Goal: Task Accomplishment & Management: Use online tool/utility

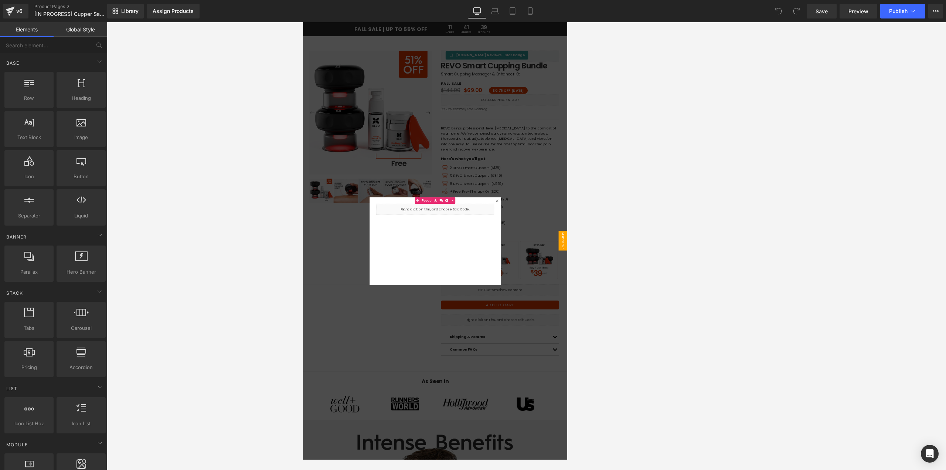
click at [360, 13] on icon at bounding box center [477, 10] width 7 height 7
click at [360, 147] on div at bounding box center [527, 246] width 840 height 448
drag, startPoint x: 821, startPoint y: 13, endPoint x: 752, endPoint y: 24, distance: 69.5
click at [360, 13] on span "Save" at bounding box center [822, 11] width 12 height 8
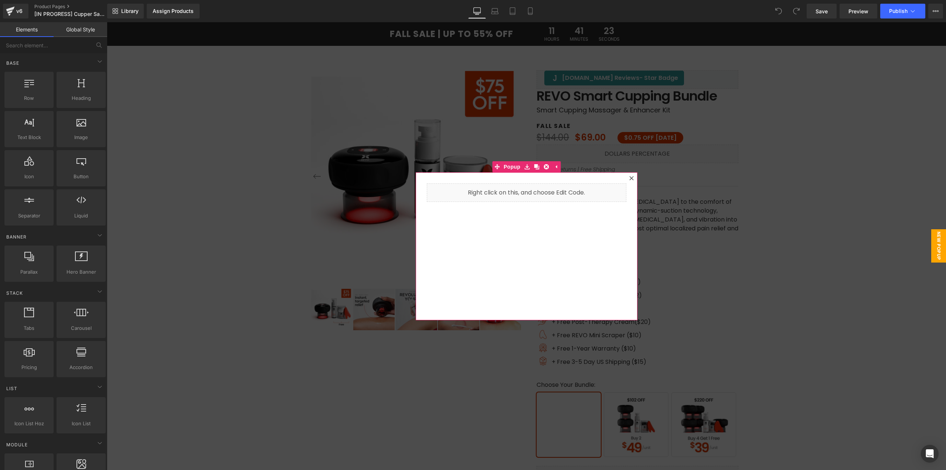
click at [630, 178] on icon at bounding box center [632, 178] width 4 height 4
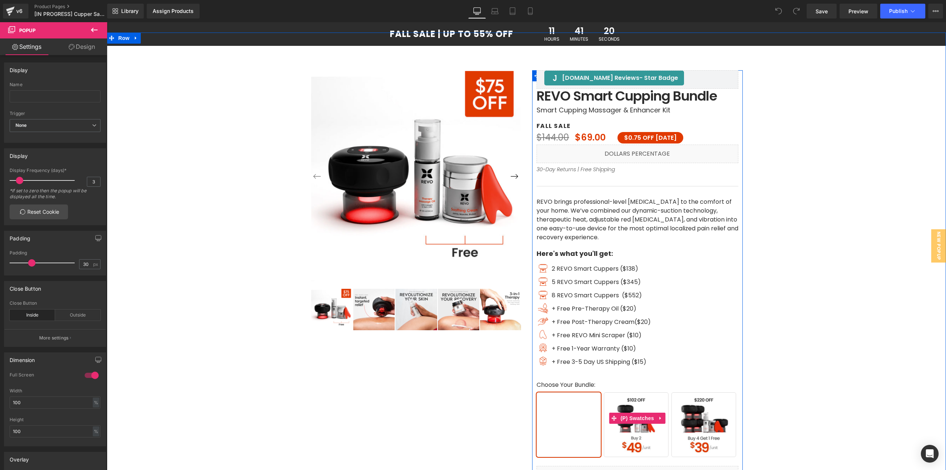
click at [637, 427] on span "Buy 2" at bounding box center [636, 424] width 65 height 65
drag, startPoint x: 699, startPoint y: 433, endPoint x: 642, endPoint y: 432, distance: 56.6
click at [698, 427] on span "Buy 4 Get 1 Free" at bounding box center [704, 424] width 65 height 65
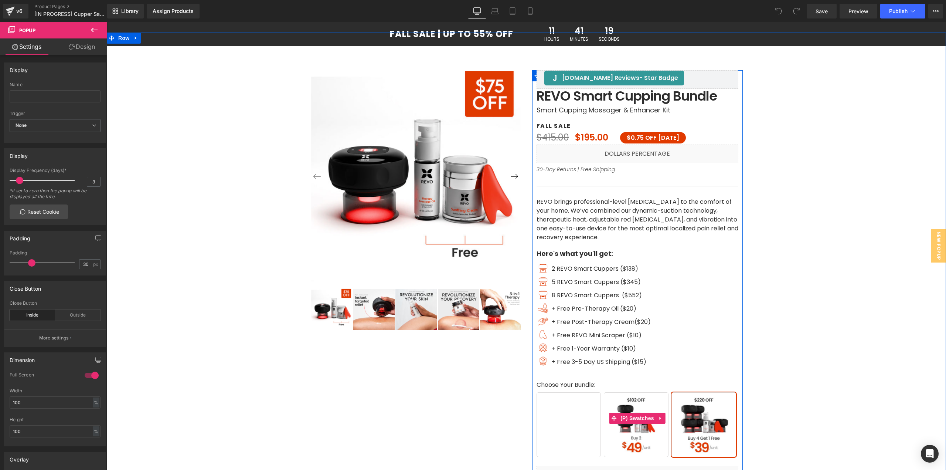
click at [582, 427] on span "Buy 1" at bounding box center [569, 424] width 65 height 65
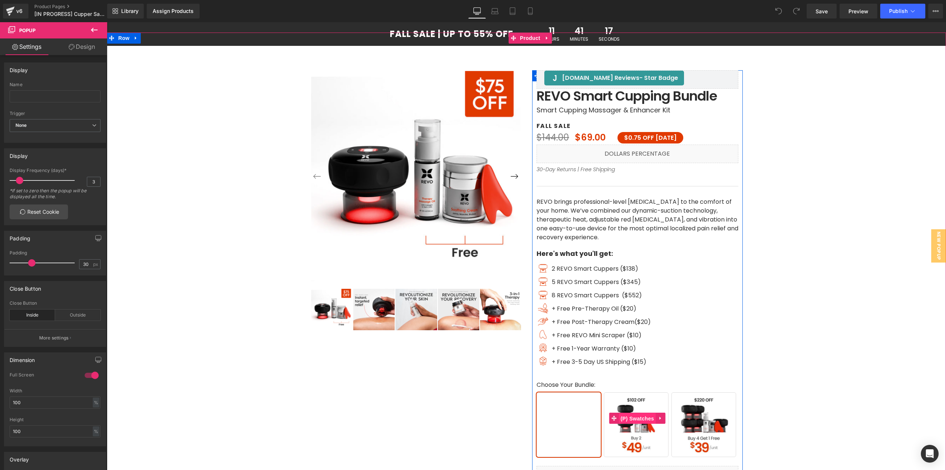
click at [624, 417] on span "(P) Swatches" at bounding box center [637, 418] width 37 height 11
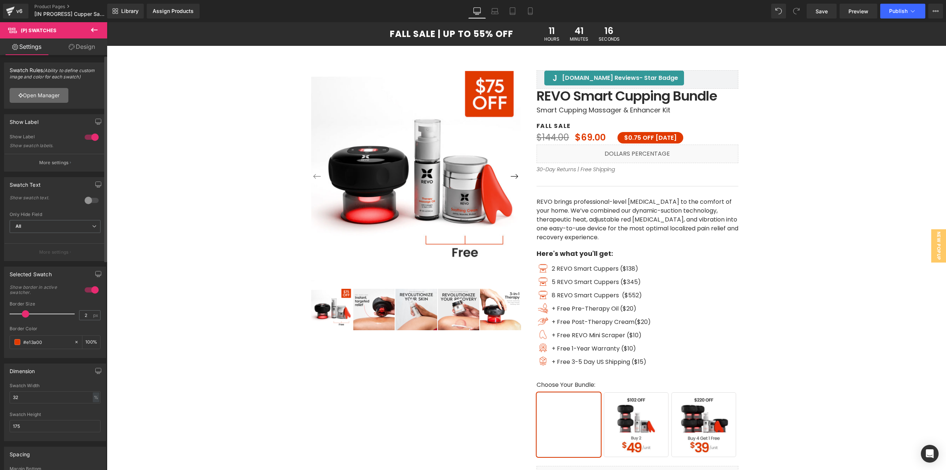
click at [31, 97] on link "Open Manager" at bounding box center [39, 95] width 59 height 15
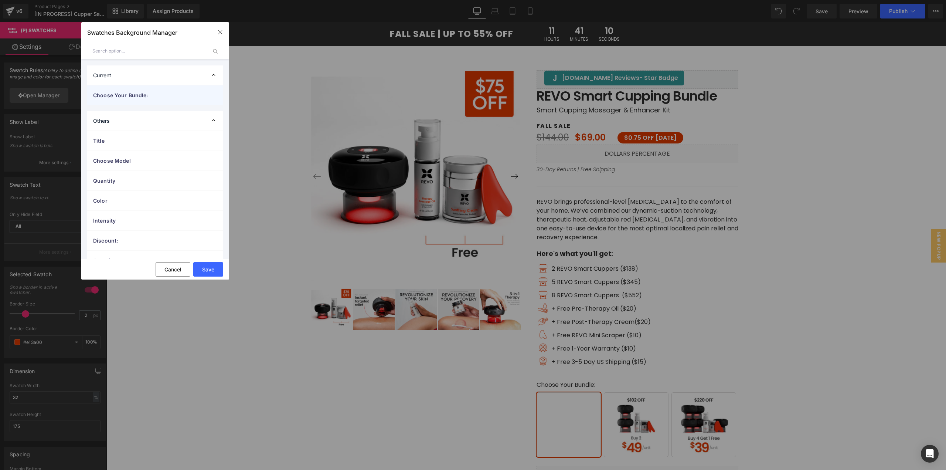
click at [135, 100] on div "Choose Your Bundle:" at bounding box center [155, 95] width 136 height 20
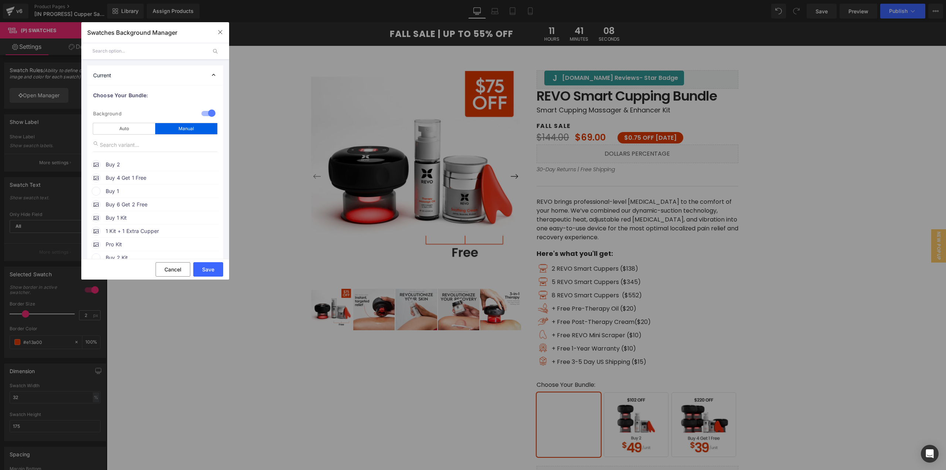
click at [117, 190] on span "Buy 1" at bounding box center [162, 191] width 112 height 9
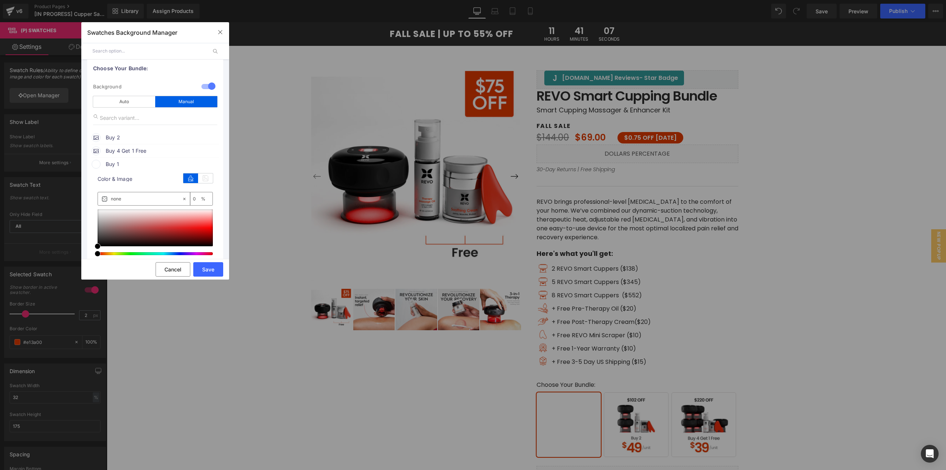
scroll to position [111, 0]
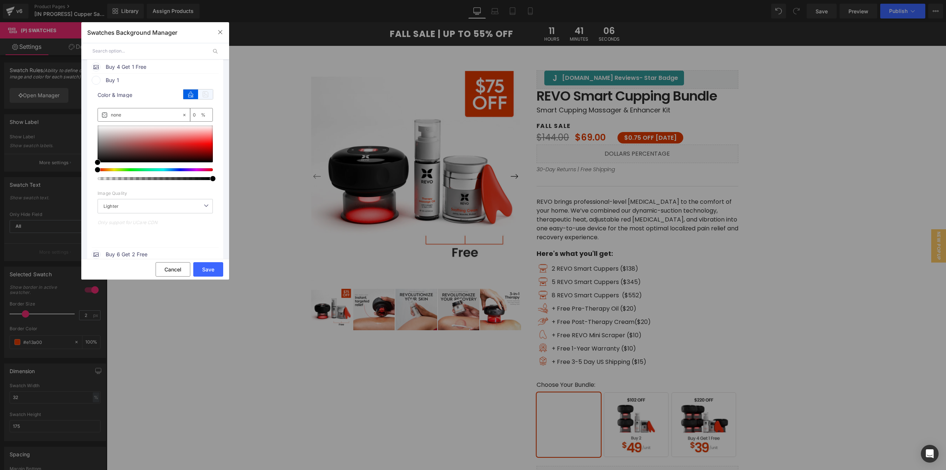
click at [206, 96] on icon at bounding box center [205, 94] width 15 height 10
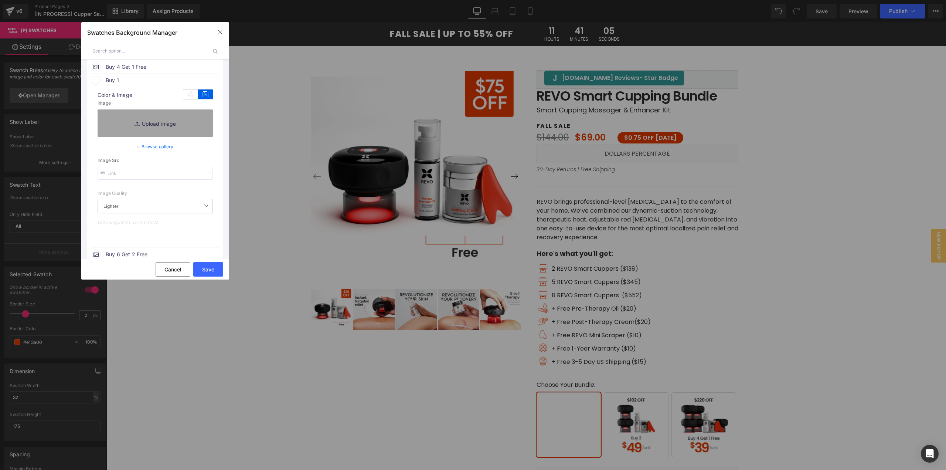
click at [162, 145] on link "Browse gallery" at bounding box center [158, 146] width 32 height 13
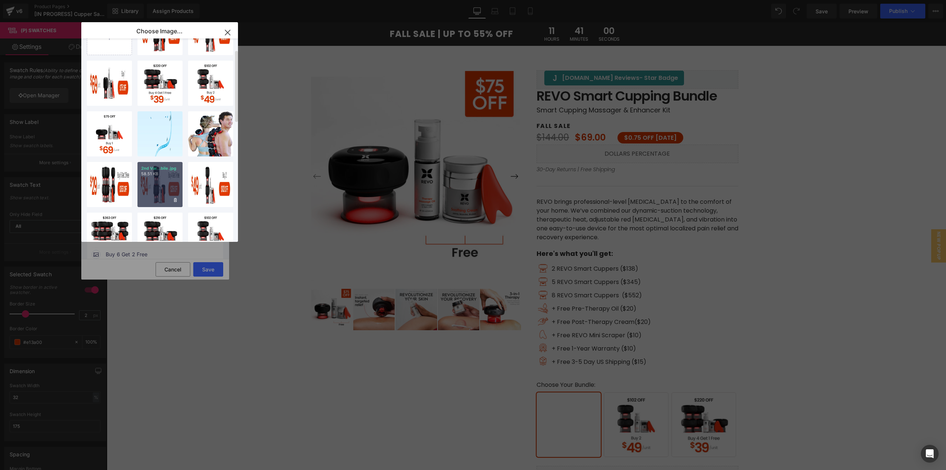
scroll to position [0, 0]
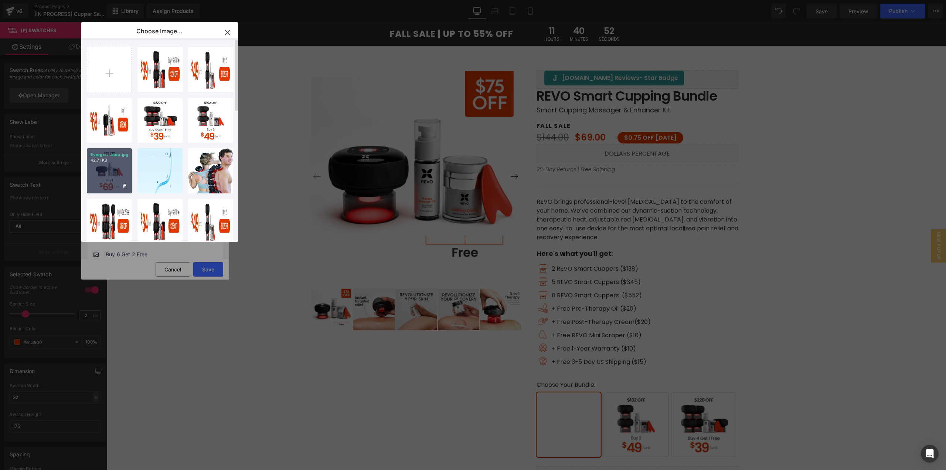
click at [113, 162] on p "42.71 KB" at bounding box center [110, 160] width 38 height 6
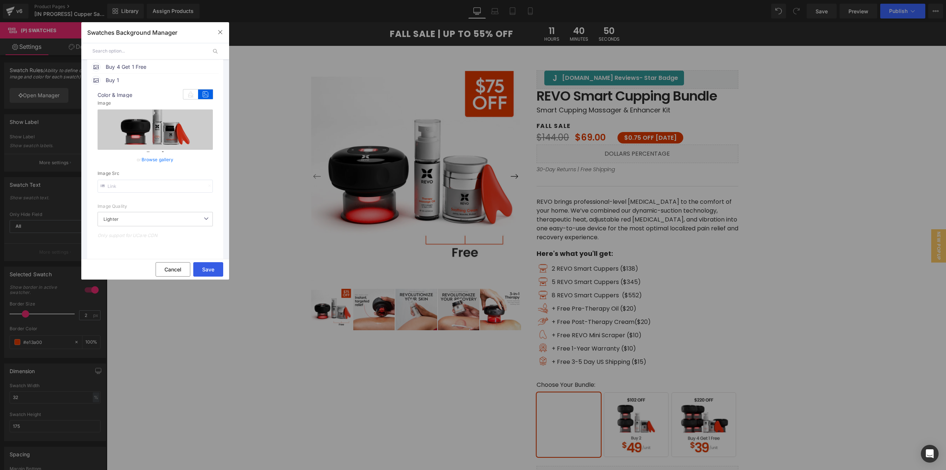
click at [200, 272] on button "Save" at bounding box center [208, 269] width 30 height 14
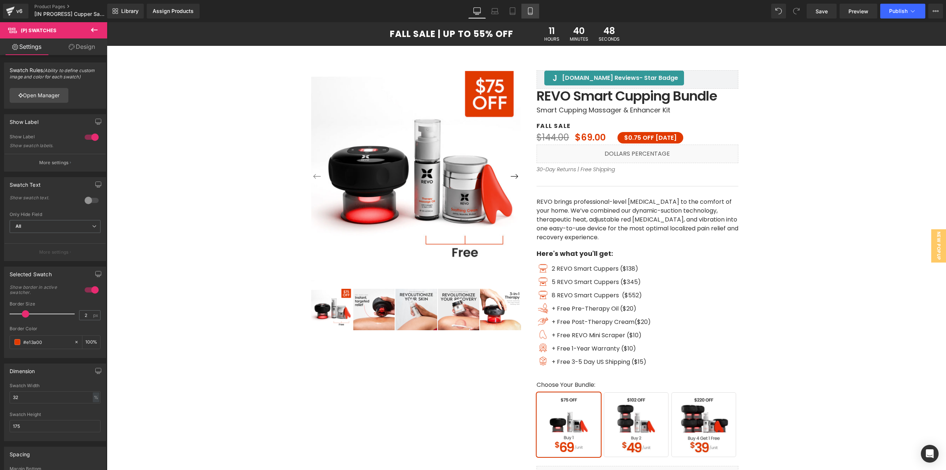
click at [530, 10] on icon at bounding box center [530, 10] width 7 height 7
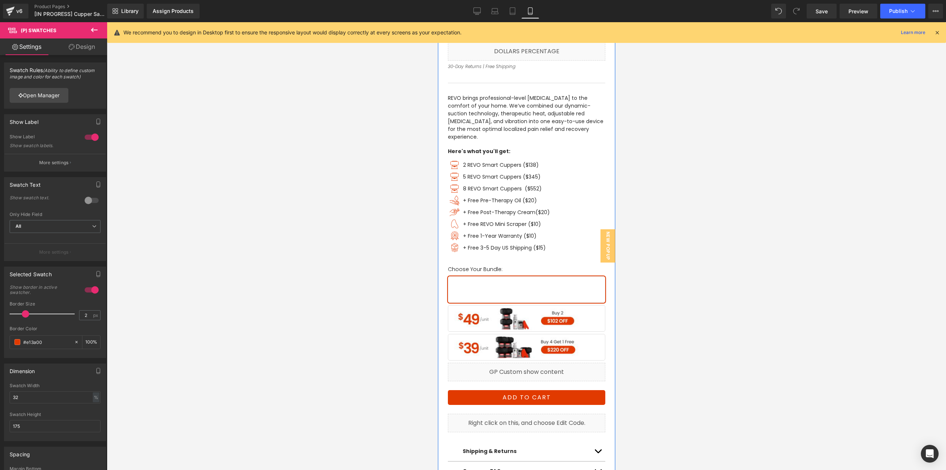
scroll to position [259, 0]
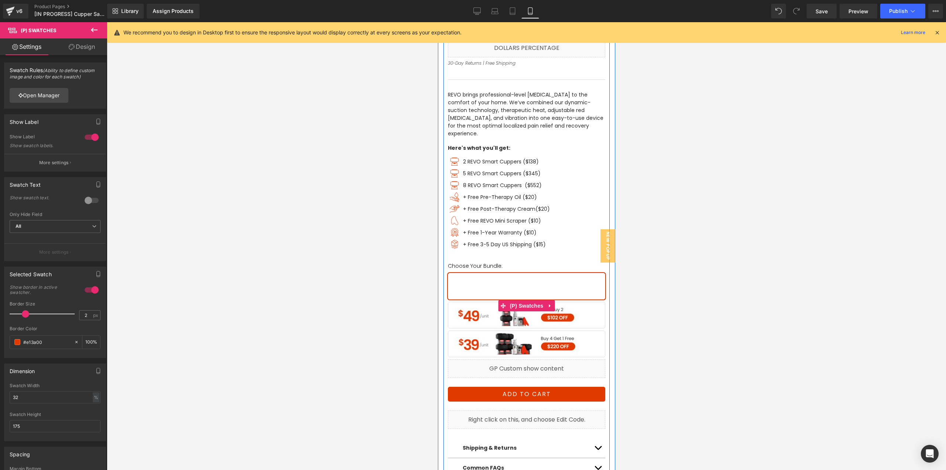
click at [524, 314] on span "Buy 2" at bounding box center [526, 315] width 157 height 27
click at [522, 301] on span "(P) Swatches" at bounding box center [526, 306] width 37 height 11
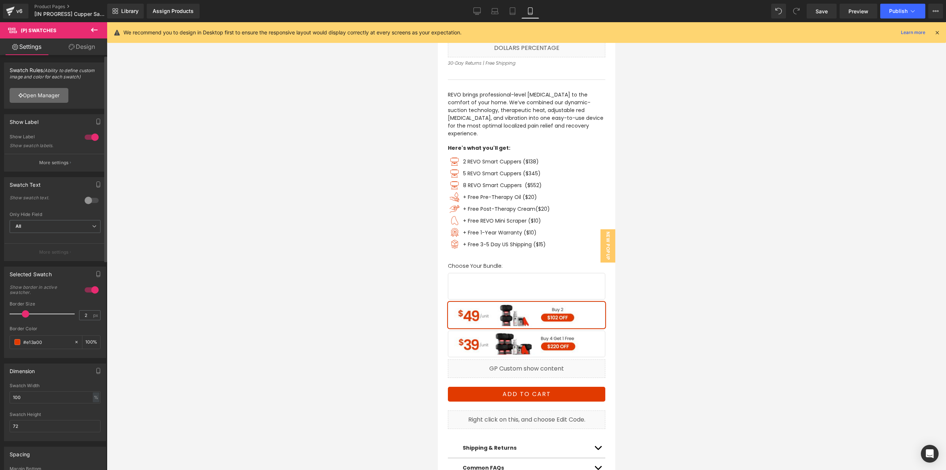
click at [52, 93] on link "Open Manager" at bounding box center [39, 95] width 59 height 15
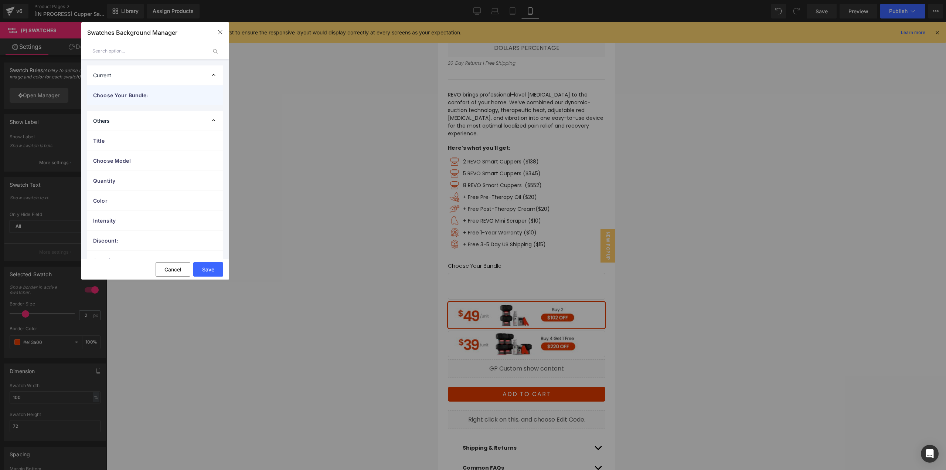
click at [126, 97] on span "Choose Your Bundle:" at bounding box center [147, 95] width 109 height 8
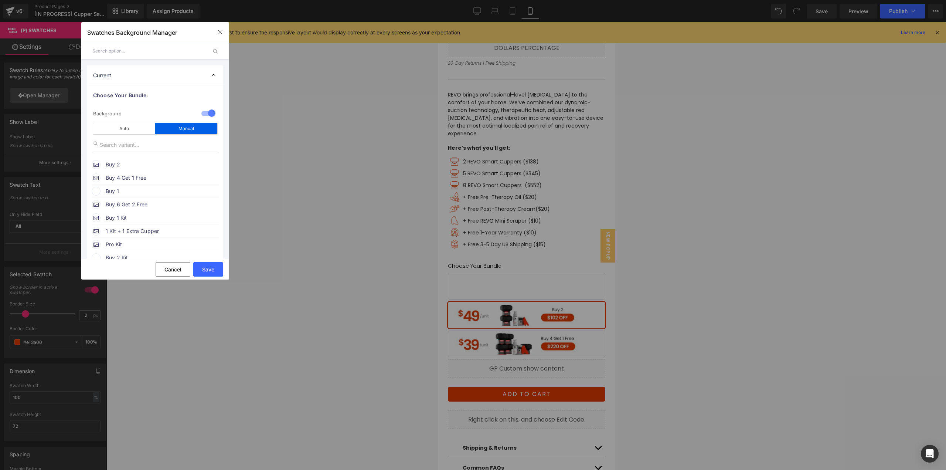
drag, startPoint x: 97, startPoint y: 192, endPoint x: 102, endPoint y: 194, distance: 6.0
click at [97, 192] on span at bounding box center [96, 191] width 9 height 9
click at [211, 207] on div "color Color & Image color none 0 % Image Replace Image Upload image or Browse g…" at bounding box center [155, 276] width 127 height 161
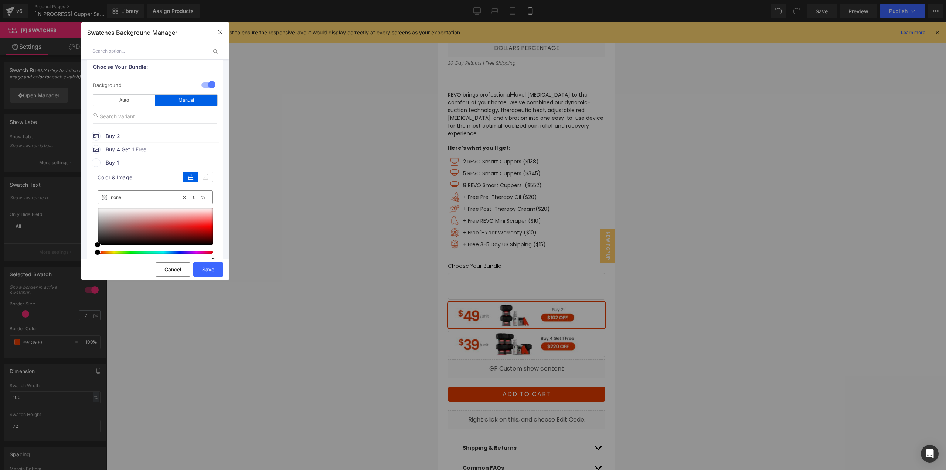
scroll to position [74, 0]
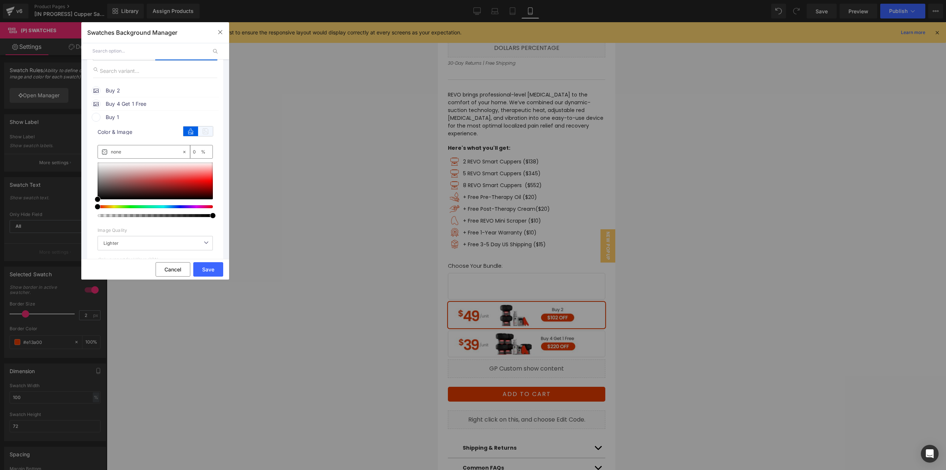
click at [206, 133] on icon at bounding box center [205, 131] width 15 height 10
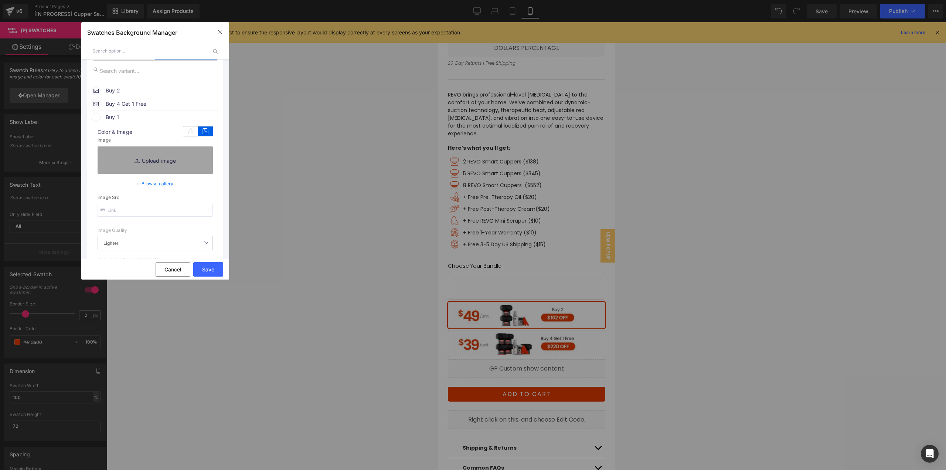
click at [151, 185] on link "Browse gallery" at bounding box center [158, 183] width 32 height 13
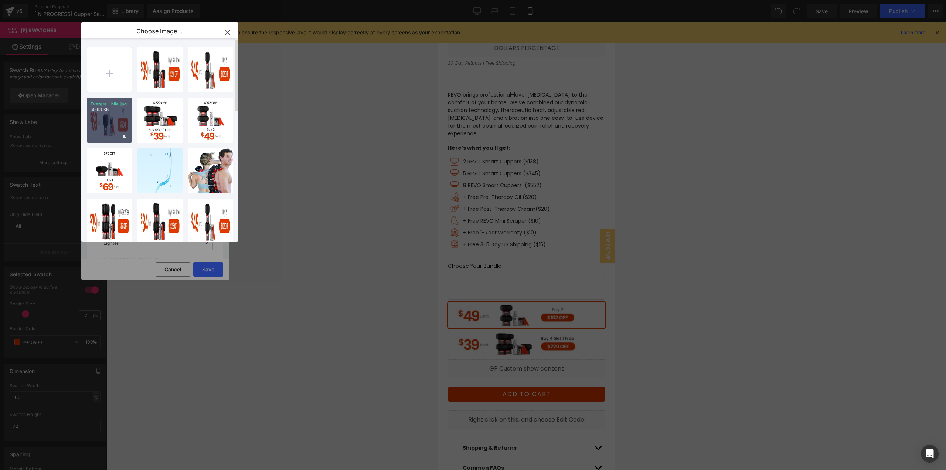
click at [108, 122] on div "Evergre...bile.jpg 50.63 KB" at bounding box center [109, 120] width 45 height 45
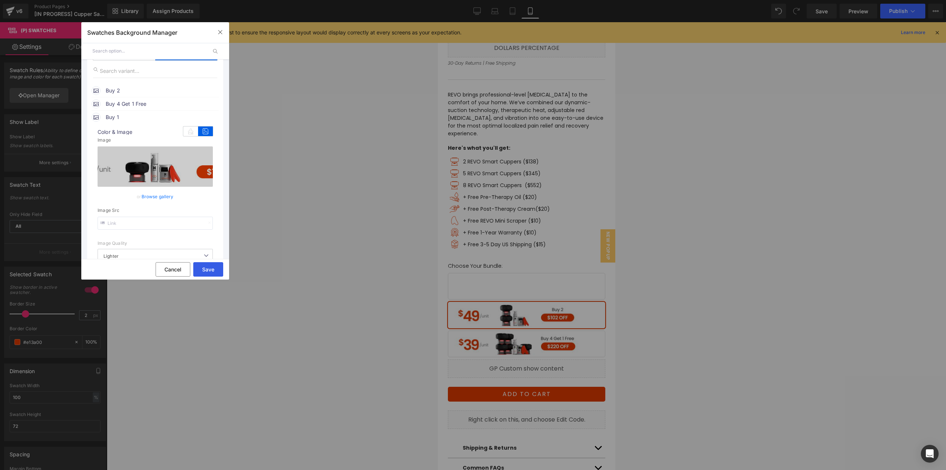
click at [210, 271] on button "Save" at bounding box center [208, 269] width 30 height 14
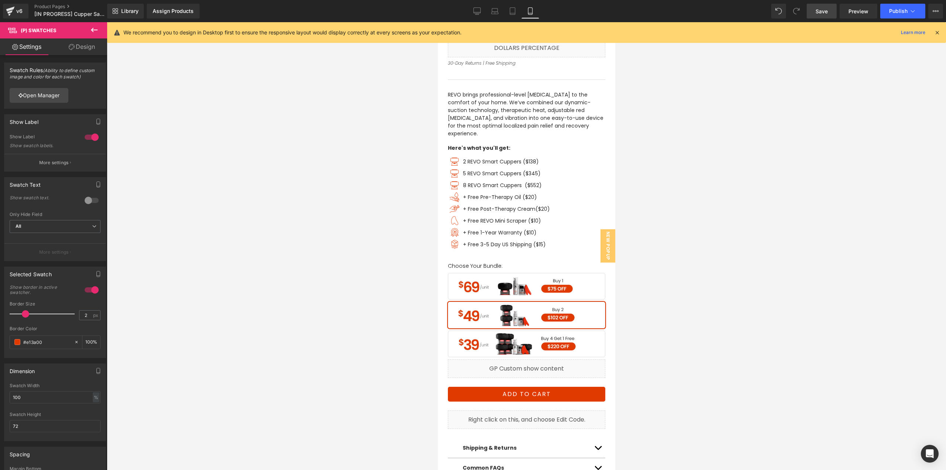
click at [831, 12] on link "Save" at bounding box center [822, 11] width 30 height 15
click at [845, 9] on link "Preview" at bounding box center [859, 11] width 38 height 15
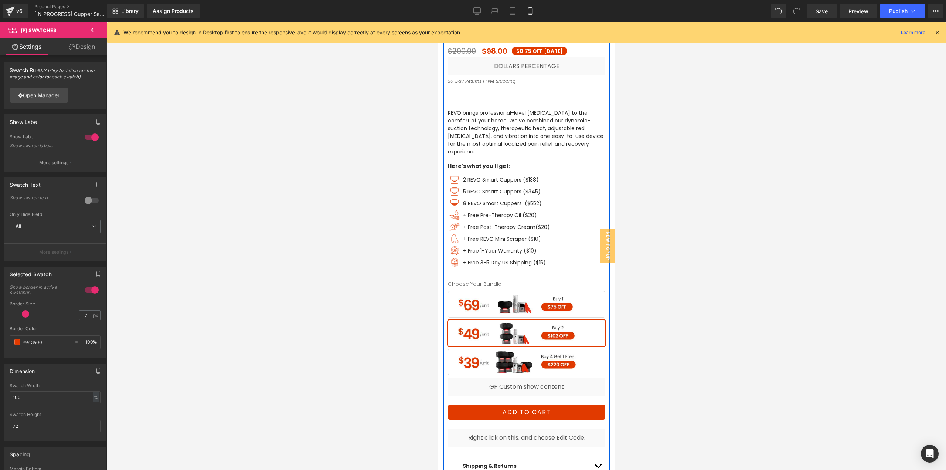
scroll to position [259, 0]
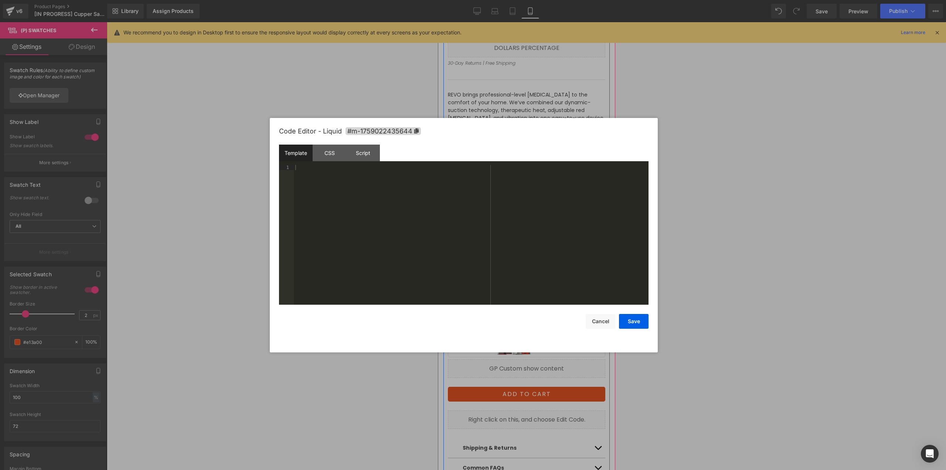
click at [533, 359] on div "Liquid" at bounding box center [526, 368] width 157 height 18
click at [328, 156] on div "CSS" at bounding box center [330, 153] width 34 height 17
click at [369, 153] on div "Script" at bounding box center [363, 153] width 34 height 17
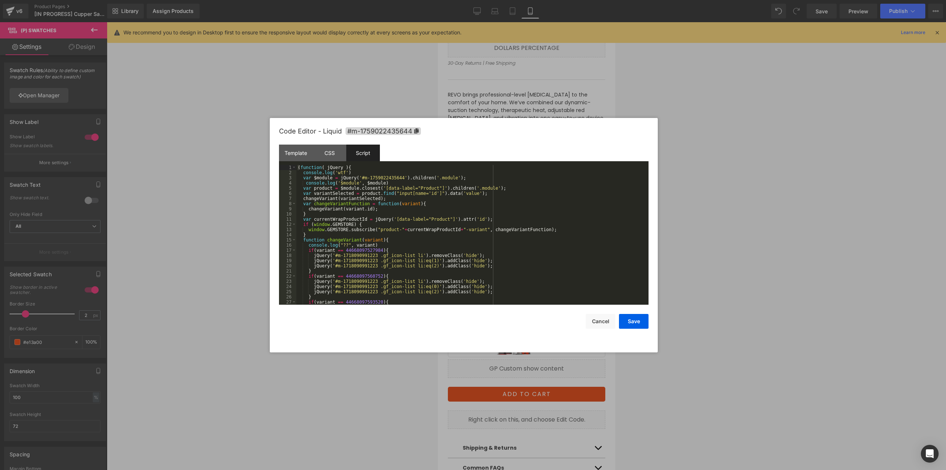
click at [276, 142] on div "Code Editor - Liquid #m-1759022435644 Template CSS Script Data 1 XXXXXXXXXXXXXX…" at bounding box center [464, 235] width 388 height 234
click at [295, 149] on div "Template" at bounding box center [296, 153] width 34 height 17
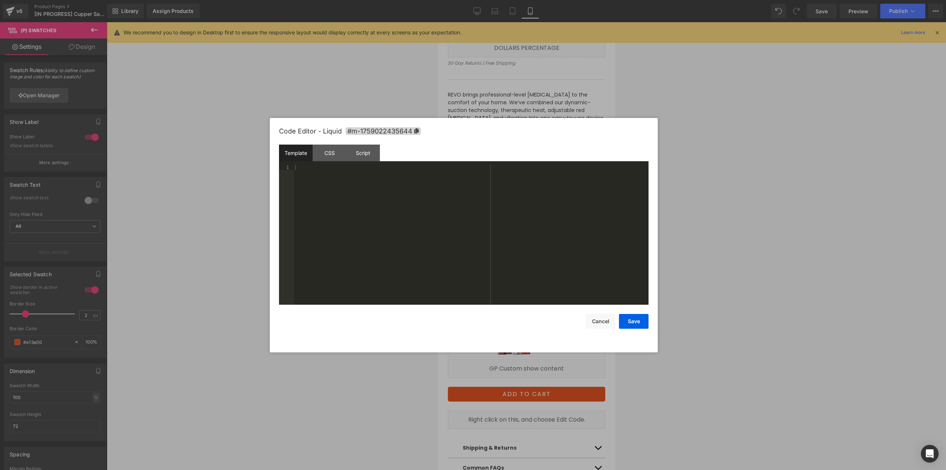
click at [805, 268] on div at bounding box center [473, 235] width 946 height 470
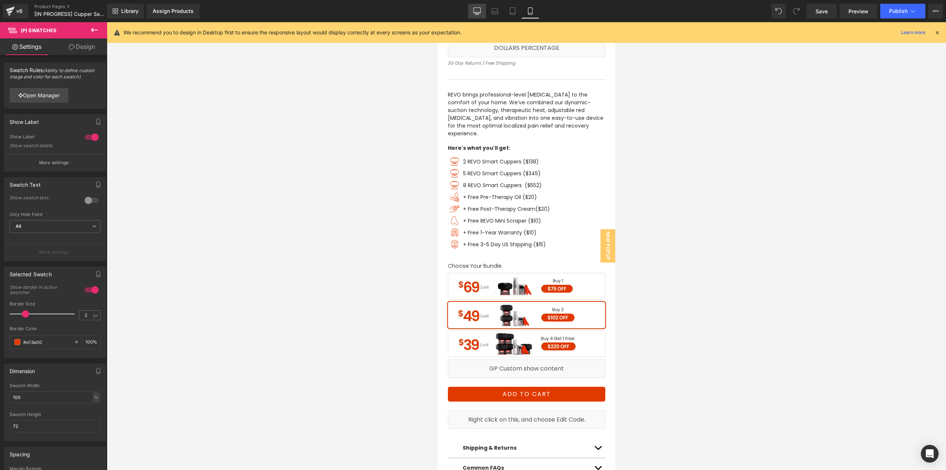
click at [481, 12] on icon at bounding box center [477, 12] width 7 height 0
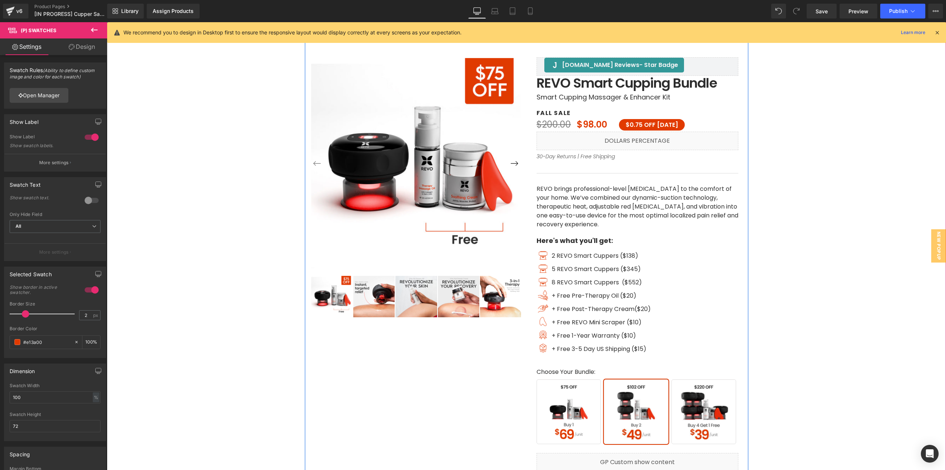
scroll to position [74, 0]
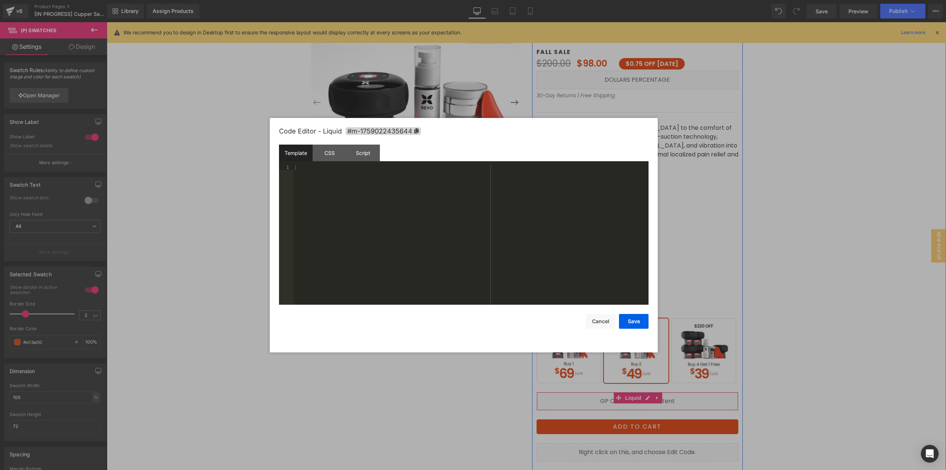
click at [646, 397] on icon at bounding box center [648, 398] width 4 height 4
click at [358, 150] on div "Script" at bounding box center [363, 153] width 34 height 17
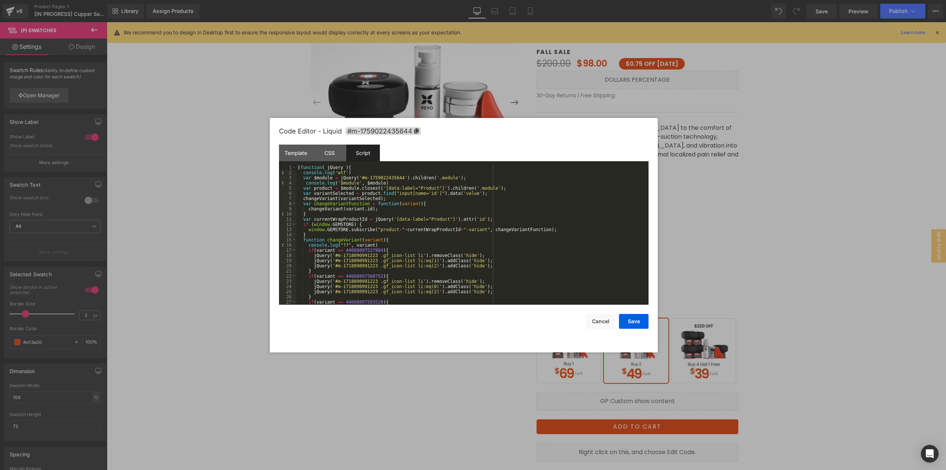
click at [769, 237] on div at bounding box center [473, 235] width 946 height 470
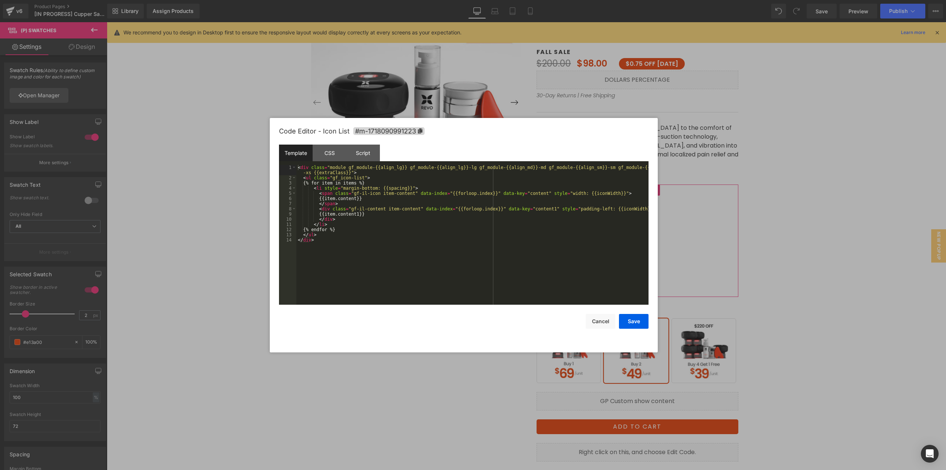
click at [621, 0] on div "(P) Swatches You are previewing how the will restyle your page. You can not edi…" at bounding box center [473, 0] width 946 height 0
click at [363, 153] on div "Script" at bounding box center [363, 153] width 34 height 17
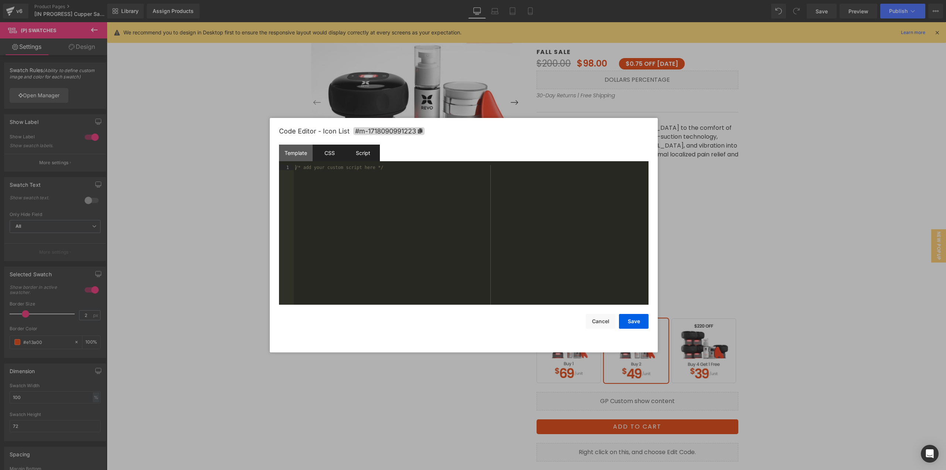
click at [338, 150] on div "CSS" at bounding box center [330, 153] width 34 height 17
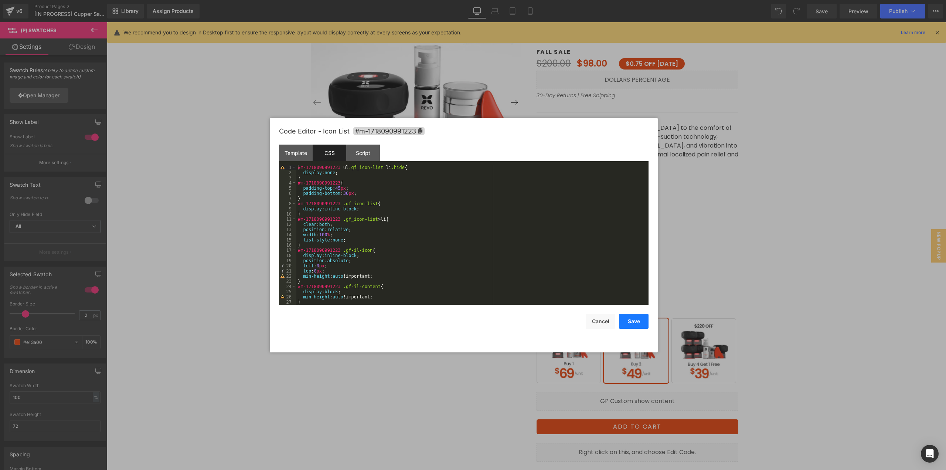
click at [632, 321] on button "Save" at bounding box center [634, 321] width 30 height 15
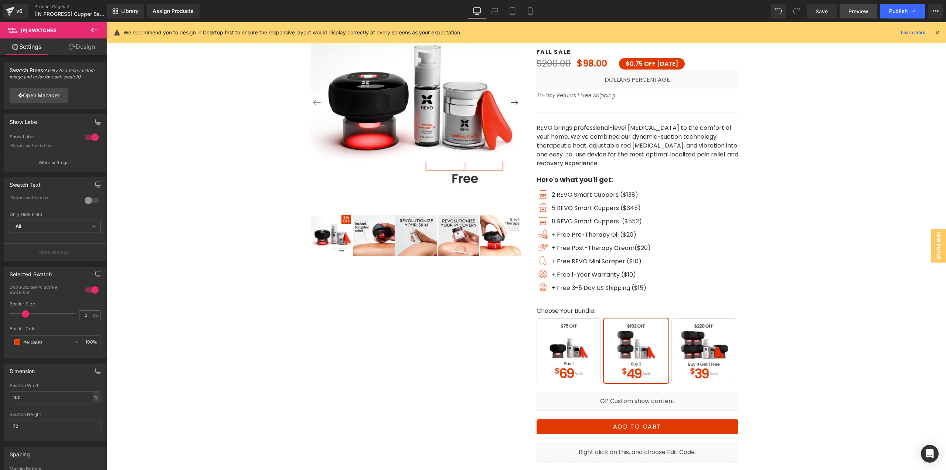
click at [855, 12] on span "Preview" at bounding box center [859, 11] width 20 height 8
click at [633, 343] on span "(P) Swatches" at bounding box center [637, 344] width 37 height 11
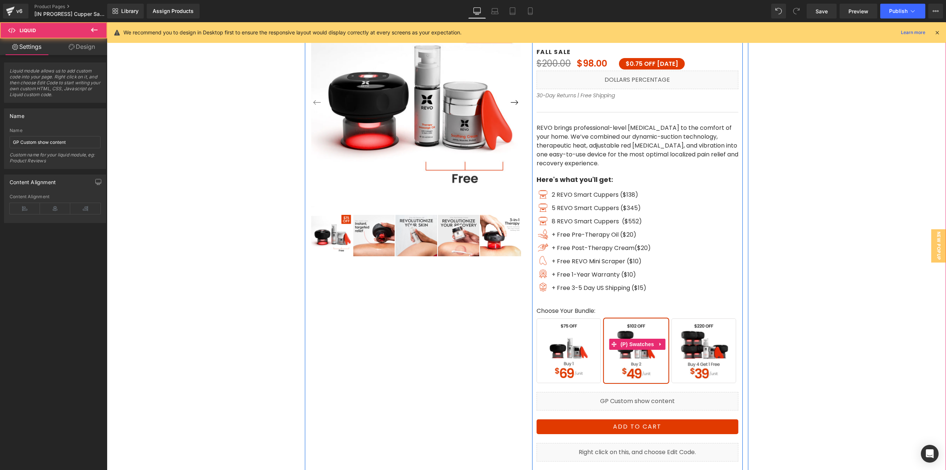
click at [575, 403] on div "Liquid" at bounding box center [638, 401] width 202 height 18
click at [646, 398] on div "Liquid" at bounding box center [638, 401] width 202 height 18
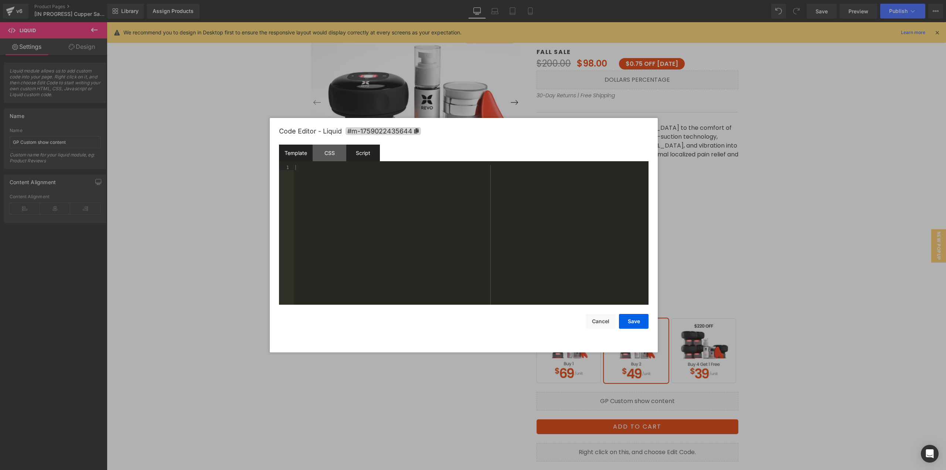
click at [360, 153] on div "Script" at bounding box center [363, 153] width 34 height 17
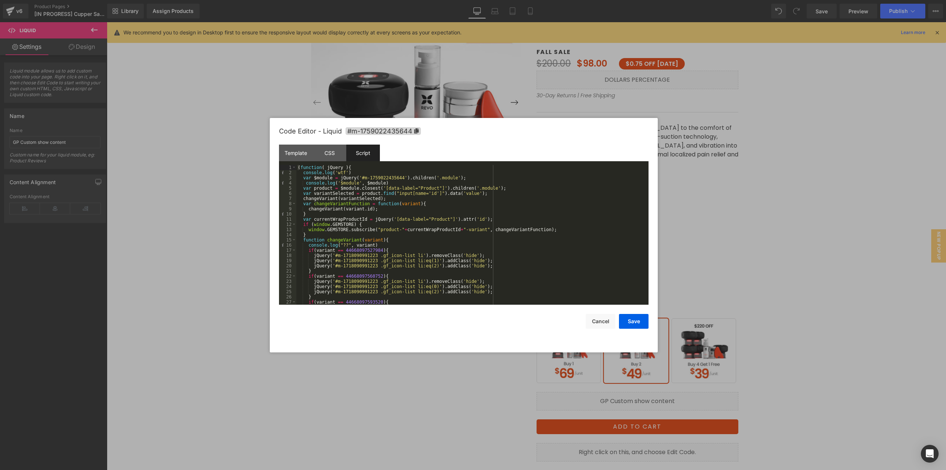
click at [762, 242] on div at bounding box center [473, 235] width 946 height 470
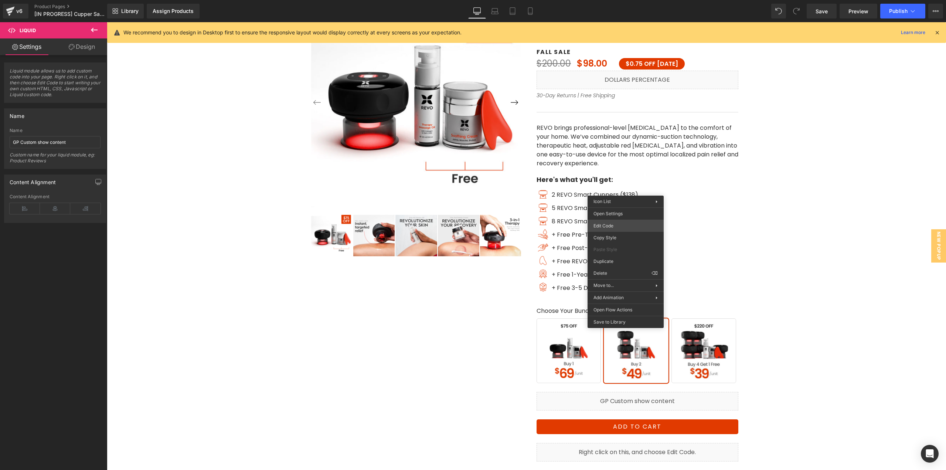
click at [614, 0] on div "(P) Swatches You are previewing how the will restyle your page. You can not edi…" at bounding box center [473, 0] width 946 height 0
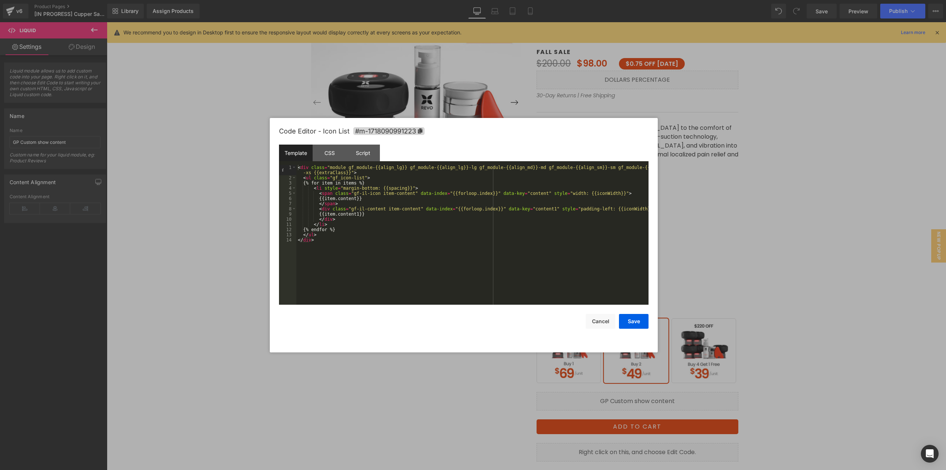
click at [745, 242] on div at bounding box center [473, 235] width 946 height 470
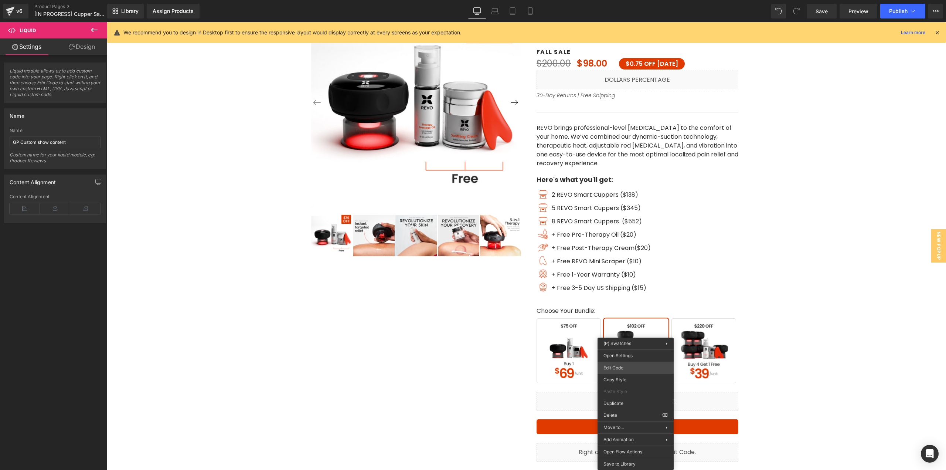
click at [624, 369] on body "(P) Swatches You are previewing how the will restyle your page. You can not edi…" at bounding box center [473, 235] width 946 height 470
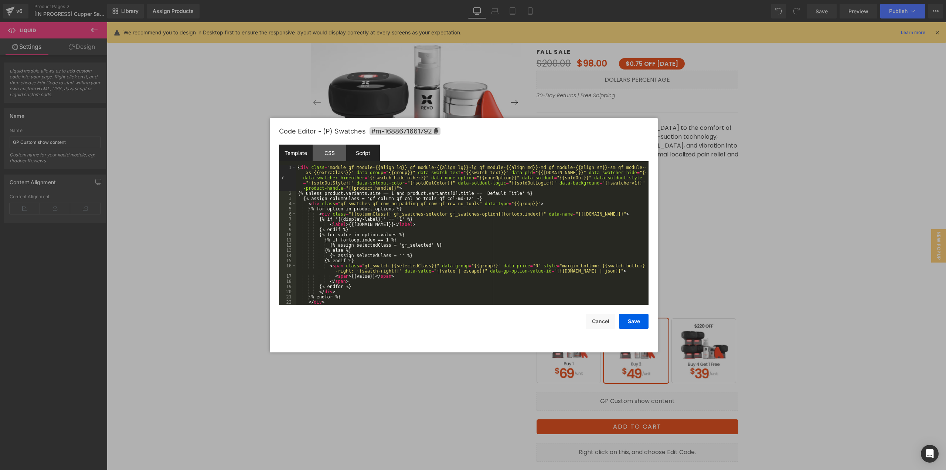
click at [358, 154] on div "Script" at bounding box center [363, 153] width 34 height 17
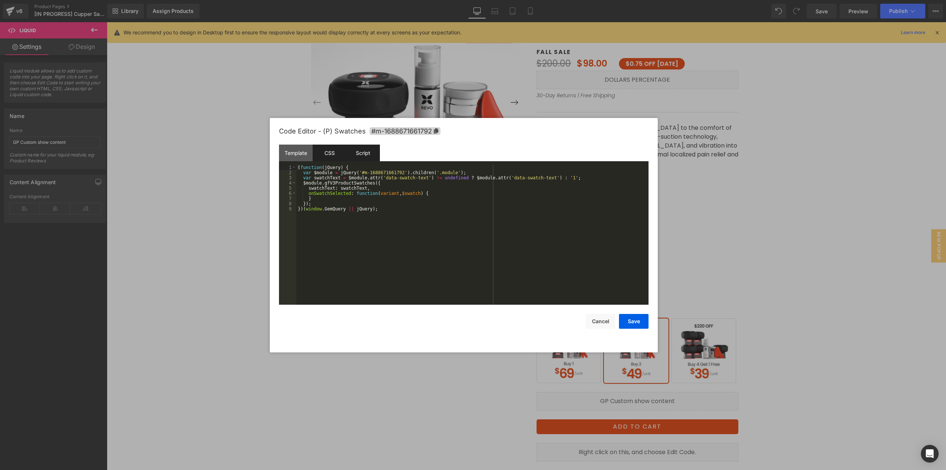
click at [326, 151] on div "CSS" at bounding box center [330, 153] width 34 height 17
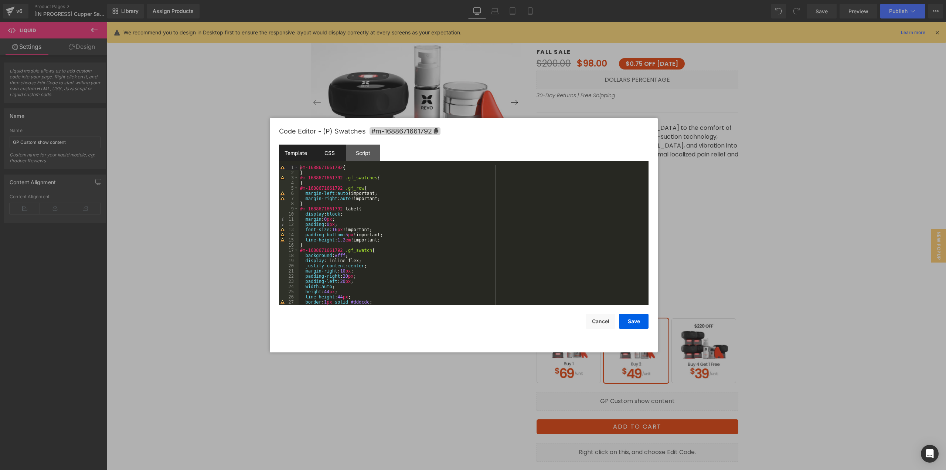
click at [295, 151] on div "Template" at bounding box center [296, 153] width 34 height 17
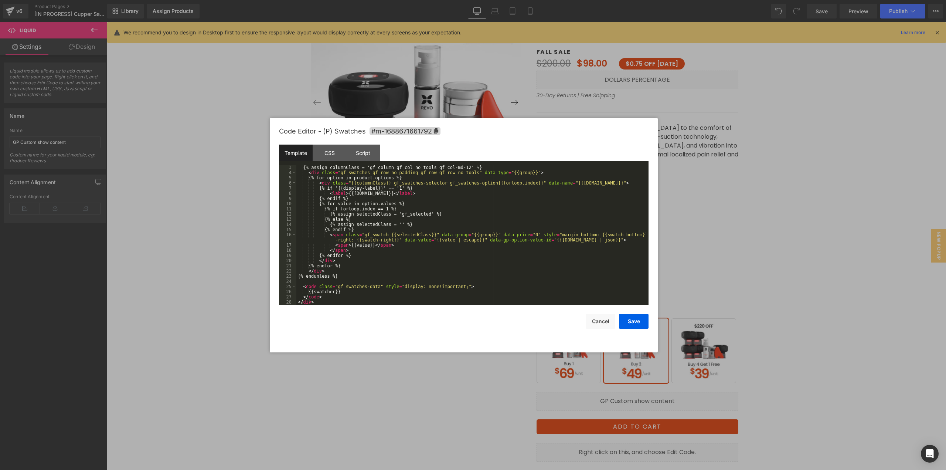
scroll to position [31, 0]
click at [759, 213] on div at bounding box center [473, 235] width 946 height 470
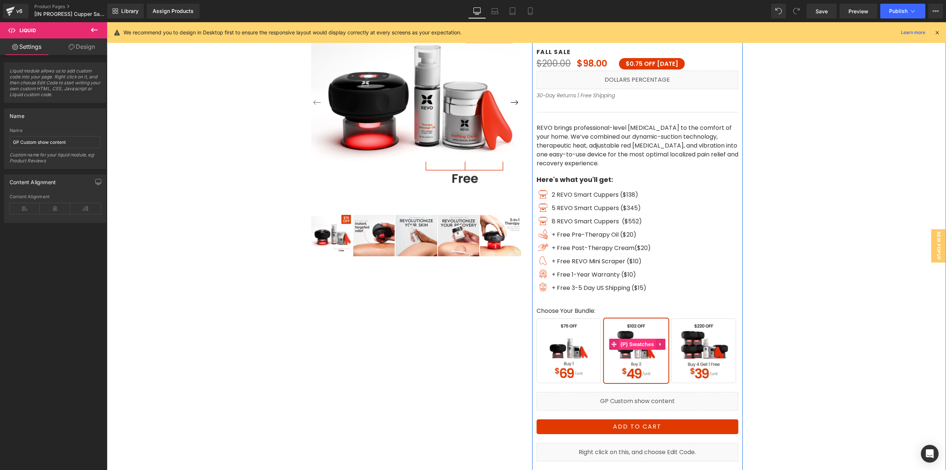
click at [628, 342] on span "(P) Swatches" at bounding box center [637, 344] width 37 height 11
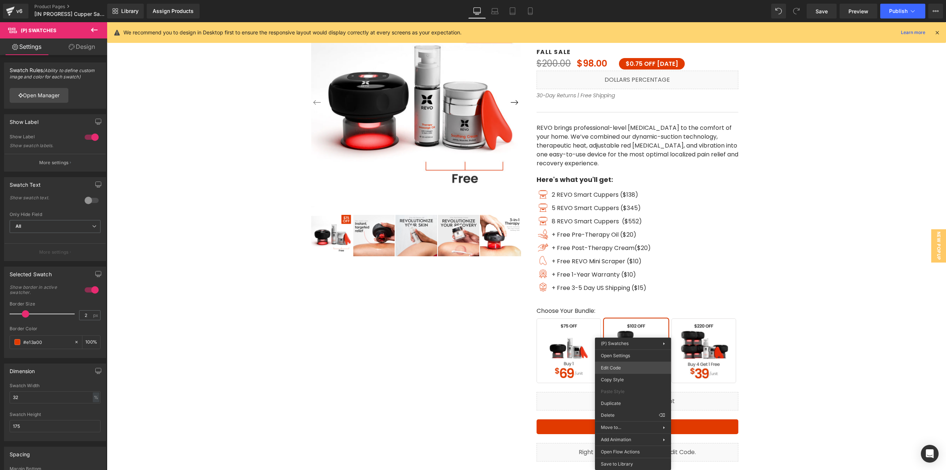
click at [622, 369] on body "(P) Swatches You are previewing how the will restyle your page. You can not edi…" at bounding box center [473, 235] width 946 height 470
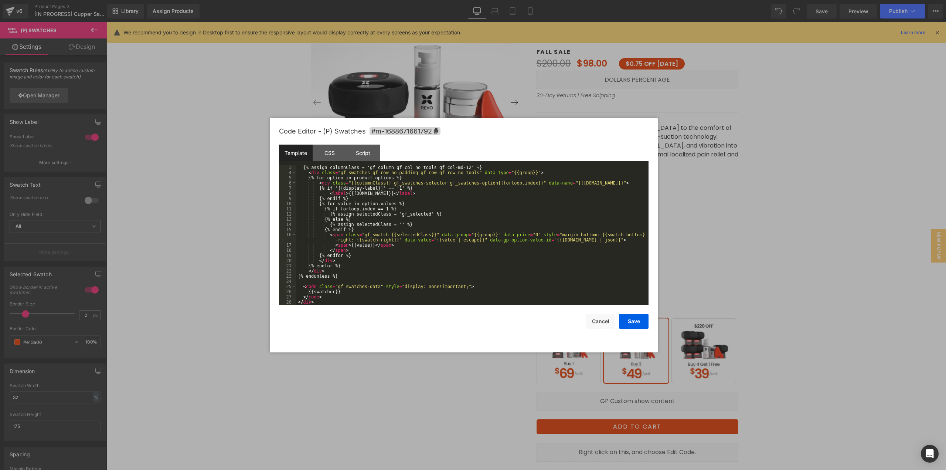
scroll to position [0, 0]
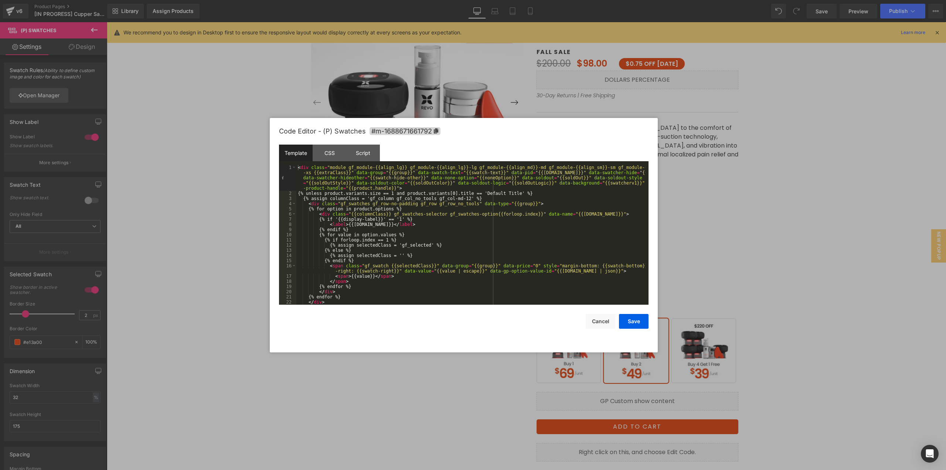
click at [416, 200] on div "< div class = "module gf_module-{{align_lg}} gf_module-{{align_lg}}-lg gf_modul…" at bounding box center [471, 250] width 349 height 171
click at [324, 153] on div "CSS" at bounding box center [330, 153] width 34 height 17
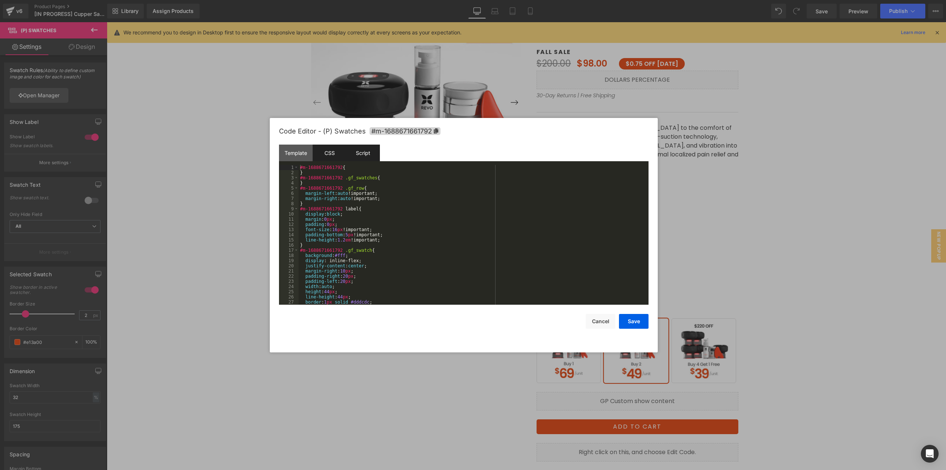
click at [365, 151] on div "Script" at bounding box center [363, 153] width 34 height 17
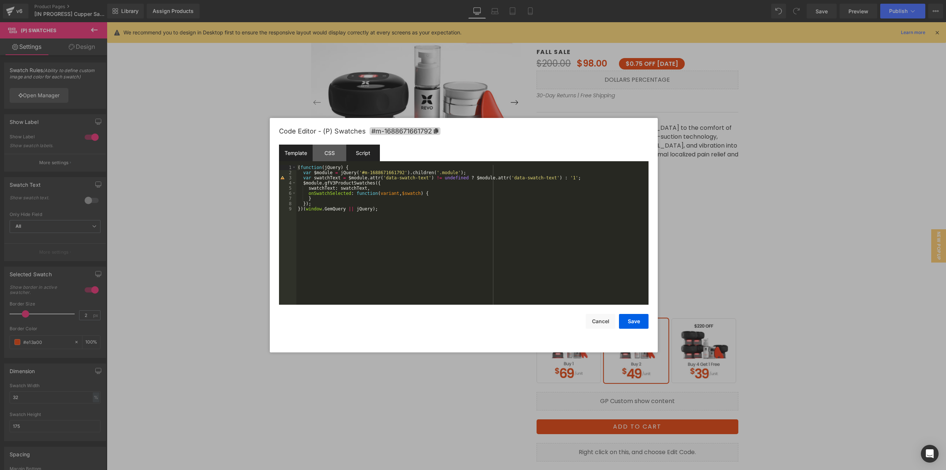
click at [288, 147] on div "Template" at bounding box center [296, 153] width 34 height 17
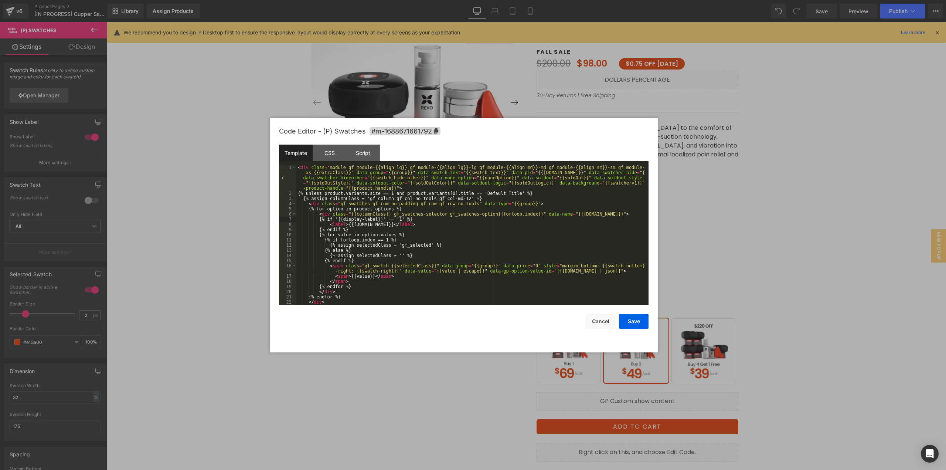
click at [491, 220] on div "< div class = "module gf_module-{{align_lg}} gf_module-{{align_lg}}-lg gf_modul…" at bounding box center [471, 250] width 349 height 171
click at [813, 284] on div at bounding box center [473, 235] width 946 height 470
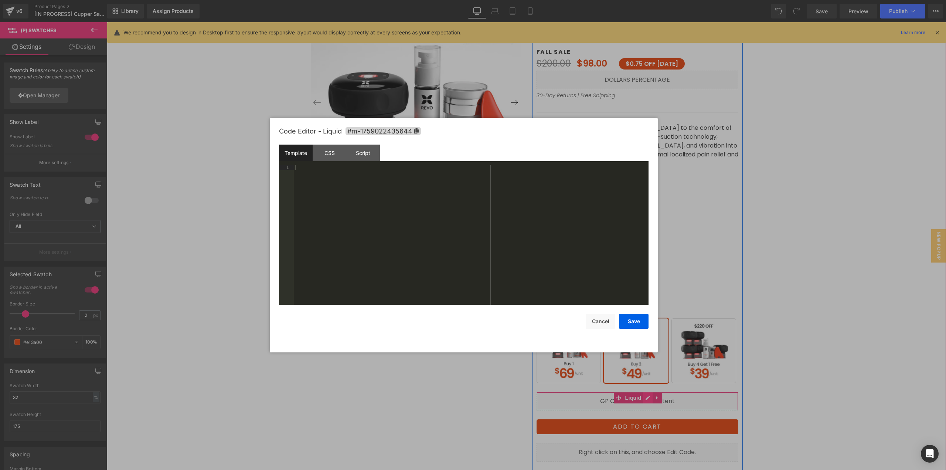
click at [646, 397] on icon at bounding box center [648, 398] width 4 height 4
click at [330, 152] on div "CSS" at bounding box center [330, 153] width 34 height 17
click at [381, 150] on div "Template CSS Script Data" at bounding box center [464, 155] width 370 height 20
click at [356, 151] on div "Script" at bounding box center [363, 153] width 34 height 17
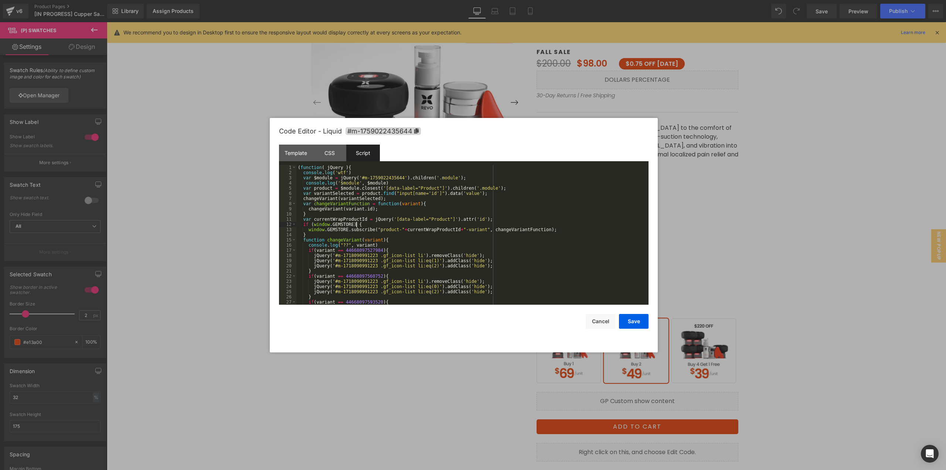
click at [378, 224] on div "( function ( jQuery ) { console . log ( 'wtf' ) var $module = jQuery ( '#m-1759…" at bounding box center [471, 240] width 349 height 150
click at [635, 320] on button "Save" at bounding box center [634, 321] width 30 height 15
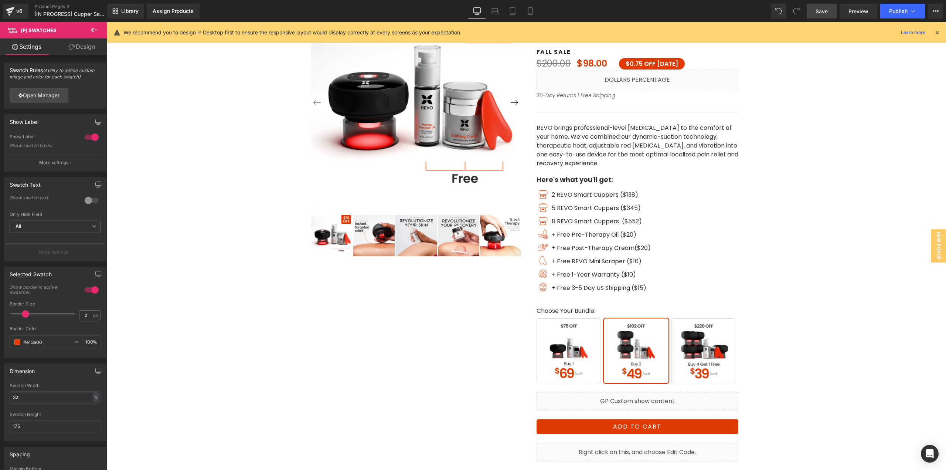
click at [829, 14] on link "Save" at bounding box center [822, 11] width 30 height 15
click at [850, 10] on span "Preview" at bounding box center [859, 11] width 20 height 8
click at [633, 344] on span "(P) Swatches" at bounding box center [637, 344] width 37 height 11
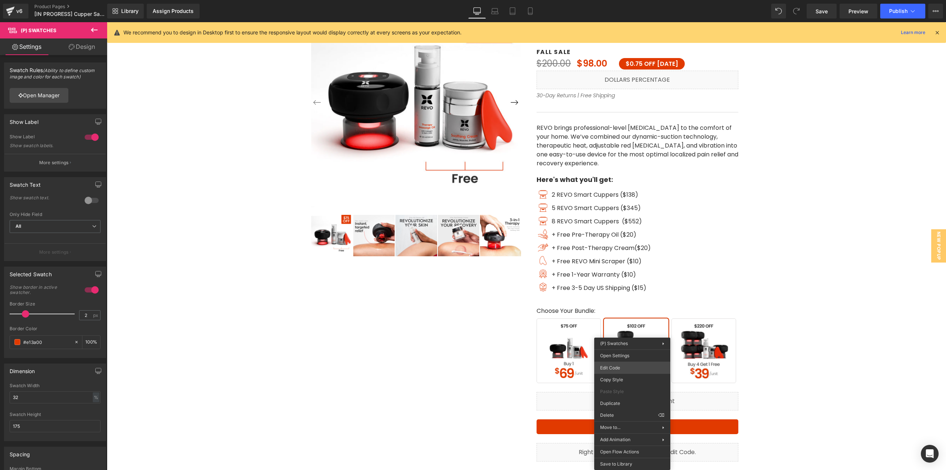
click at [630, 365] on body "(P) Swatches You are previewing how the will restyle your page. You can not edi…" at bounding box center [473, 235] width 946 height 470
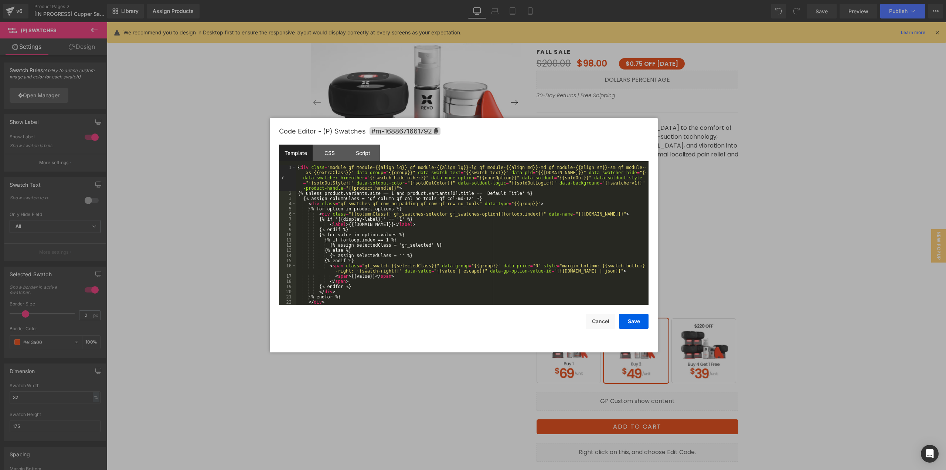
click at [461, 242] on div "< div class = "module gf_module-{{align_lg}} gf_module-{{align_lg}}-lg gf_modul…" at bounding box center [471, 250] width 349 height 171
click at [383, 268] on div "< div class = "module gf_module-{{align_lg}} gf_module-{{align_lg}}-lg gf_modul…" at bounding box center [471, 250] width 349 height 171
click at [417, 185] on div "< div class = "module gf_module-{{align_lg}} gf_module-{{align_lg}}-lg gf_modul…" at bounding box center [471, 250] width 349 height 171
click at [453, 173] on div "< div class = "module gf_module-{{align_lg}} gf_module-{{align_lg}}-lg gf_modul…" at bounding box center [471, 250] width 349 height 171
click at [375, 245] on div "< div class = "module gf_module-{{align_lg}} gf_module-{{align_lg}}-lg gf_modul…" at bounding box center [471, 250] width 349 height 171
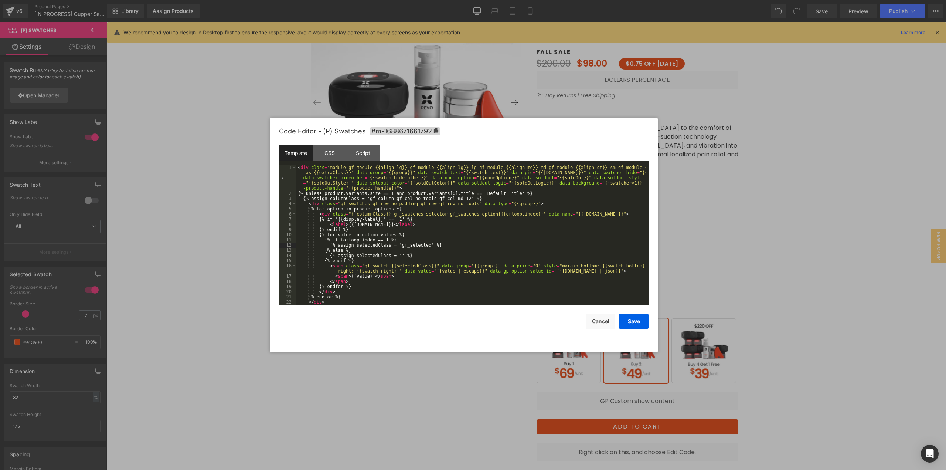
click at [350, 200] on div "< div class = "module gf_module-{{align_lg}} gf_module-{{align_lg}}-lg gf_modul…" at bounding box center [471, 250] width 349 height 171
click at [411, 261] on div "< div class = "module gf_module-{{align_lg}} gf_module-{{align_lg}}-lg gf_modul…" at bounding box center [471, 250] width 349 height 171
click at [590, 176] on div "< div class = "module gf_module-{{align_lg}} gf_module-{{align_lg}}-lg gf_modul…" at bounding box center [471, 250] width 349 height 171
click at [361, 152] on div "Script" at bounding box center [363, 153] width 34 height 17
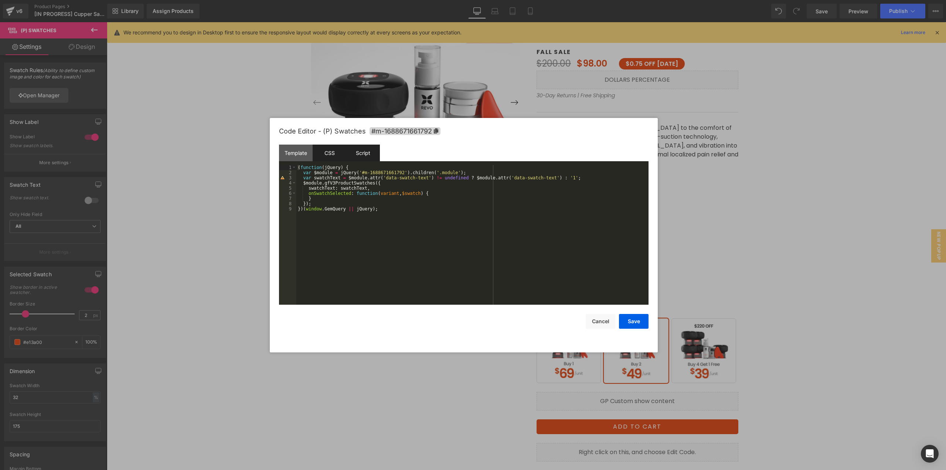
click at [330, 149] on div "CSS" at bounding box center [330, 153] width 34 height 17
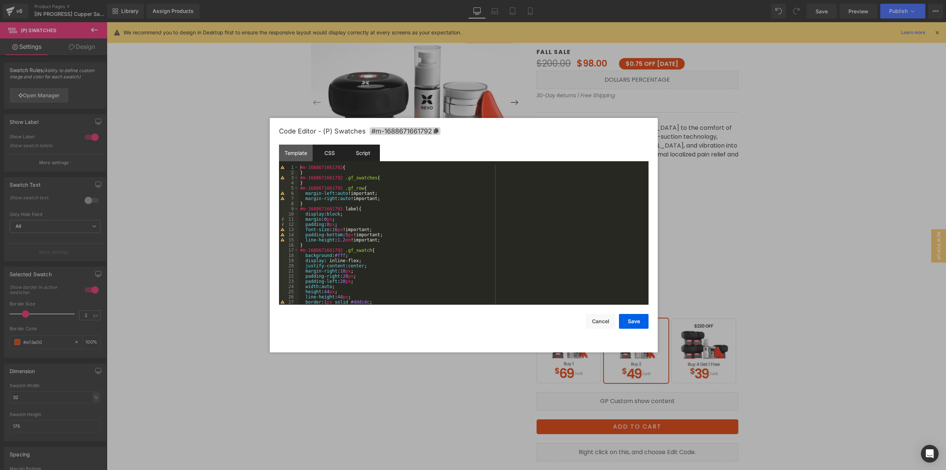
click at [368, 153] on div "Script" at bounding box center [363, 153] width 34 height 17
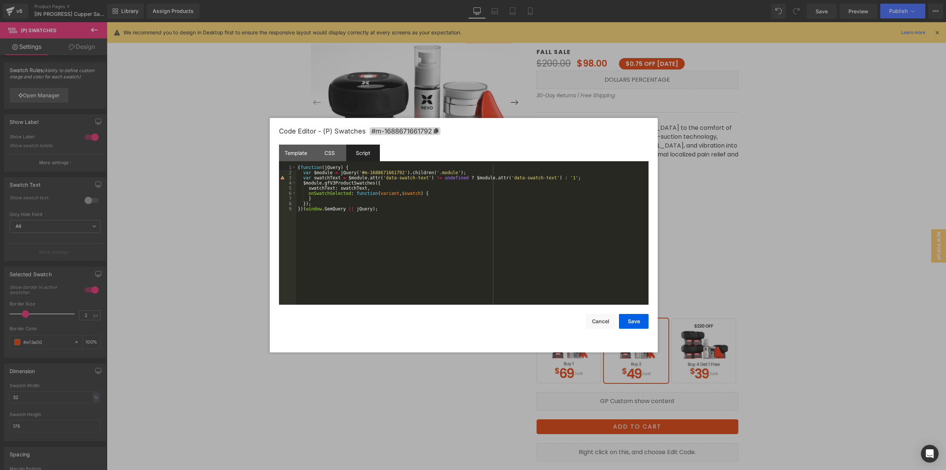
click at [860, 303] on div at bounding box center [473, 235] width 946 height 470
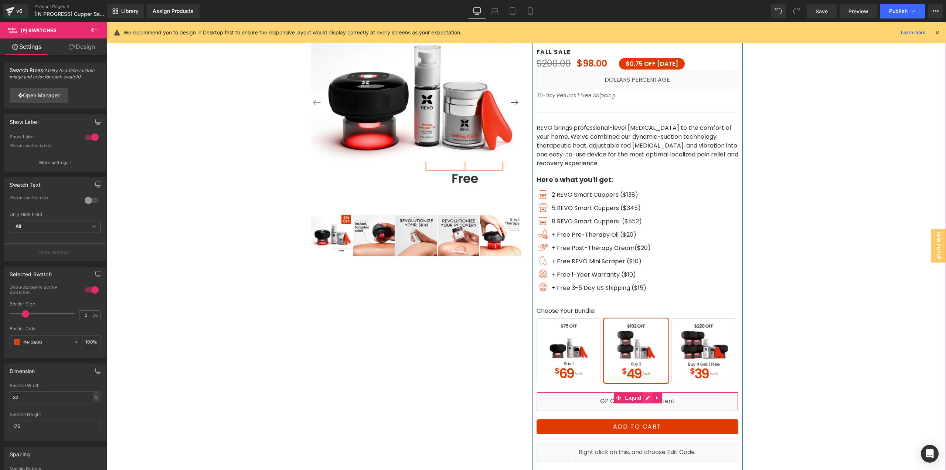
click at [647, 398] on icon at bounding box center [648, 398] width 5 height 6
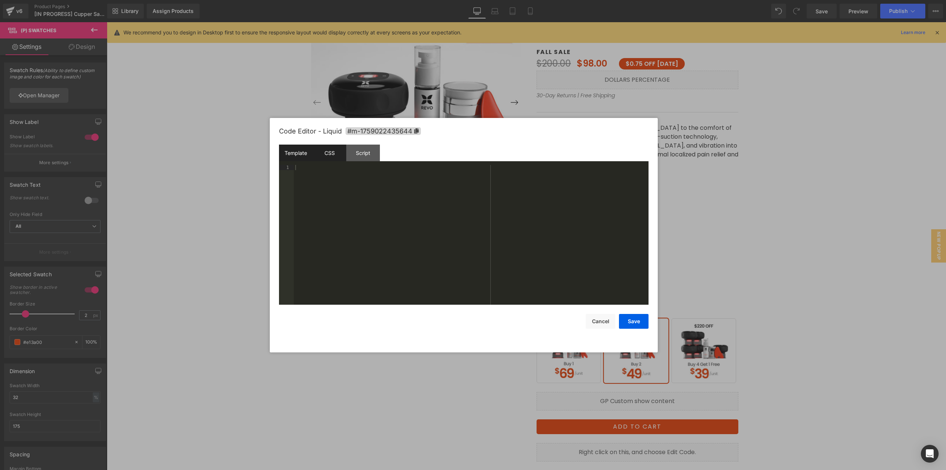
click at [332, 157] on div "CSS" at bounding box center [330, 153] width 34 height 17
click at [360, 154] on div "Script" at bounding box center [363, 153] width 34 height 17
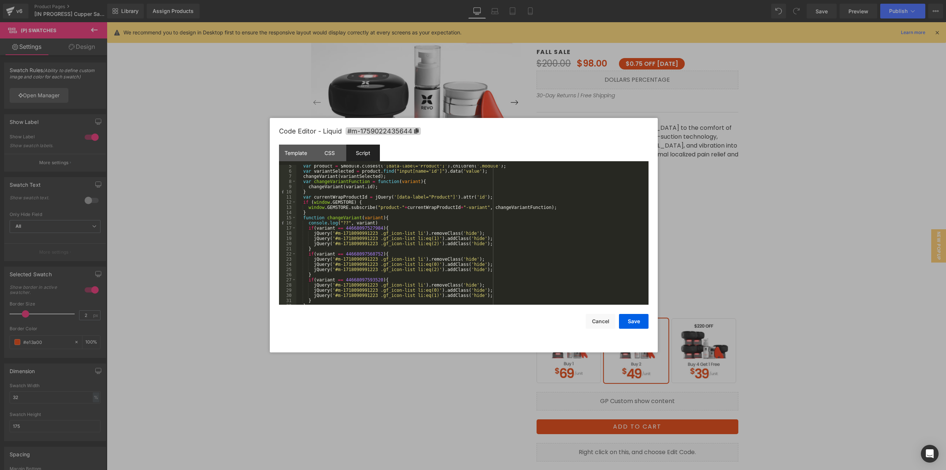
scroll to position [22, 0]
drag, startPoint x: 340, startPoint y: 280, endPoint x: 375, endPoint y: 280, distance: 35.1
click at [375, 280] on div "var product = $module . closest ( '[data-label="Product"]' ) . children ( '.mod…" at bounding box center [471, 238] width 349 height 150
drag, startPoint x: 779, startPoint y: 277, endPoint x: 578, endPoint y: 361, distance: 217.6
click at [779, 277] on div at bounding box center [473, 235] width 946 height 470
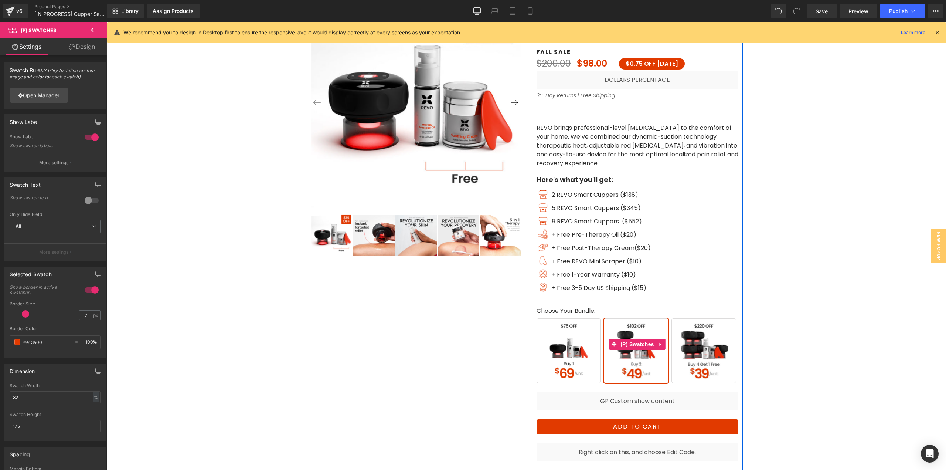
click at [575, 360] on span "Buy 1" at bounding box center [569, 350] width 65 height 65
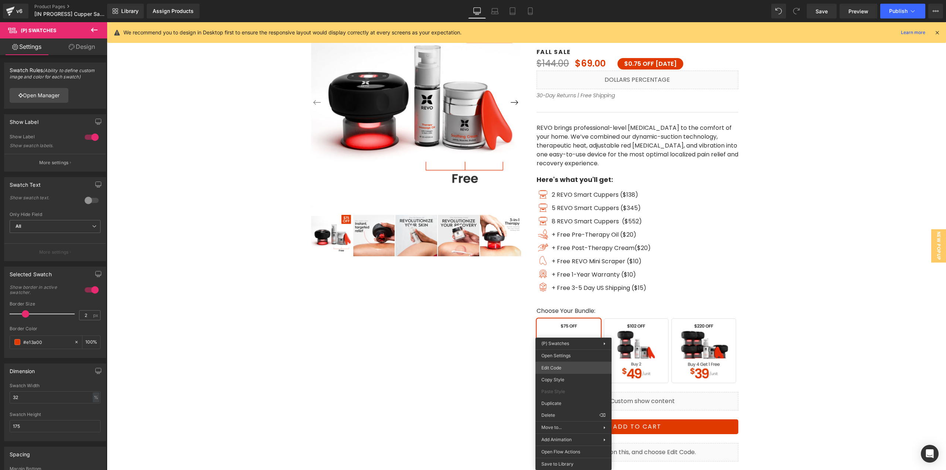
click at [568, 365] on body "(P) Swatches You are previewing how the will restyle your page. You can not edi…" at bounding box center [473, 235] width 946 height 470
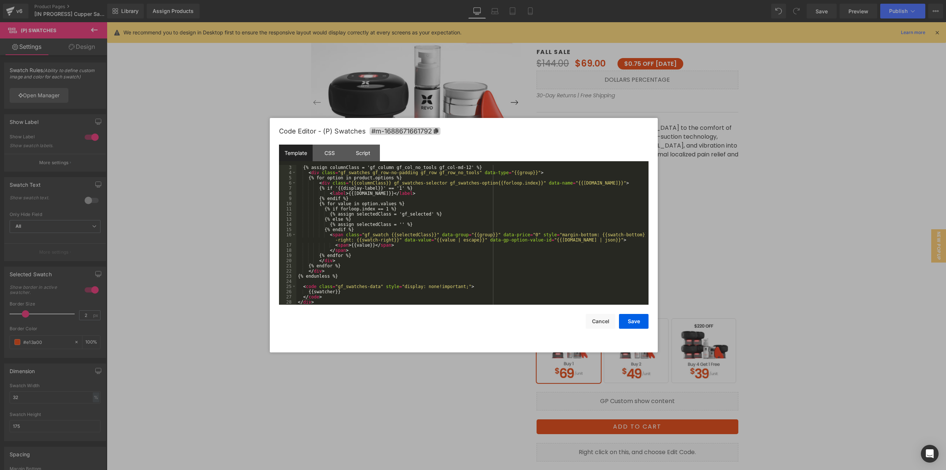
scroll to position [0, 0]
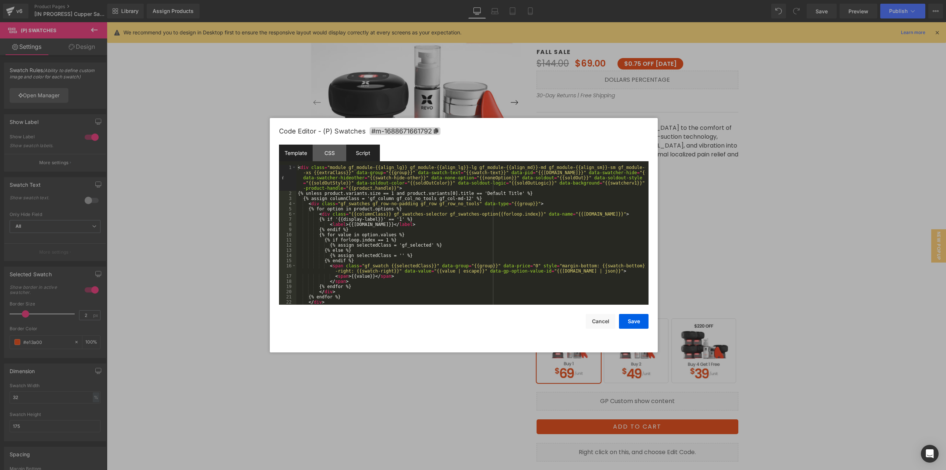
click at [365, 151] on div "Script" at bounding box center [363, 153] width 34 height 17
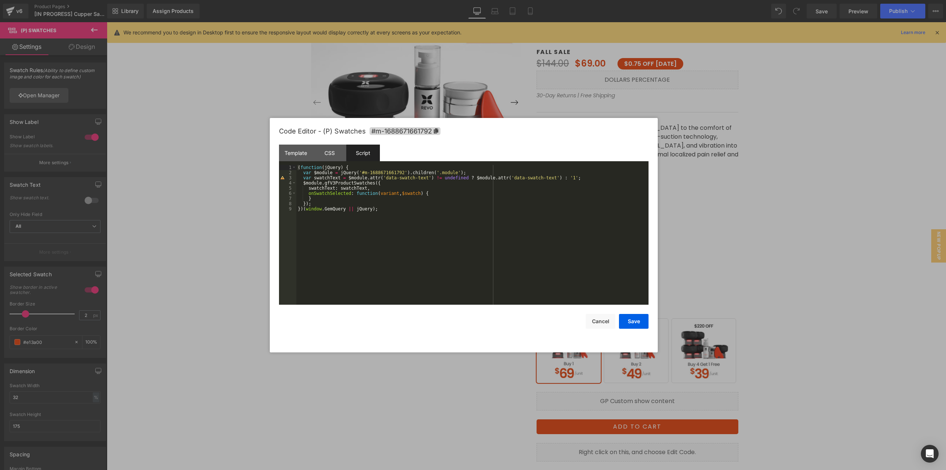
click at [810, 237] on div at bounding box center [473, 235] width 946 height 470
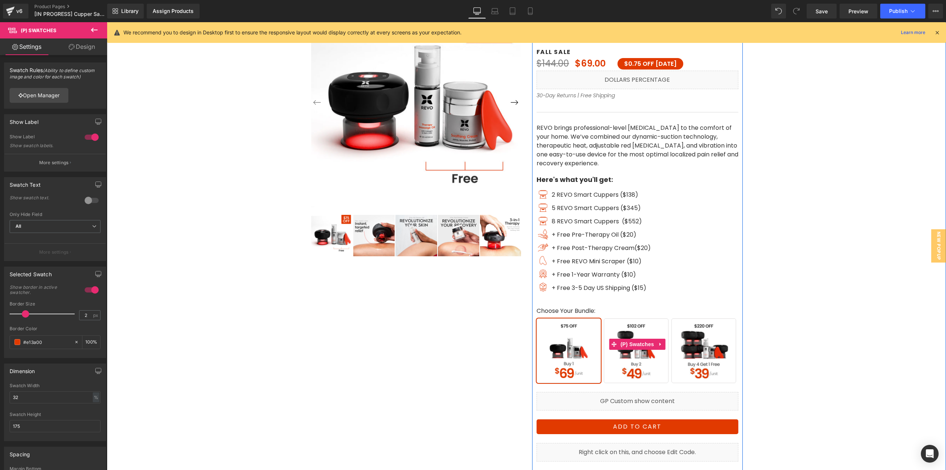
click at [621, 359] on span "Buy 2" at bounding box center [636, 350] width 65 height 65
click at [706, 356] on span "Buy 4 Get 1 Free" at bounding box center [704, 350] width 65 height 65
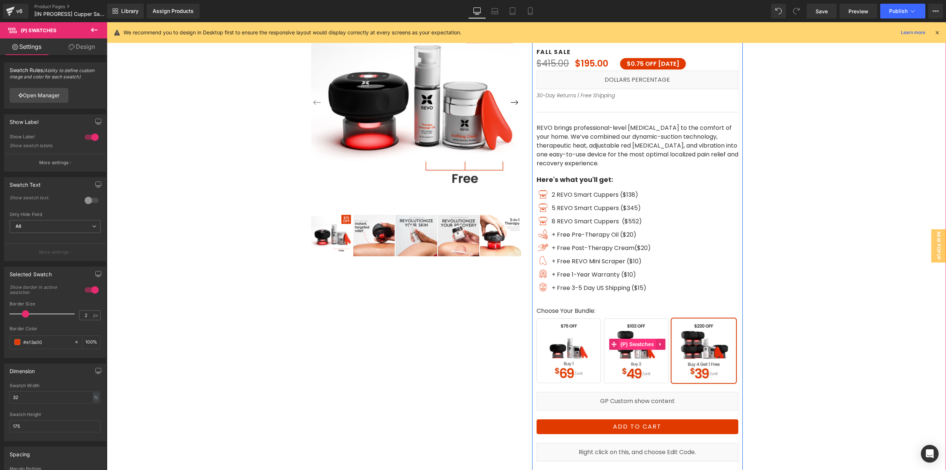
click at [636, 348] on span "(P) Swatches" at bounding box center [637, 344] width 37 height 11
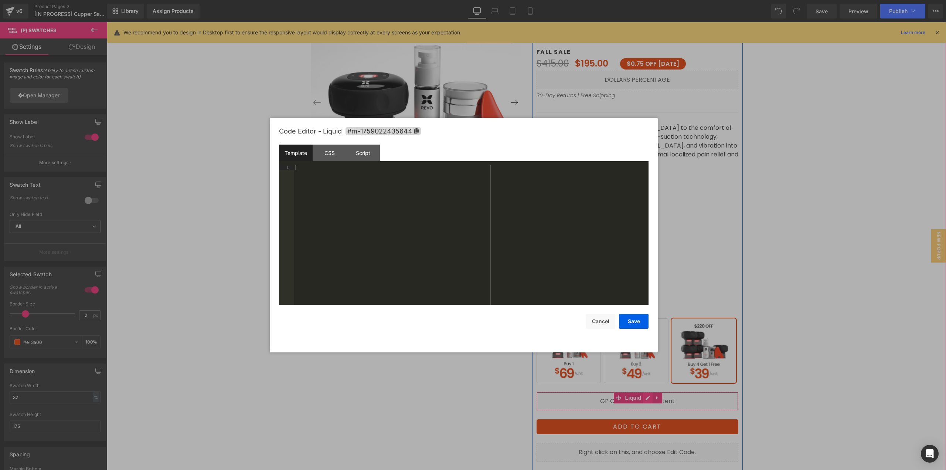
drag, startPoint x: 647, startPoint y: 398, endPoint x: 754, endPoint y: 420, distance: 108.7
click at [647, 398] on icon at bounding box center [648, 398] width 5 height 6
click at [363, 150] on div "Script" at bounding box center [363, 153] width 34 height 17
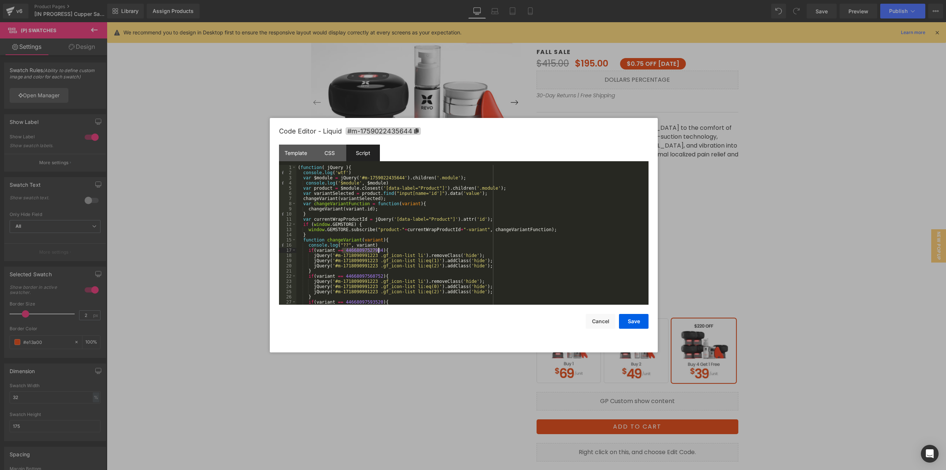
drag, startPoint x: 342, startPoint y: 250, endPoint x: 378, endPoint y: 248, distance: 36.2
click at [378, 248] on div "( function ( jQuery ) { console . log ( 'wtf' ) var $module = jQuery ( '#m-1759…" at bounding box center [471, 240] width 349 height 150
click at [425, 252] on div "( function ( jQuery ) { console . log ( 'wtf' ) var $module = jQuery ( '#m-1759…" at bounding box center [471, 240] width 349 height 150
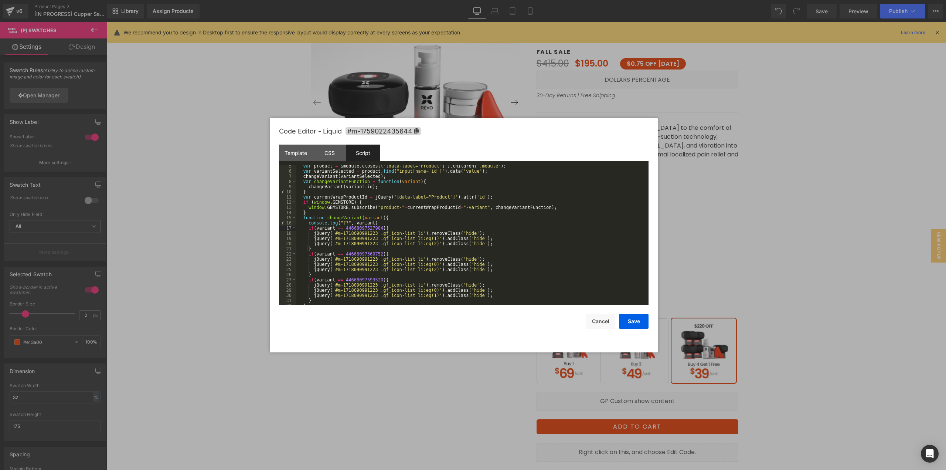
scroll to position [31, 0]
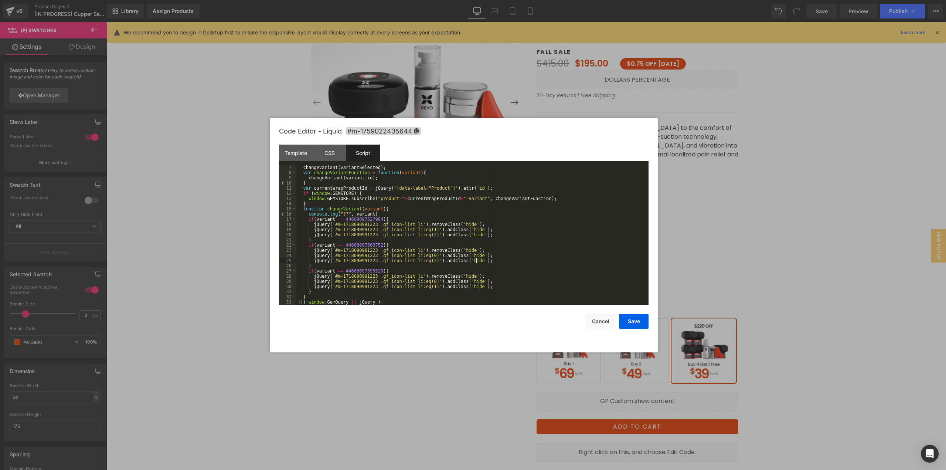
click at [518, 258] on div "changeVariant ( variantSelected ) ; var changeVariantFunction = function ( vari…" at bounding box center [471, 240] width 349 height 150
click at [545, 259] on div "changeVariant ( variantSelected ) ; var changeVariantFunction = function ( vari…" at bounding box center [471, 240] width 349 height 150
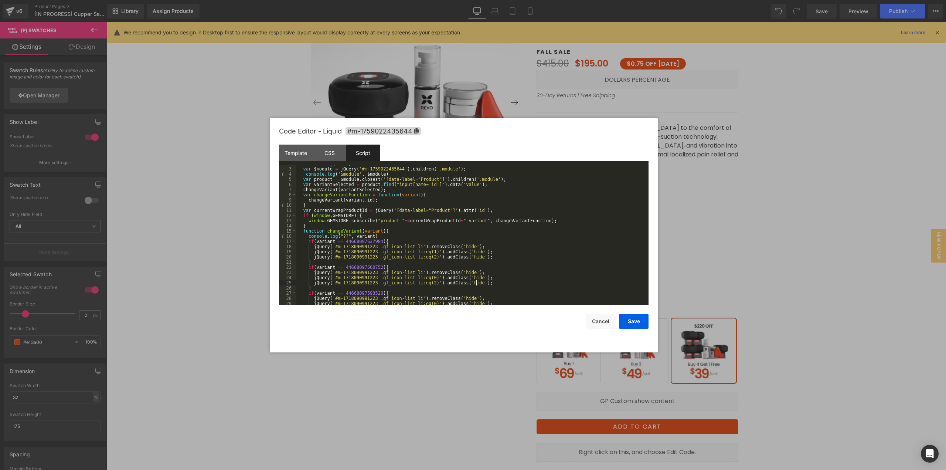
scroll to position [0, 0]
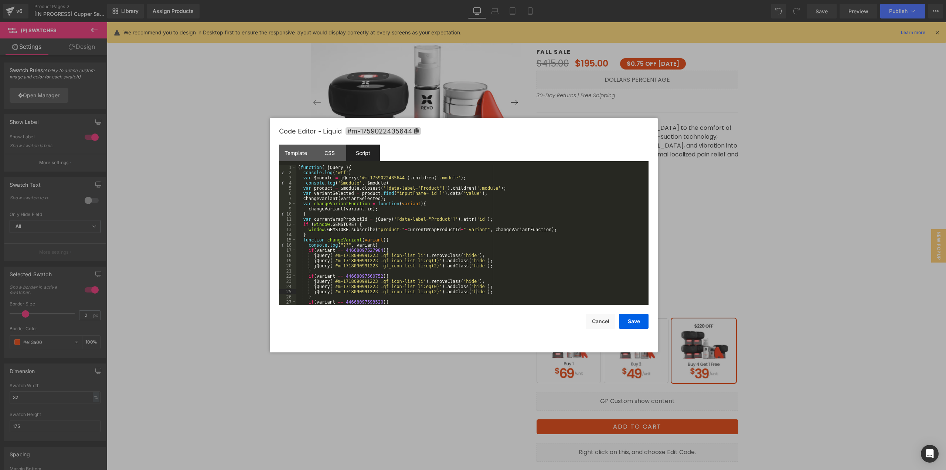
click at [743, 245] on div at bounding box center [473, 235] width 946 height 470
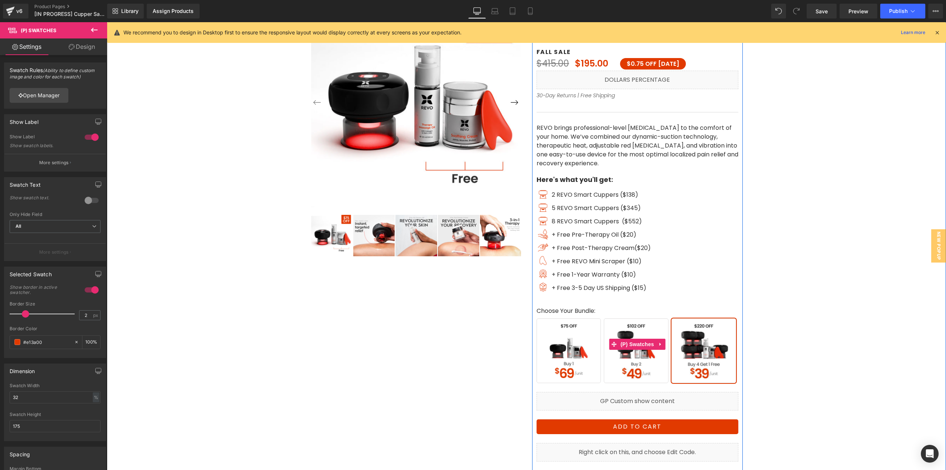
click at [640, 355] on span "Buy 2" at bounding box center [636, 350] width 65 height 65
click at [634, 336] on span "Buy 2" at bounding box center [636, 350] width 65 height 65
click at [636, 345] on span "(P) Swatches" at bounding box center [637, 344] width 37 height 11
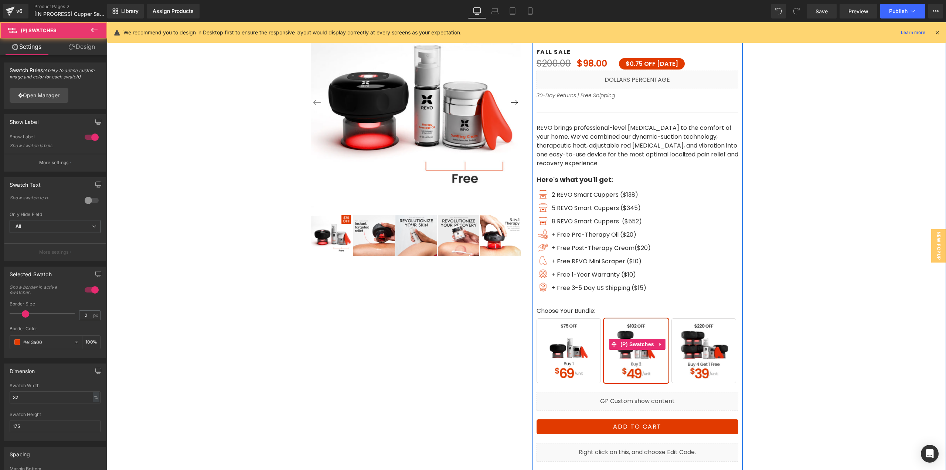
click at [587, 342] on span "Buy 1" at bounding box center [569, 350] width 65 height 65
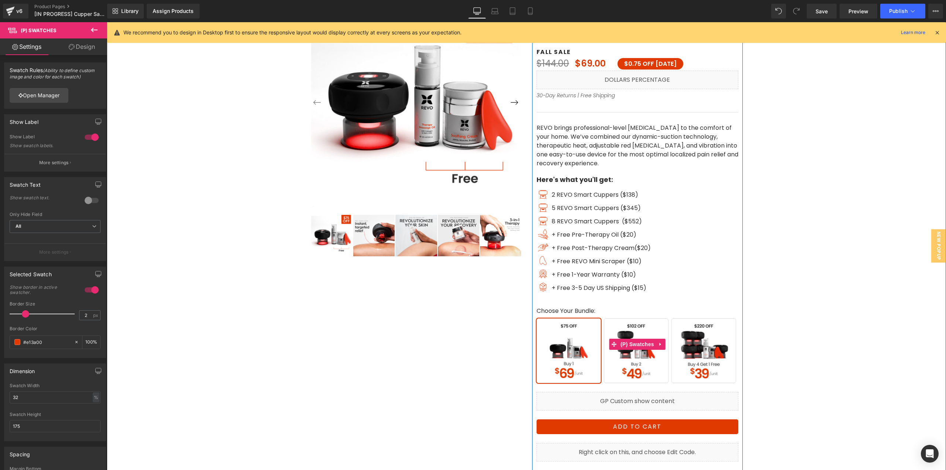
click at [631, 351] on span "Buy 2" at bounding box center [636, 350] width 65 height 65
drag, startPoint x: 701, startPoint y: 352, endPoint x: 660, endPoint y: 353, distance: 41.4
click at [696, 352] on span "Buy 4 Get 1 Free" at bounding box center [704, 350] width 65 height 65
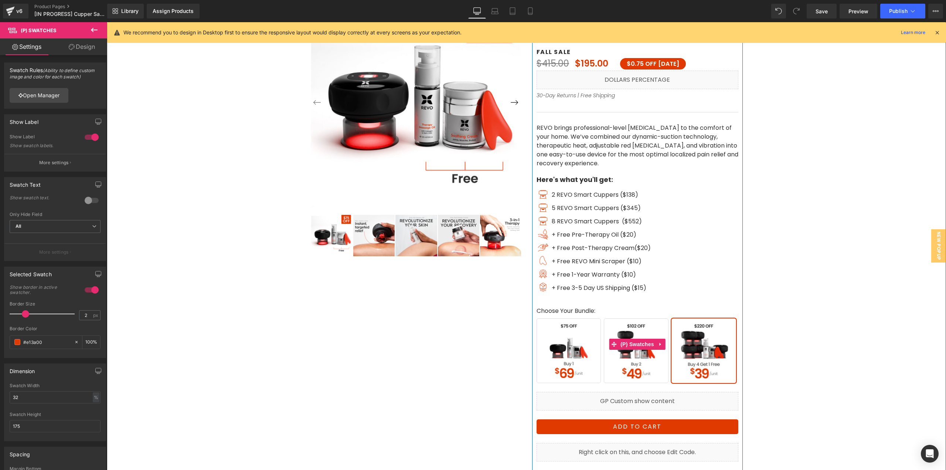
click at [569, 355] on span "Buy 1" at bounding box center [569, 350] width 65 height 65
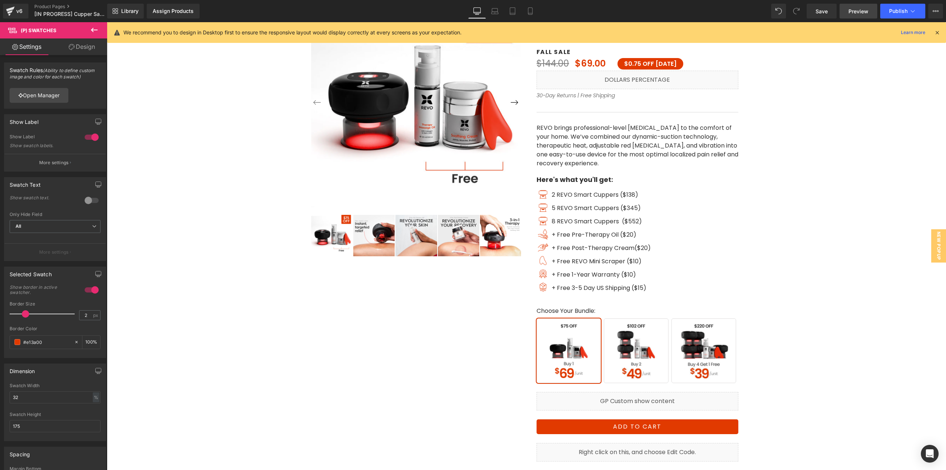
click at [860, 10] on span "Preview" at bounding box center [859, 11] width 20 height 8
click at [634, 187] on span "Icon List" at bounding box center [637, 190] width 26 height 11
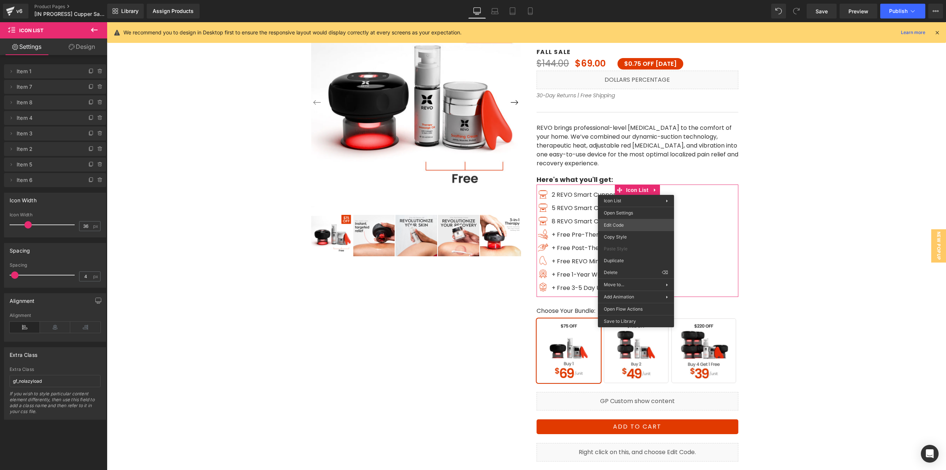
click at [624, 0] on div "Icon List You are previewing how the will restyle your page. You can not edit E…" at bounding box center [473, 0] width 946 height 0
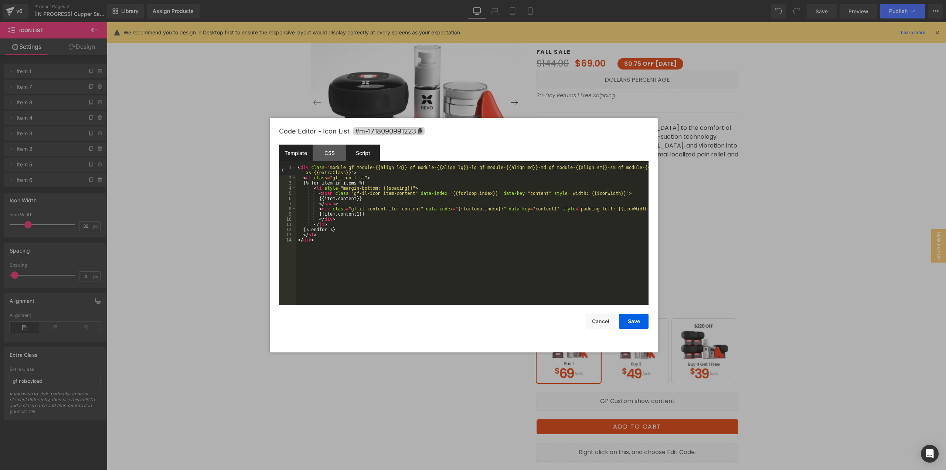
click at [362, 160] on div "Script" at bounding box center [363, 153] width 34 height 17
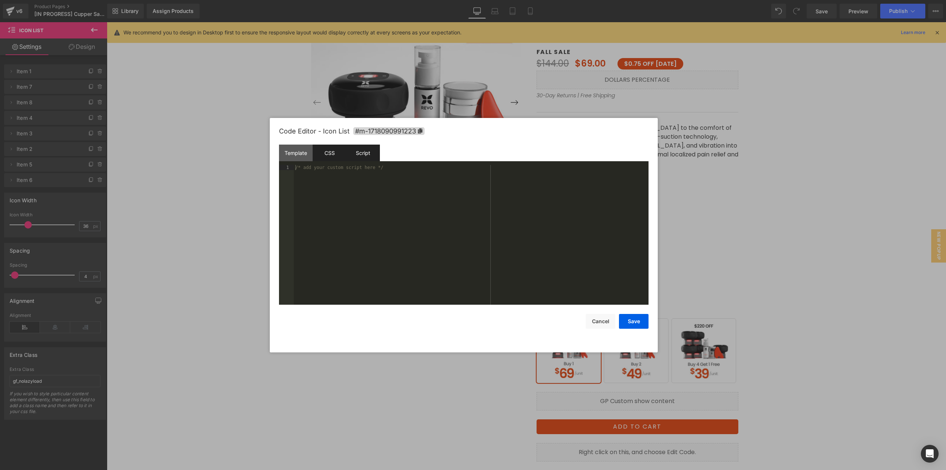
click at [339, 154] on div "CSS" at bounding box center [330, 153] width 34 height 17
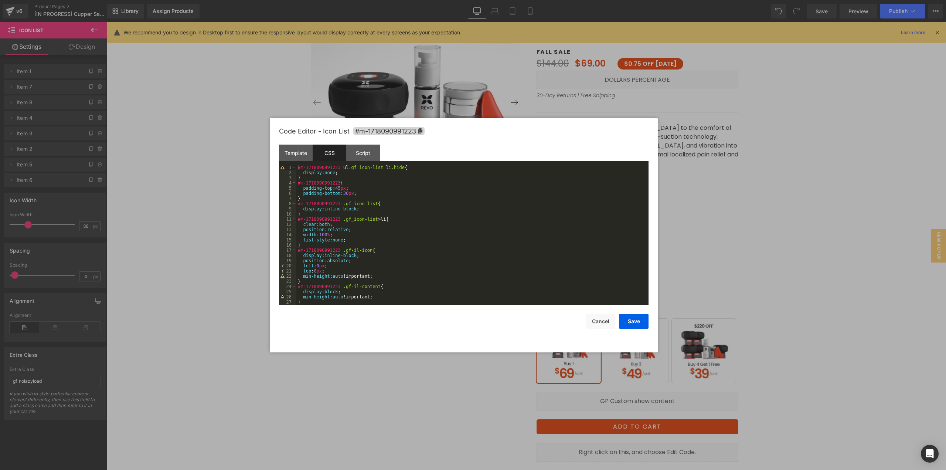
click at [786, 159] on div at bounding box center [473, 235] width 946 height 470
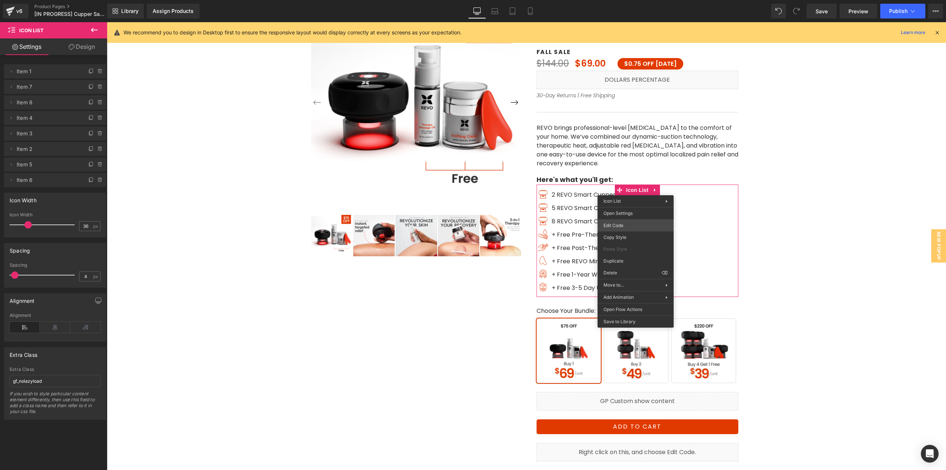
click at [622, 0] on div "Icon List You are previewing how the will restyle your page. You can not edit E…" at bounding box center [473, 0] width 946 height 0
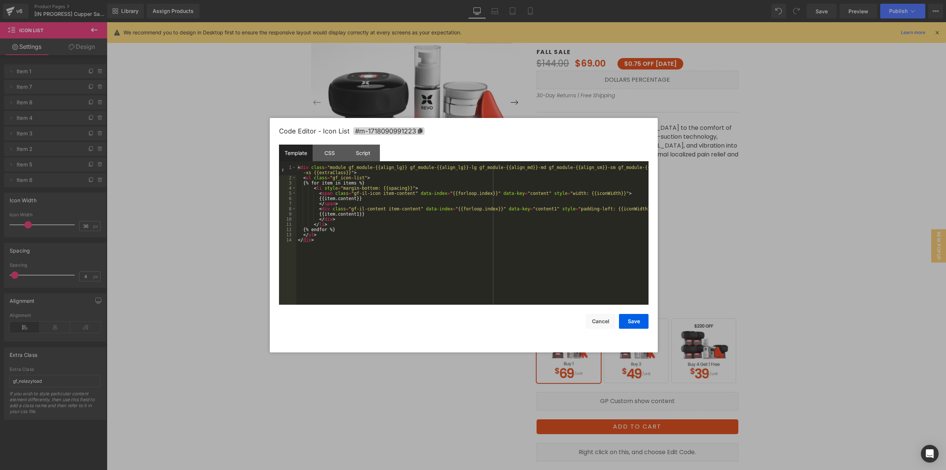
drag, startPoint x: 769, startPoint y: 216, endPoint x: 623, endPoint y: 220, distance: 145.7
click at [769, 216] on div at bounding box center [473, 235] width 946 height 470
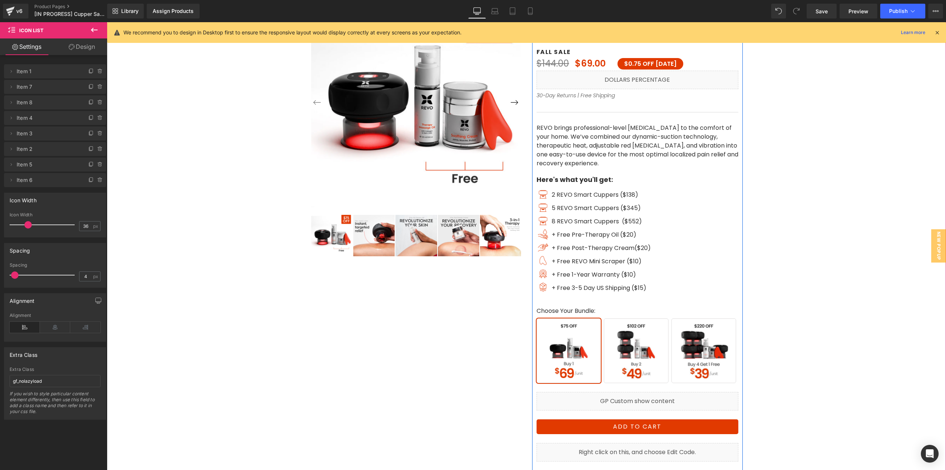
click at [644, 398] on icon at bounding box center [646, 398] width 4 height 4
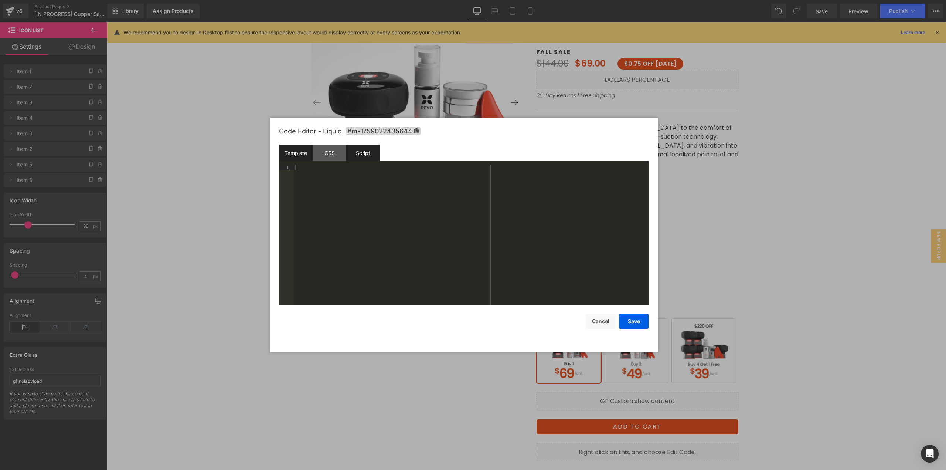
click at [368, 156] on div "Script" at bounding box center [363, 153] width 34 height 17
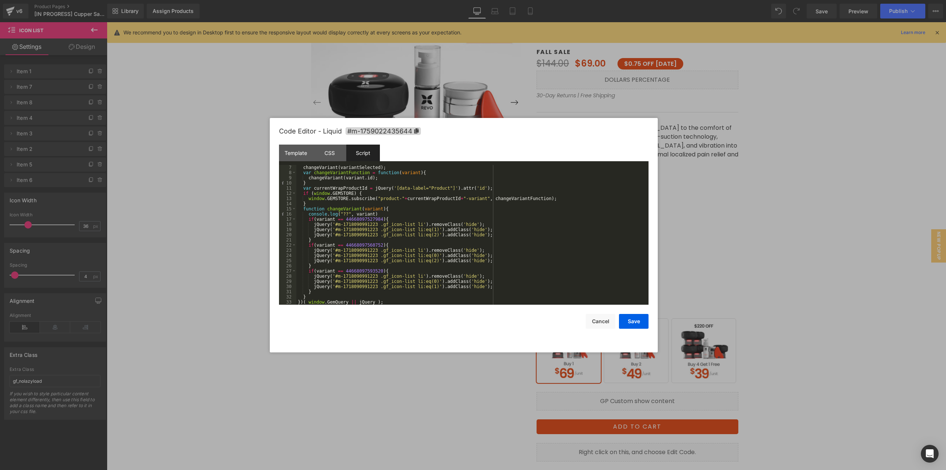
scroll to position [31, 0]
click at [349, 209] on div "changeVariant ( variantSelected ) ; var changeVariantFunction = function ( vari…" at bounding box center [471, 240] width 349 height 150
click at [739, 201] on div at bounding box center [473, 235] width 946 height 470
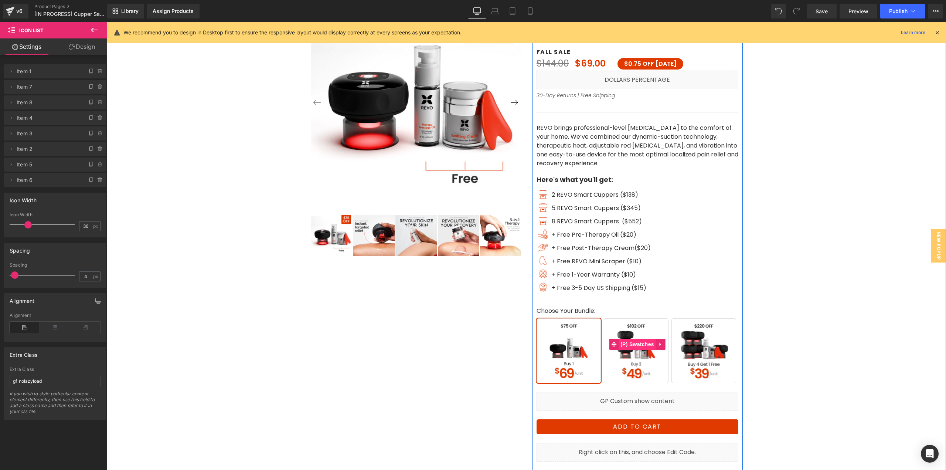
click at [632, 346] on span "(P) Swatches" at bounding box center [637, 344] width 37 height 11
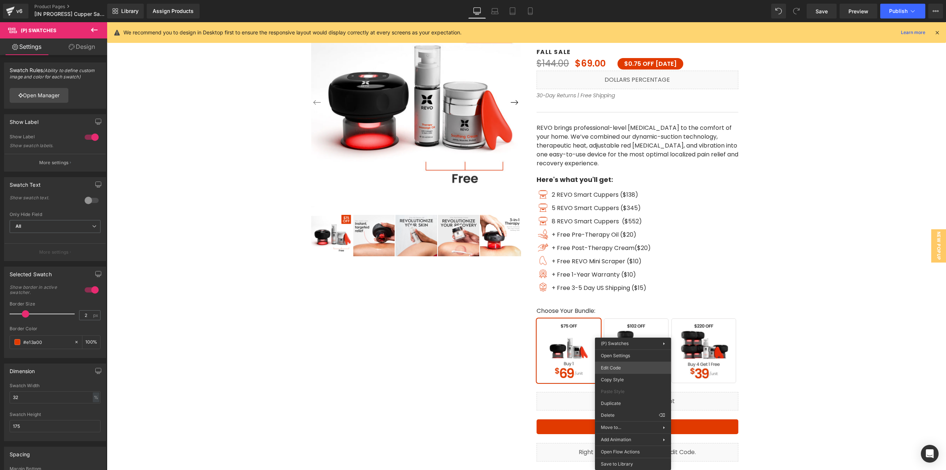
click at [619, 366] on body "(P) Swatches You are previewing how the will restyle your page. You can not edi…" at bounding box center [473, 235] width 946 height 470
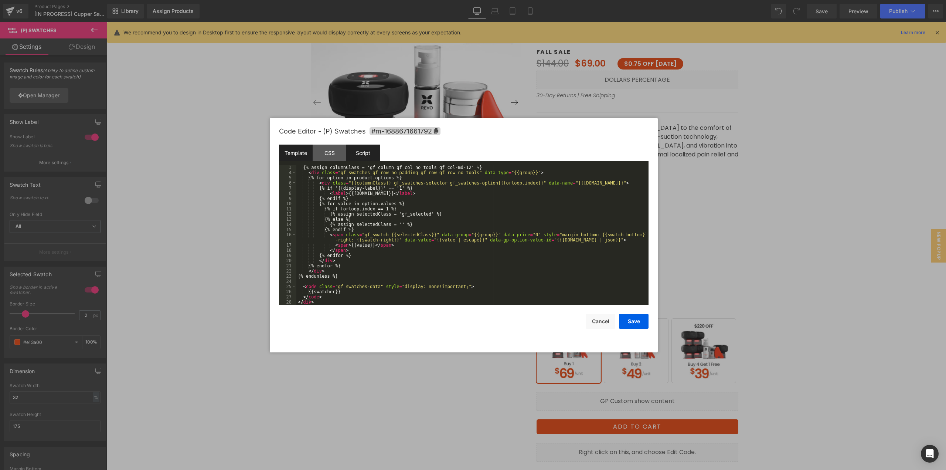
click at [365, 155] on div "Script" at bounding box center [363, 153] width 34 height 17
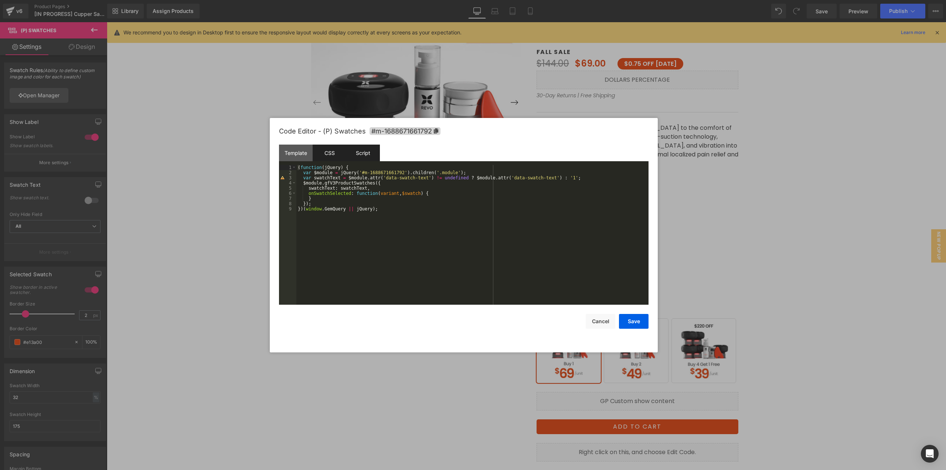
click at [325, 153] on div "CSS" at bounding box center [330, 153] width 34 height 17
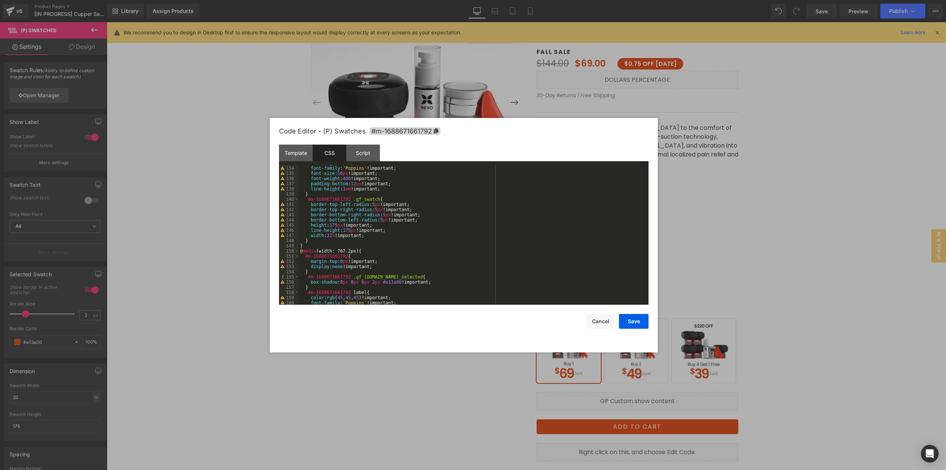
scroll to position [771, 0]
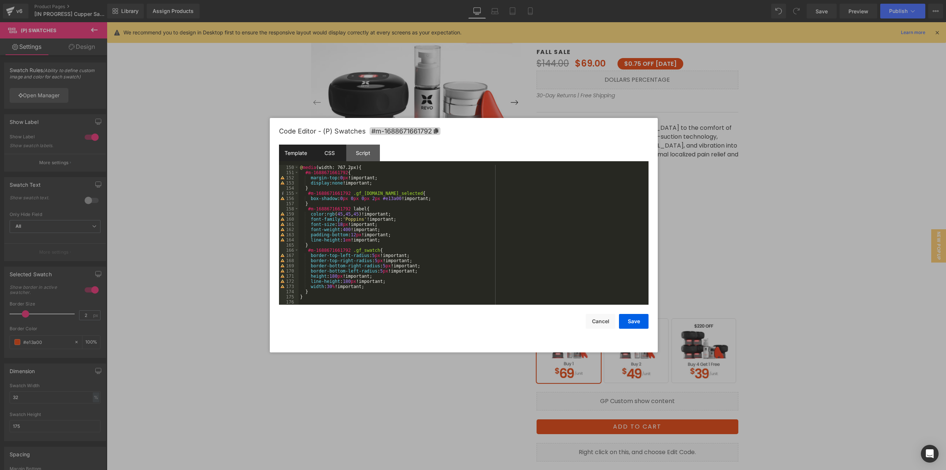
click at [306, 157] on div "Template" at bounding box center [296, 153] width 34 height 17
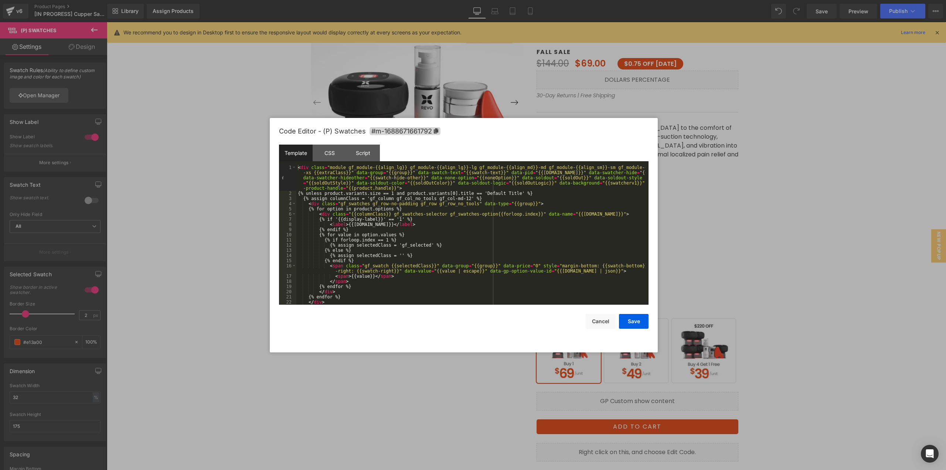
scroll to position [0, 0]
click at [372, 150] on div "Script" at bounding box center [363, 153] width 34 height 17
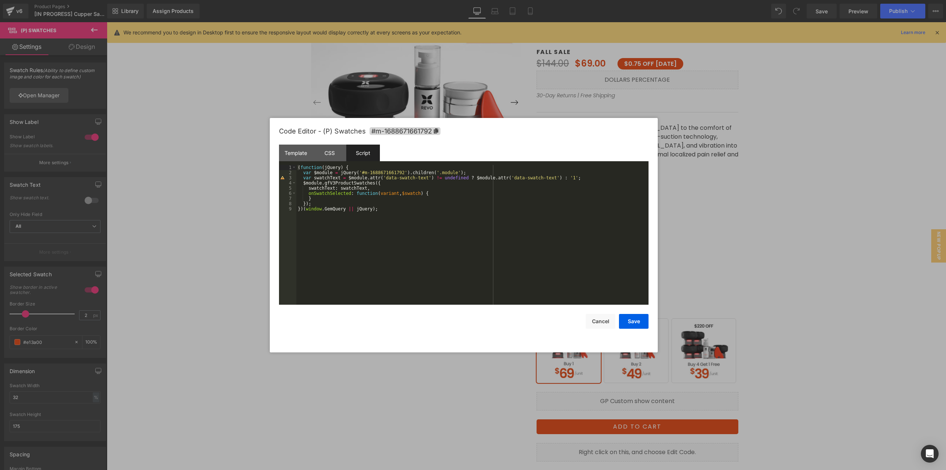
click at [708, 242] on div at bounding box center [473, 235] width 946 height 470
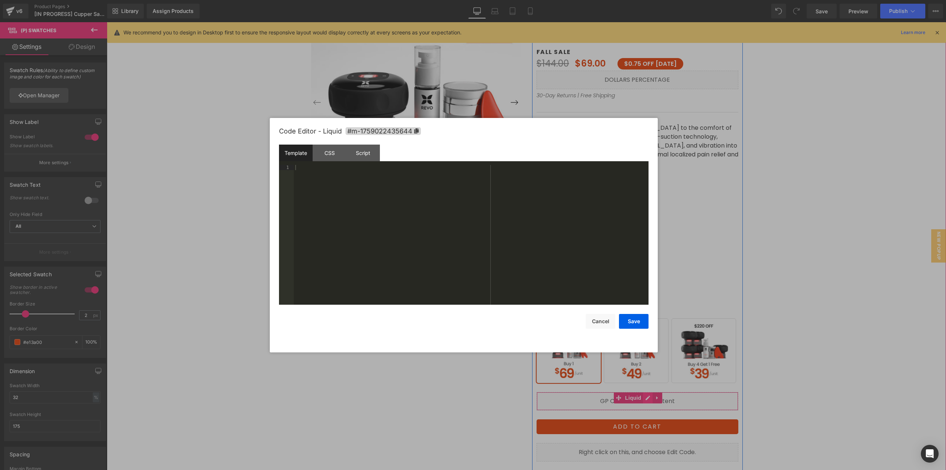
click at [646, 400] on icon at bounding box center [648, 398] width 5 height 6
click at [361, 150] on div "Script" at bounding box center [363, 153] width 34 height 17
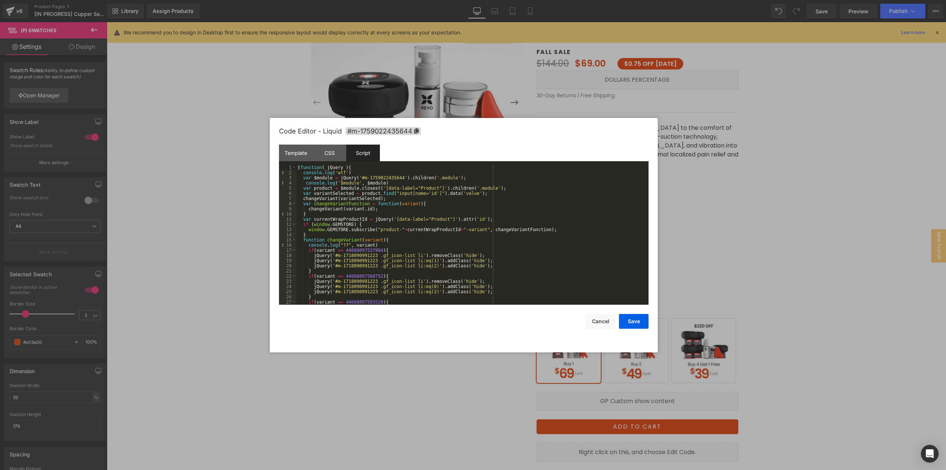
scroll to position [31, 0]
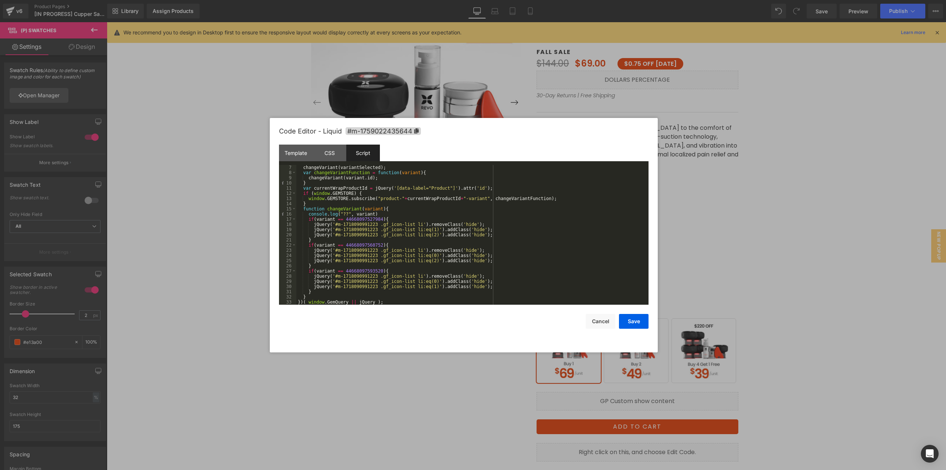
click at [504, 271] on div "changeVariant ( variantSelected ) ; var changeVariantFunction = function ( vari…" at bounding box center [471, 240] width 349 height 150
click at [739, 284] on div at bounding box center [473, 235] width 946 height 470
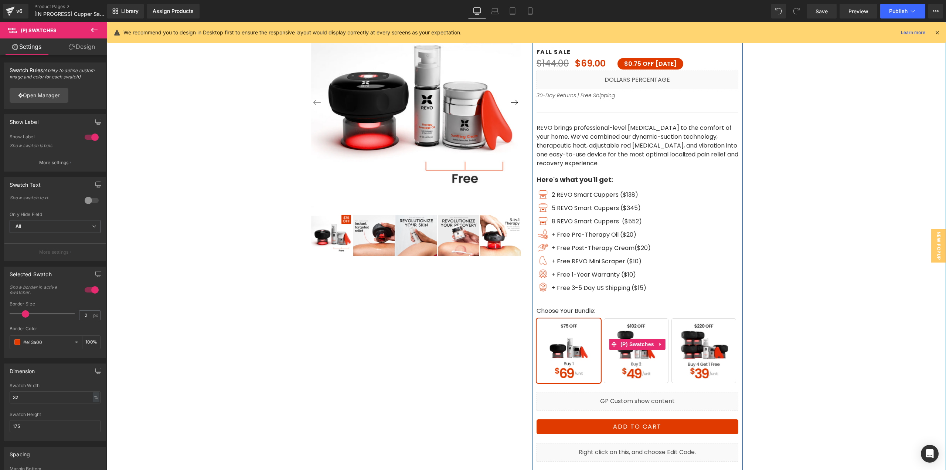
click at [646, 353] on span "Buy 2" at bounding box center [636, 350] width 65 height 65
click at [680, 351] on span "Buy 4 Get 1 Free" at bounding box center [704, 350] width 65 height 65
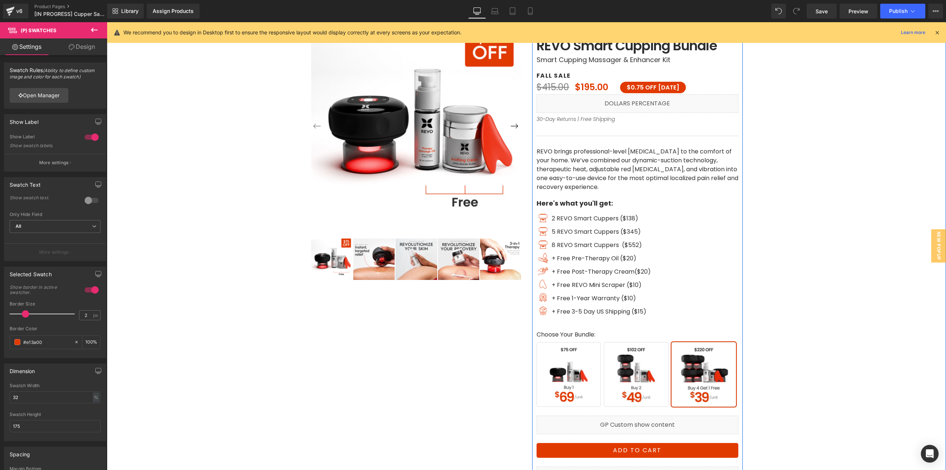
scroll to position [0, 0]
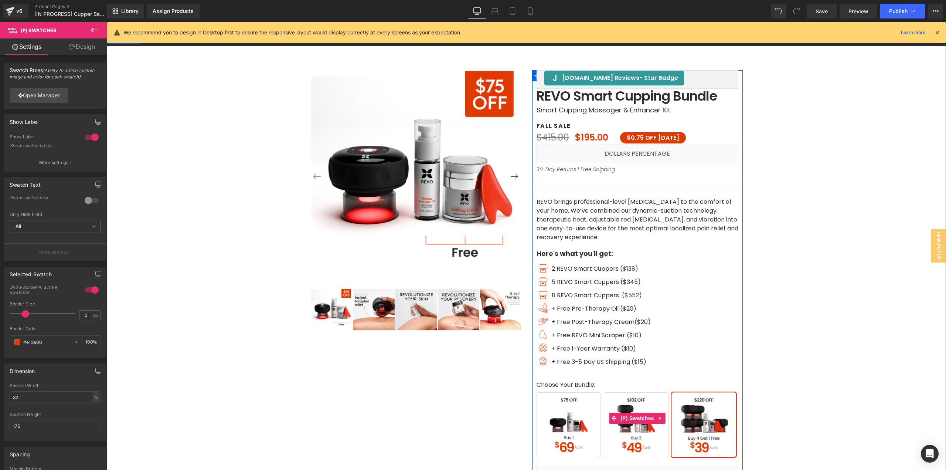
click at [637, 409] on span "Buy 2" at bounding box center [636, 424] width 65 height 65
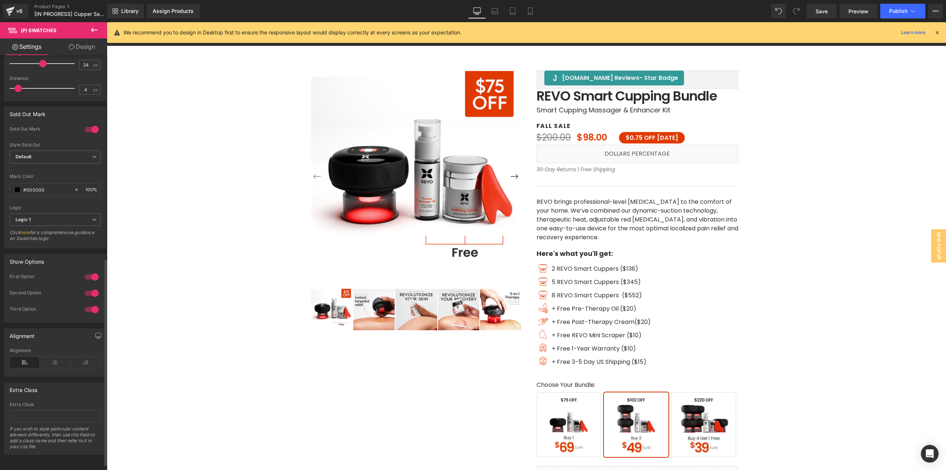
scroll to position [421, 0]
click at [55, 410] on input "text" at bounding box center [55, 416] width 91 height 12
click at [45, 274] on div "First Option" at bounding box center [44, 278] width 68 height 8
click at [28, 230] on link "here" at bounding box center [25, 233] width 10 height 6
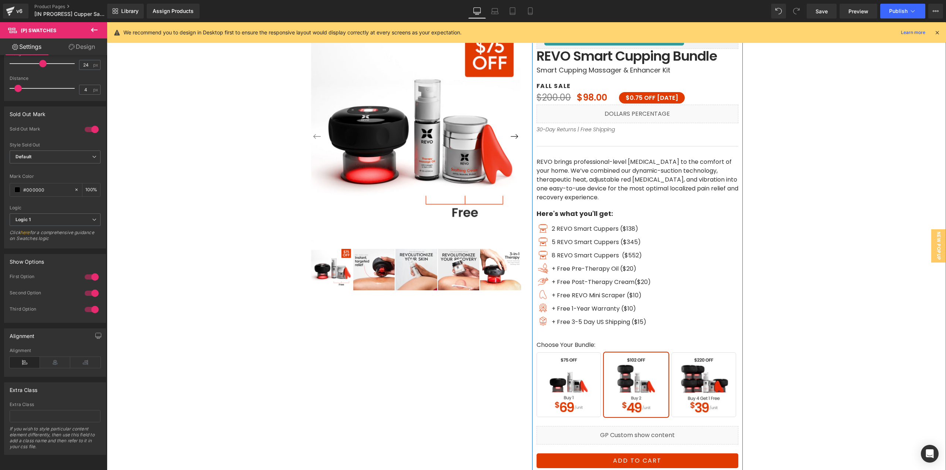
scroll to position [0, 0]
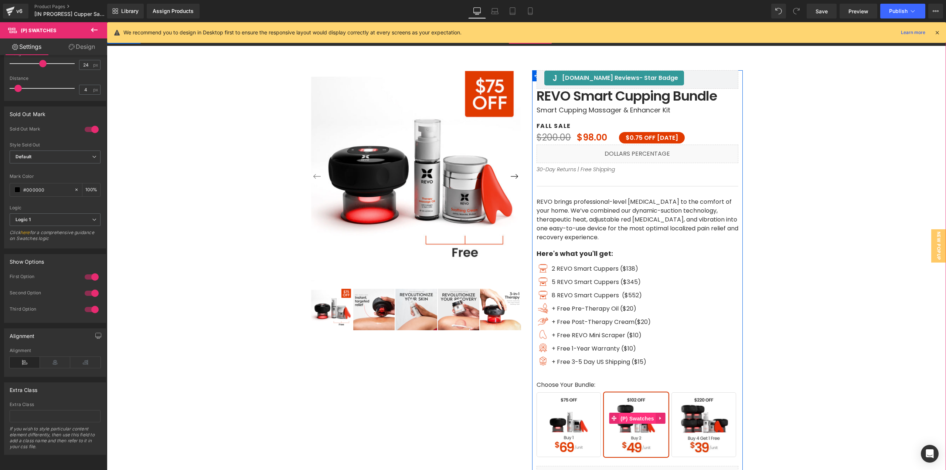
click at [636, 419] on span "(P) Swatches" at bounding box center [637, 418] width 37 height 11
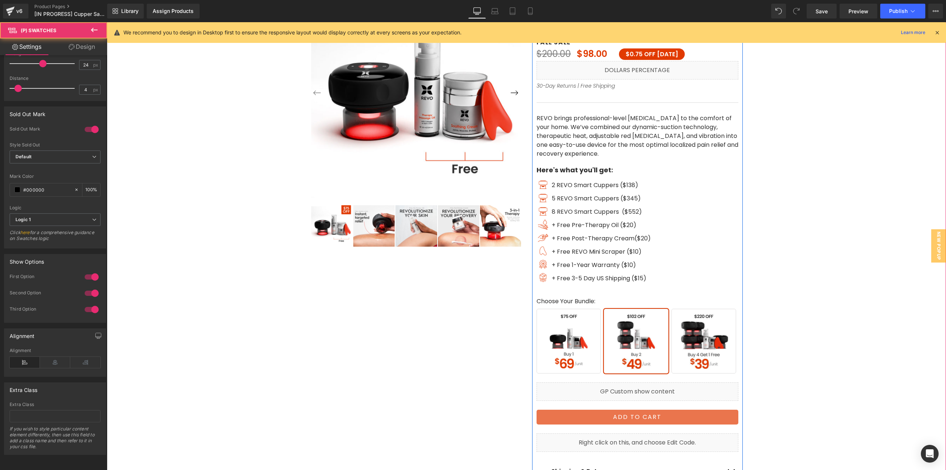
scroll to position [111, 0]
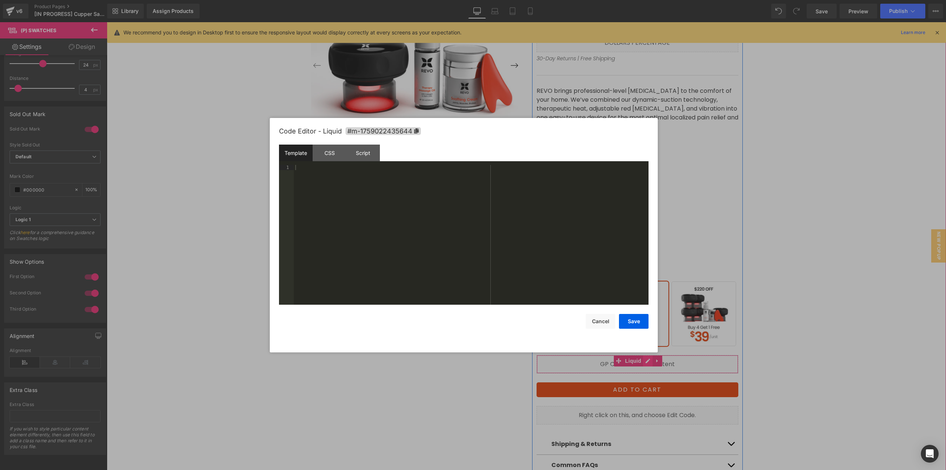
click at [645, 364] on div "Liquid" at bounding box center [638, 364] width 202 height 18
click at [362, 159] on div "Script" at bounding box center [363, 153] width 34 height 17
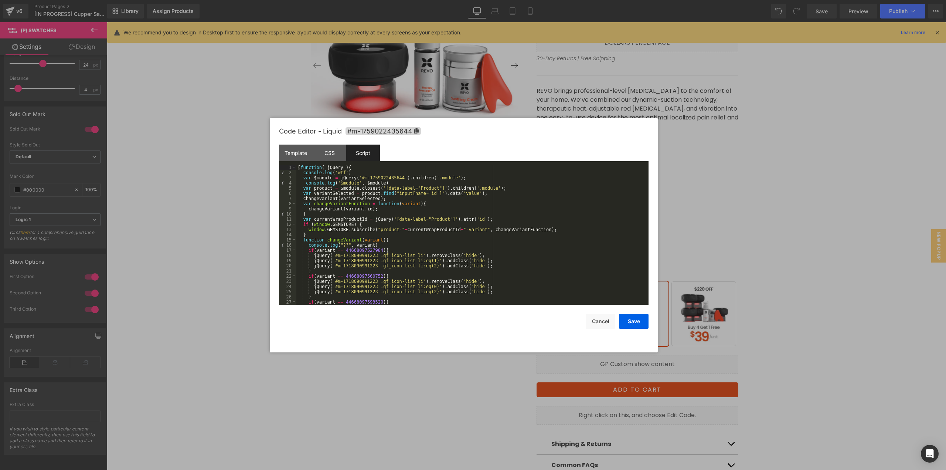
scroll to position [31, 0]
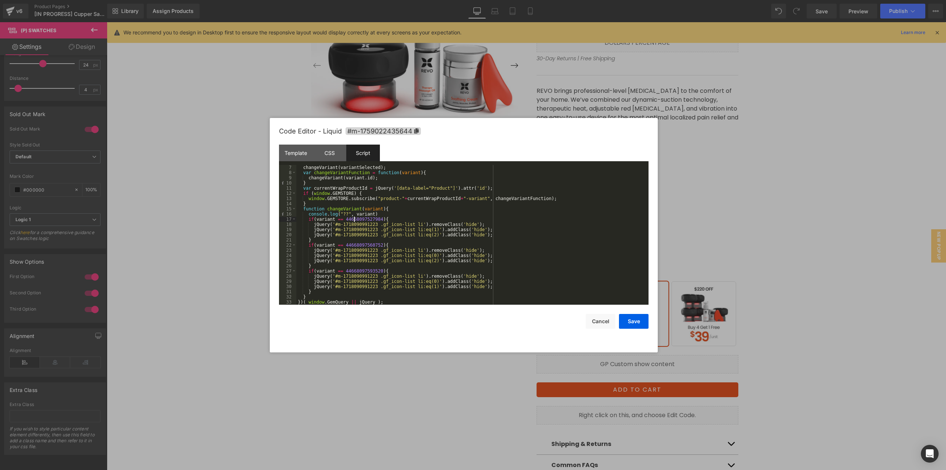
click at [354, 219] on div "changeVariant ( variantSelected ) ; var changeVariantFunction = function ( vari…" at bounding box center [471, 240] width 349 height 150
drag, startPoint x: 343, startPoint y: 219, endPoint x: 377, endPoint y: 218, distance: 34.8
click at [377, 218] on div "changeVariant ( variantSelected ) ; var changeVariantFunction = function ( vari…" at bounding box center [471, 240] width 349 height 150
click at [746, 247] on div at bounding box center [473, 235] width 946 height 470
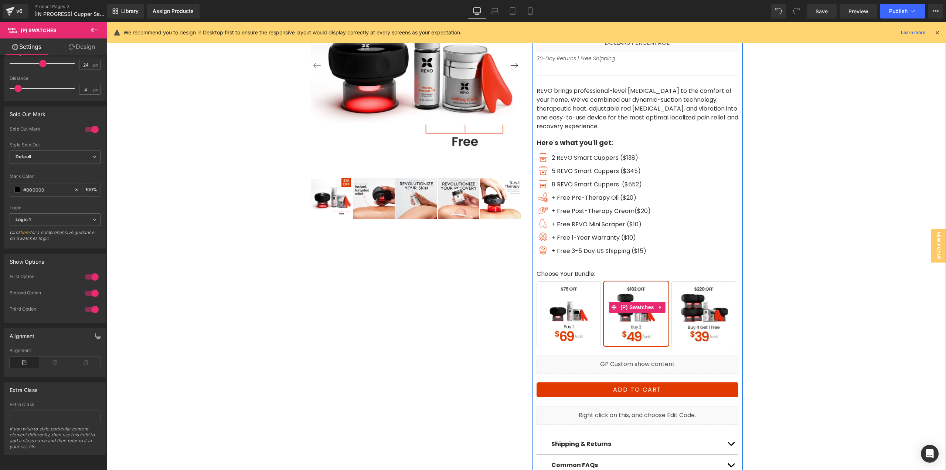
click at [619, 323] on span "Buy 2" at bounding box center [636, 313] width 65 height 65
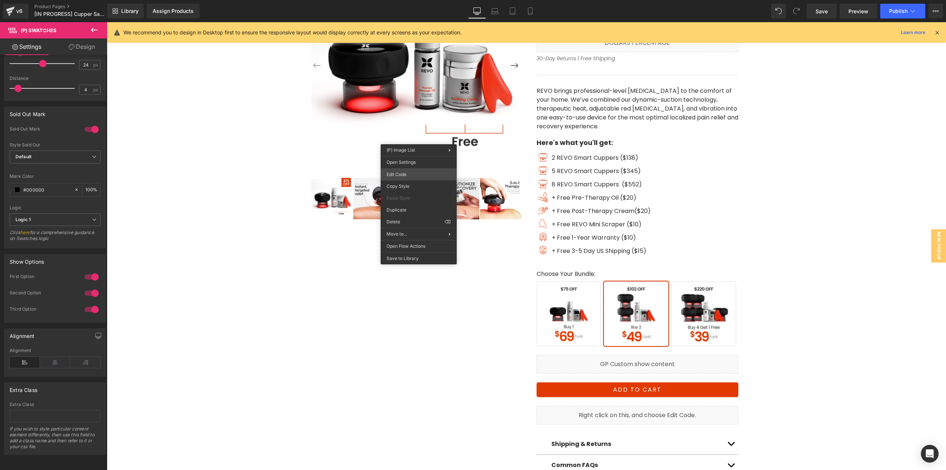
click at [409, 0] on div "(P) Swatches You are previewing how the will restyle your page. You can not edi…" at bounding box center [473, 0] width 946 height 0
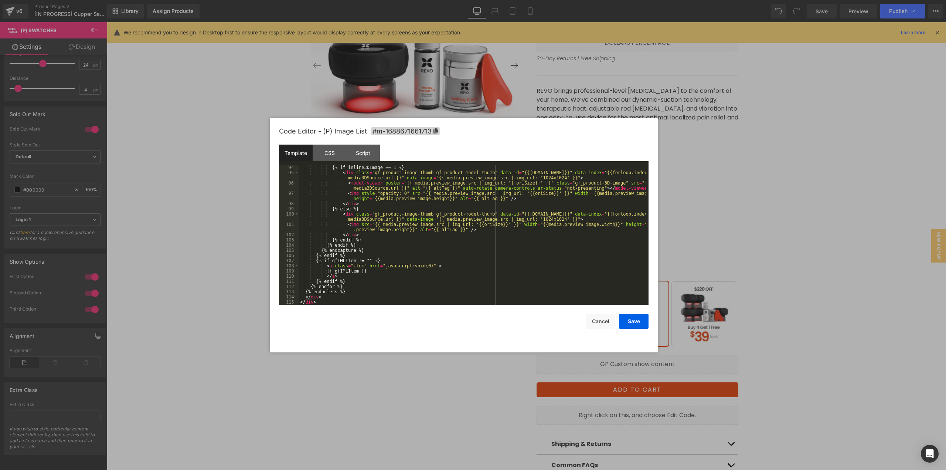
scroll to position [497, 0]
click at [365, 157] on div "Script" at bounding box center [363, 153] width 34 height 17
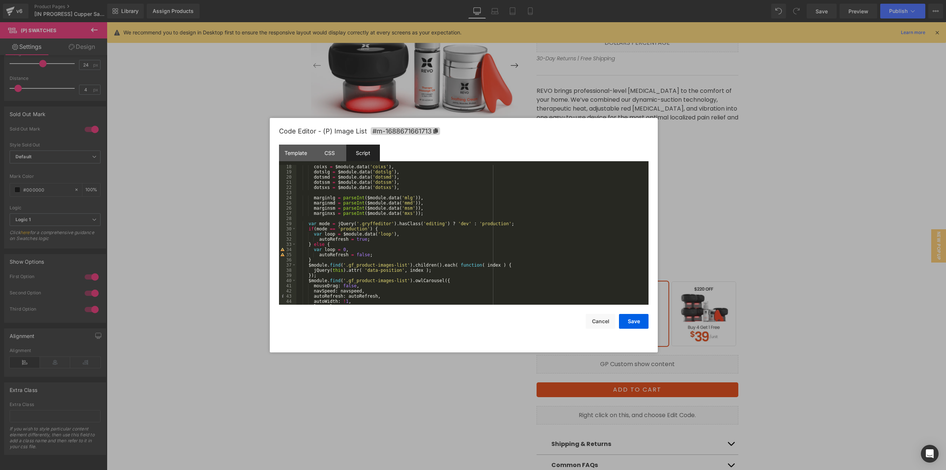
scroll to position [269, 0]
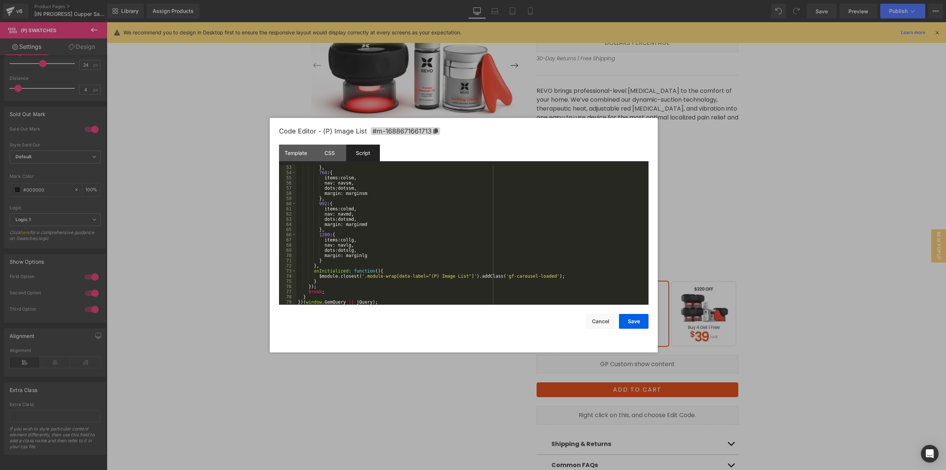
click at [761, 250] on div at bounding box center [473, 235] width 946 height 470
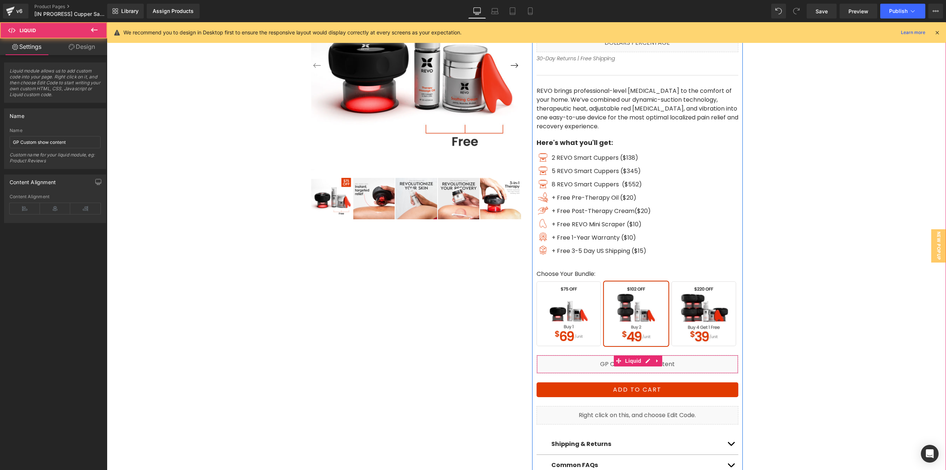
click at [712, 364] on div "Liquid" at bounding box center [638, 364] width 202 height 18
click at [648, 361] on div "Liquid" at bounding box center [638, 364] width 202 height 18
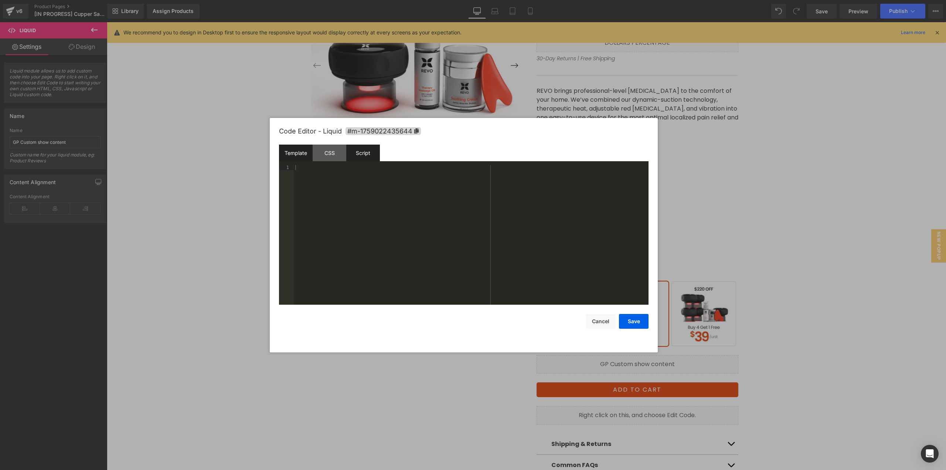
click at [367, 154] on div "Script" at bounding box center [363, 153] width 34 height 17
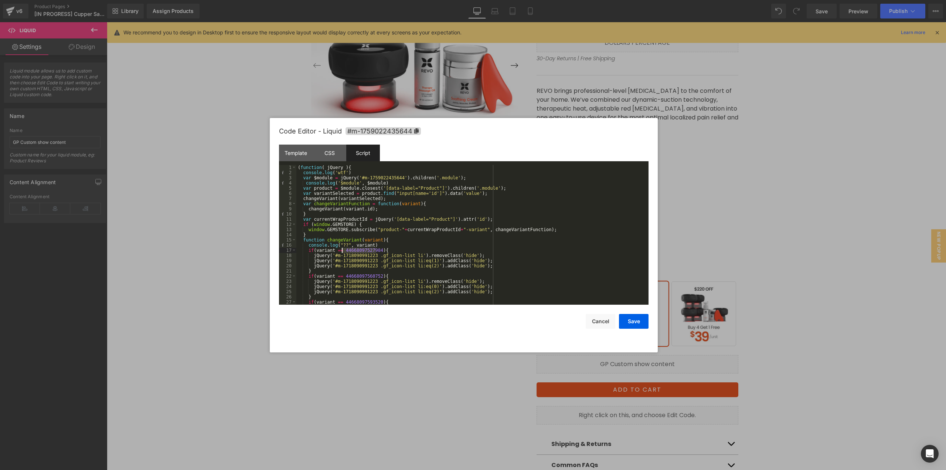
drag, startPoint x: 376, startPoint y: 250, endPoint x: 342, endPoint y: 248, distance: 34.5
click at [342, 248] on div "( function ( jQuery ) { console . log ( 'wtf' ) var $module = jQuery ( '#m-1759…" at bounding box center [471, 240] width 349 height 150
click at [757, 249] on div at bounding box center [473, 235] width 946 height 470
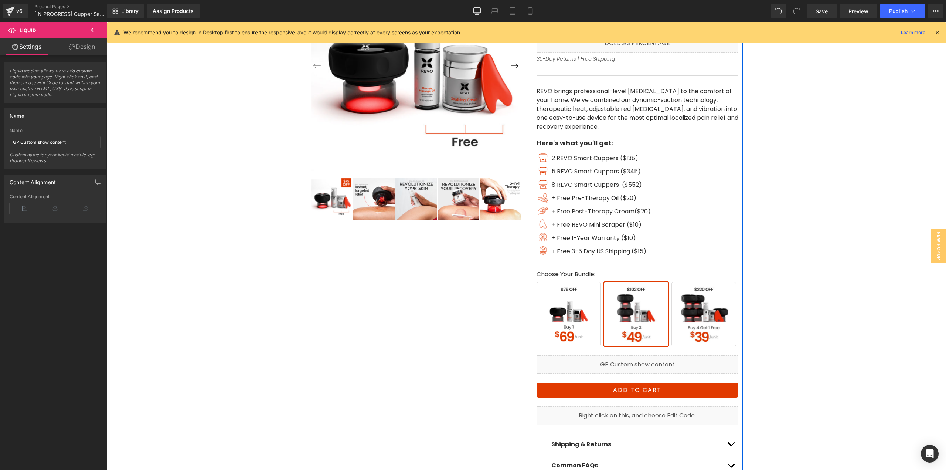
scroll to position [111, 0]
click at [635, 362] on span "Liquid" at bounding box center [634, 360] width 20 height 11
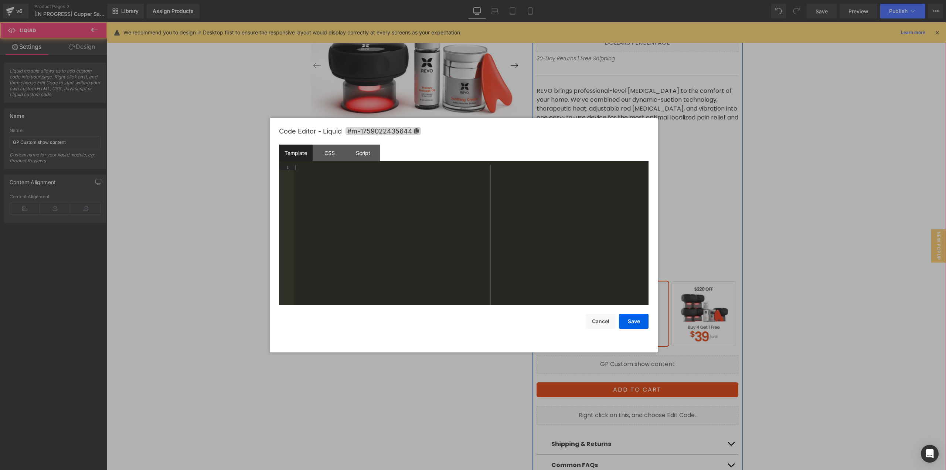
click at [644, 360] on icon at bounding box center [646, 361] width 4 height 4
click at [362, 150] on div "Script" at bounding box center [363, 153] width 34 height 17
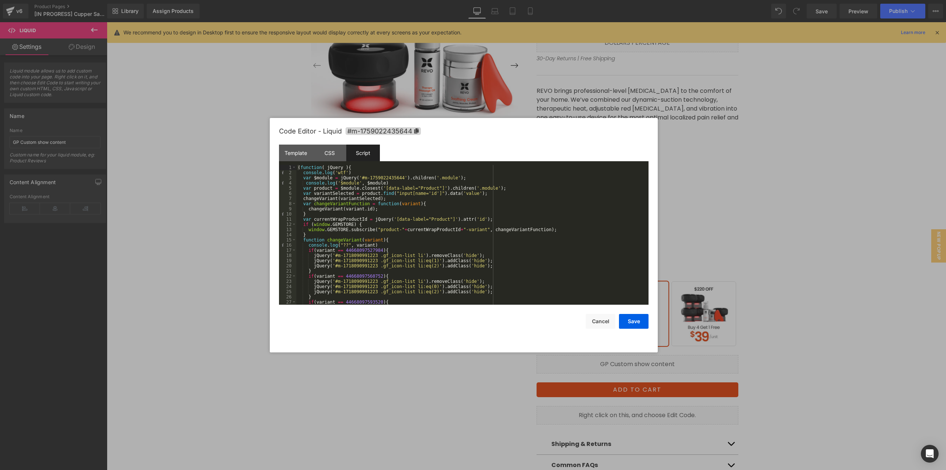
drag, startPoint x: 953, startPoint y: 349, endPoint x: 842, endPoint y: 326, distance: 113.5
click at [847, 327] on div "‹" at bounding box center [527, 199] width 832 height 554
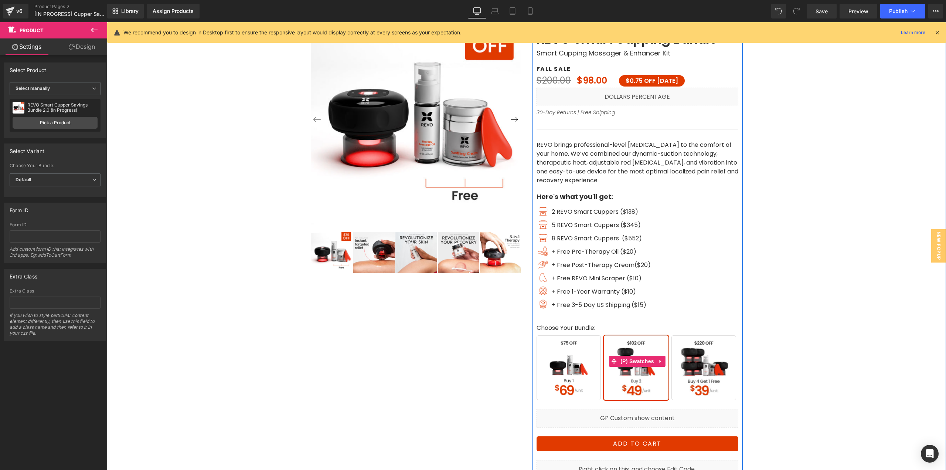
scroll to position [37, 0]
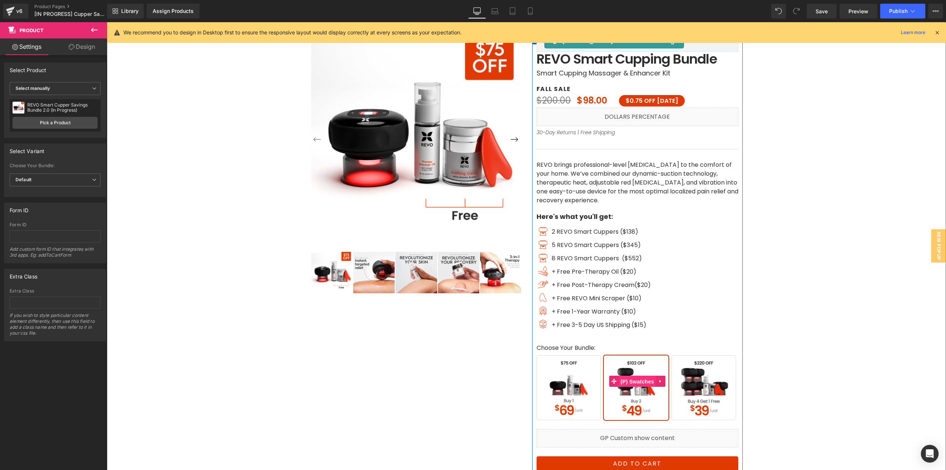
click at [631, 383] on span "(P) Swatches" at bounding box center [637, 381] width 37 height 11
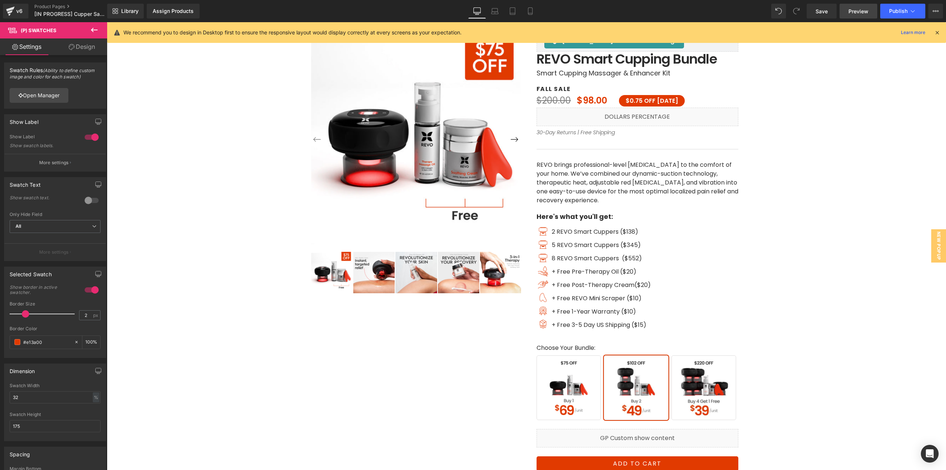
drag, startPoint x: 858, startPoint y: 10, endPoint x: 854, endPoint y: 10, distance: 4.1
click at [858, 10] on span "Preview" at bounding box center [859, 11] width 20 height 8
drag, startPoint x: 649, startPoint y: 390, endPoint x: 644, endPoint y: 392, distance: 5.7
click at [649, 390] on span "Buy 2" at bounding box center [636, 387] width 65 height 65
click at [562, 395] on span "Buy 1" at bounding box center [569, 387] width 65 height 65
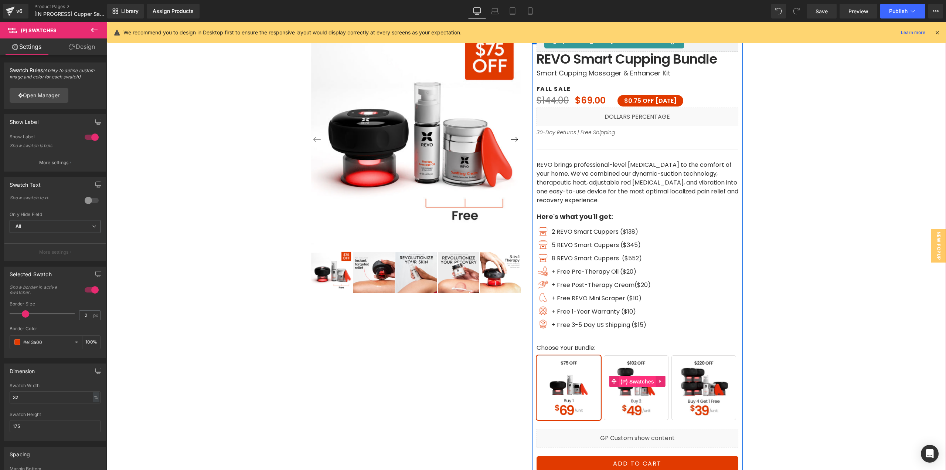
click at [633, 384] on span "(P) Swatches" at bounding box center [637, 381] width 37 height 11
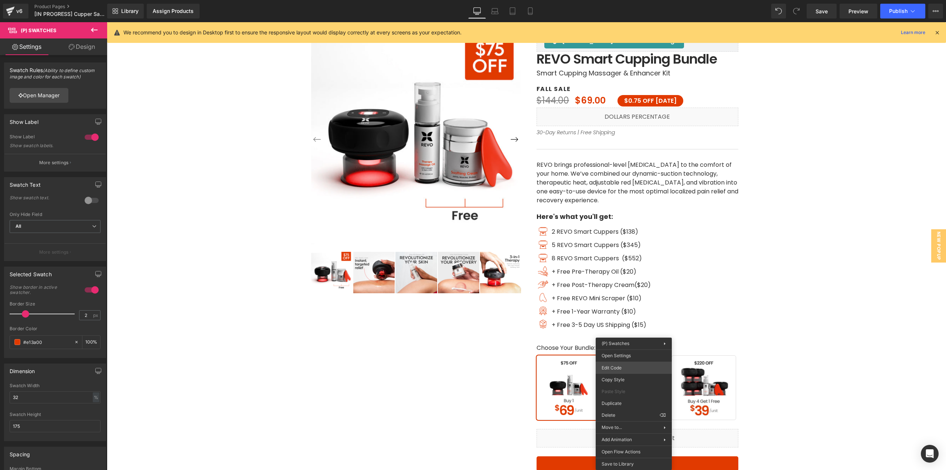
click at [629, 370] on body "(P) Swatches You are previewing how the will restyle your page. You can not edi…" at bounding box center [473, 235] width 946 height 470
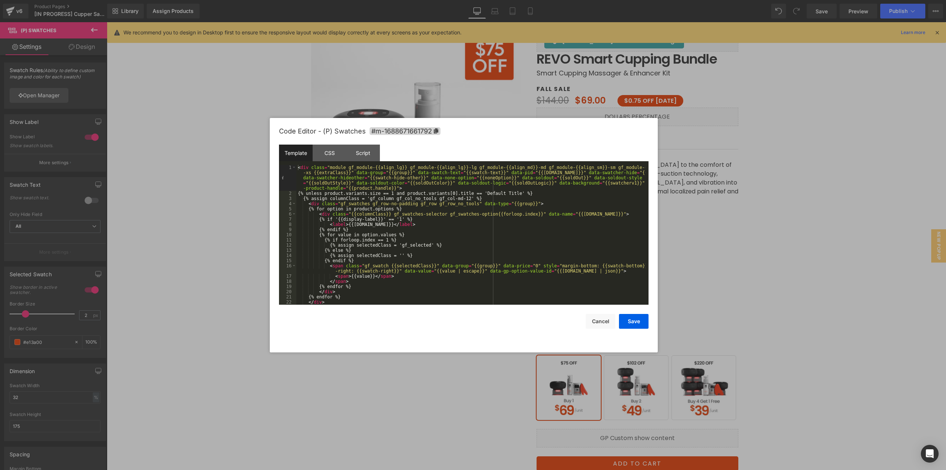
scroll to position [31, 0]
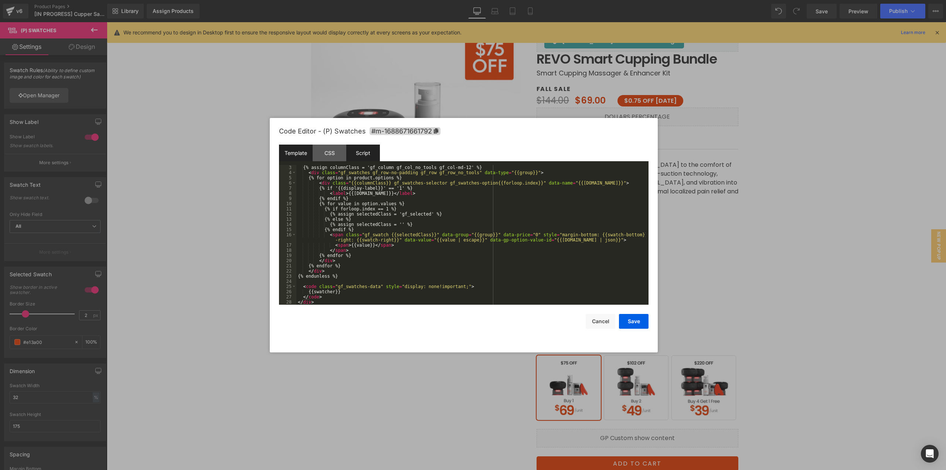
click at [369, 154] on div "Script" at bounding box center [363, 153] width 34 height 17
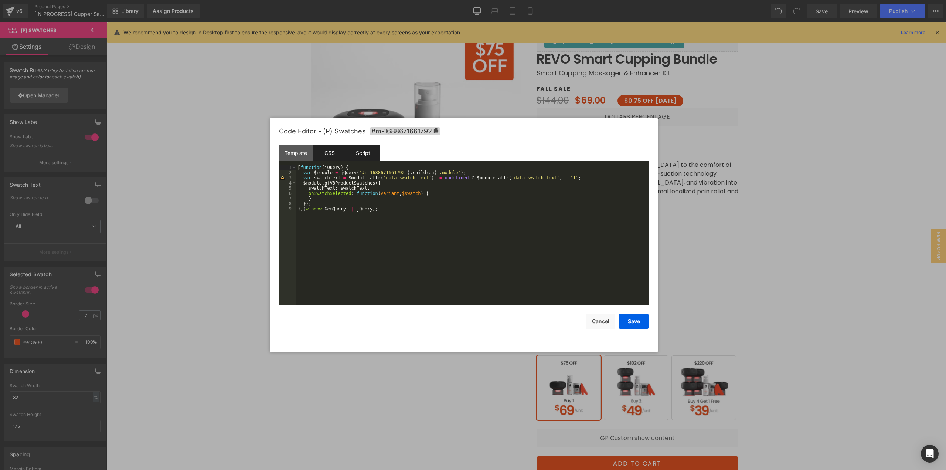
click at [338, 153] on div "CSS" at bounding box center [330, 153] width 34 height 17
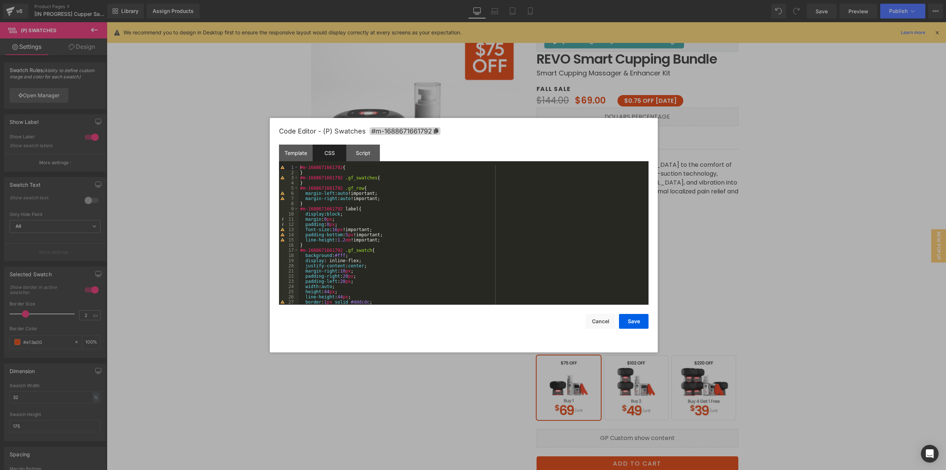
click at [762, 250] on div at bounding box center [473, 235] width 946 height 470
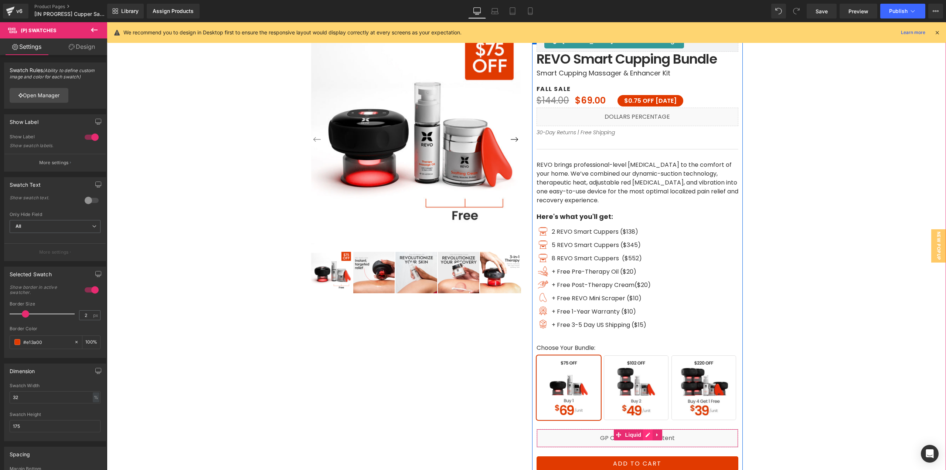
click at [646, 427] on icon at bounding box center [648, 435] width 4 height 4
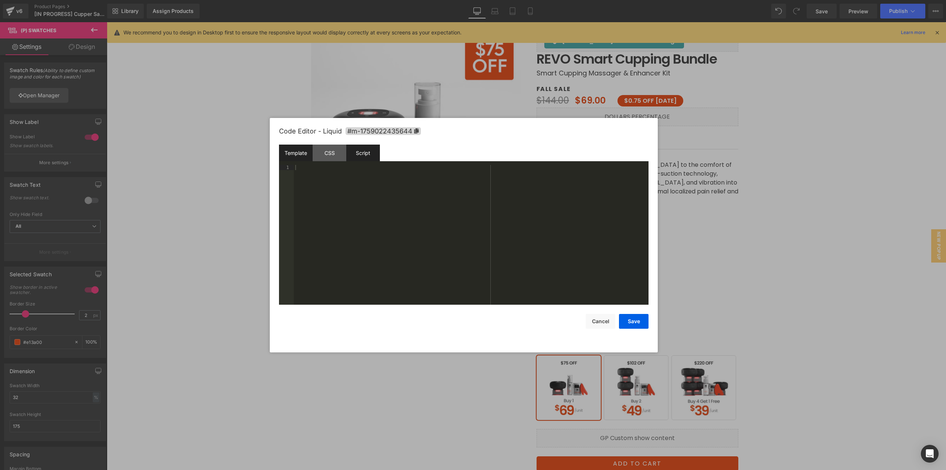
click at [372, 159] on div "Script" at bounding box center [363, 153] width 34 height 17
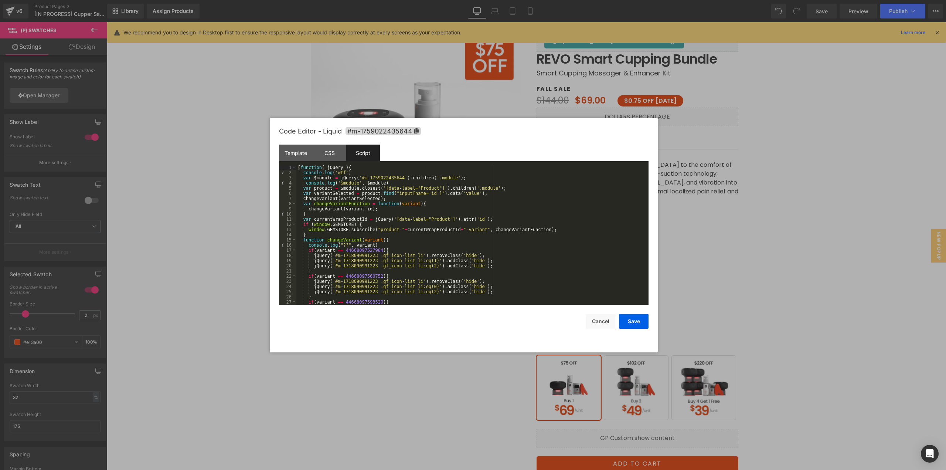
click at [325, 224] on div "( function ( jQuery ) { console . log ( 'wtf' ) var $module = jQuery ( '#m-1759…" at bounding box center [471, 240] width 349 height 150
click at [382, 218] on div "( function ( jQuery ) { console . log ( 'wtf' ) var $module = jQuery ( '#m-1759…" at bounding box center [471, 240] width 349 height 150
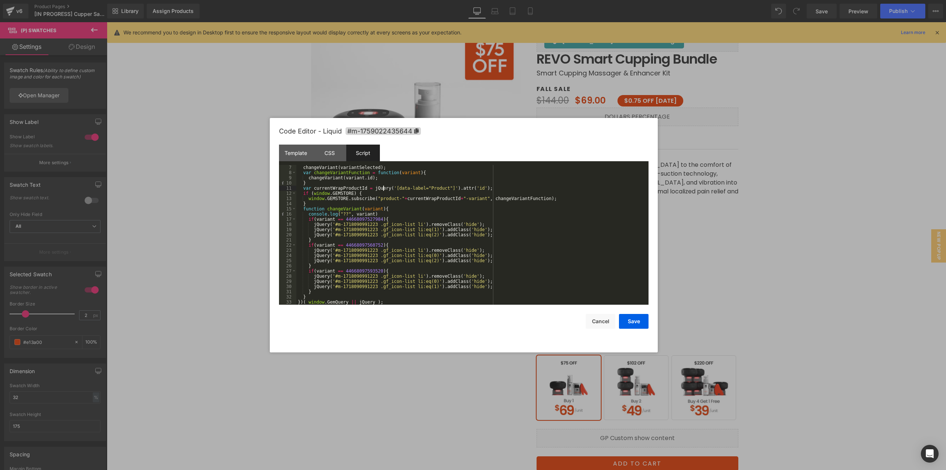
click at [565, 261] on div "changeVariant ( variantSelected ) ; var changeVariantFunction = function ( vari…" at bounding box center [471, 240] width 349 height 150
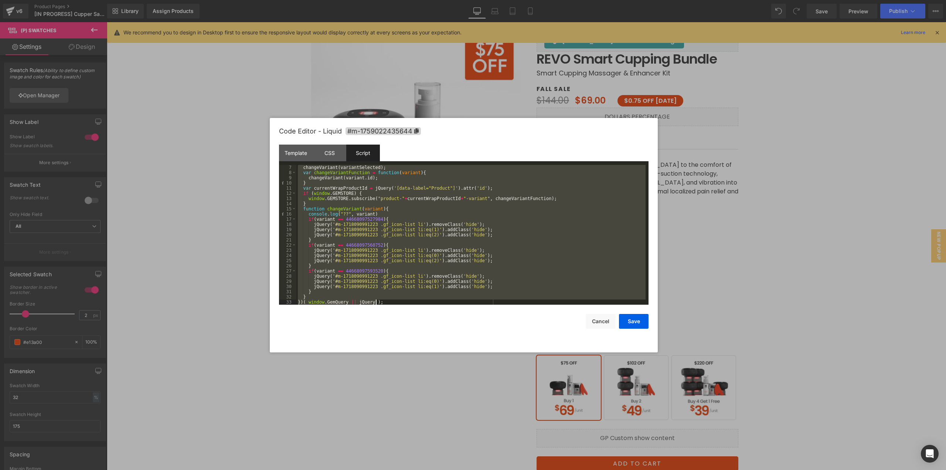
click at [393, 224] on div "changeVariant ( variantSelected ) ; var changeVariantFunction = function ( vari…" at bounding box center [471, 235] width 349 height 140
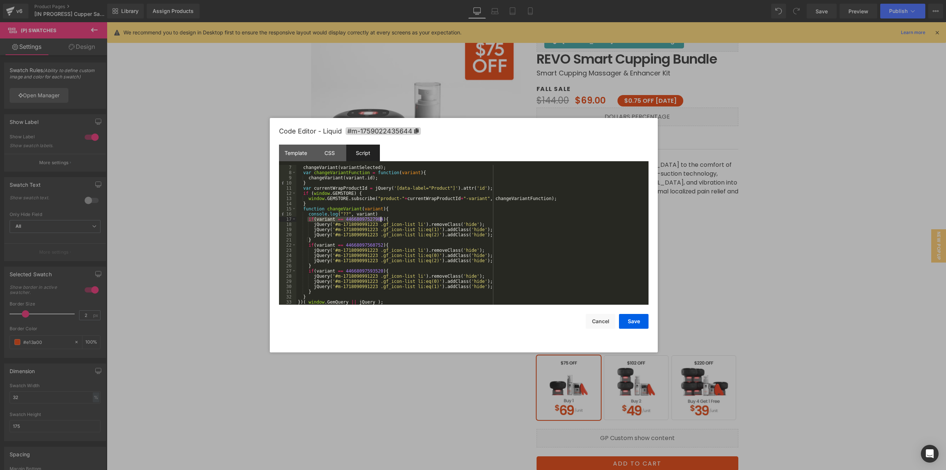
drag, startPoint x: 307, startPoint y: 220, endPoint x: 384, endPoint y: 217, distance: 77.0
click at [384, 217] on div "changeVariant ( variantSelected ) ; var changeVariantFunction = function ( vari…" at bounding box center [471, 240] width 349 height 150
click at [342, 219] on div "changeVariant ( variantSelected ) ; var changeVariantFunction = function ( vari…" at bounding box center [471, 235] width 349 height 140
drag, startPoint x: 342, startPoint y: 217, endPoint x: 376, endPoint y: 217, distance: 34.0
click at [376, 217] on div "changeVariant ( variantSelected ) ; var changeVariantFunction = function ( vari…" at bounding box center [471, 240] width 349 height 150
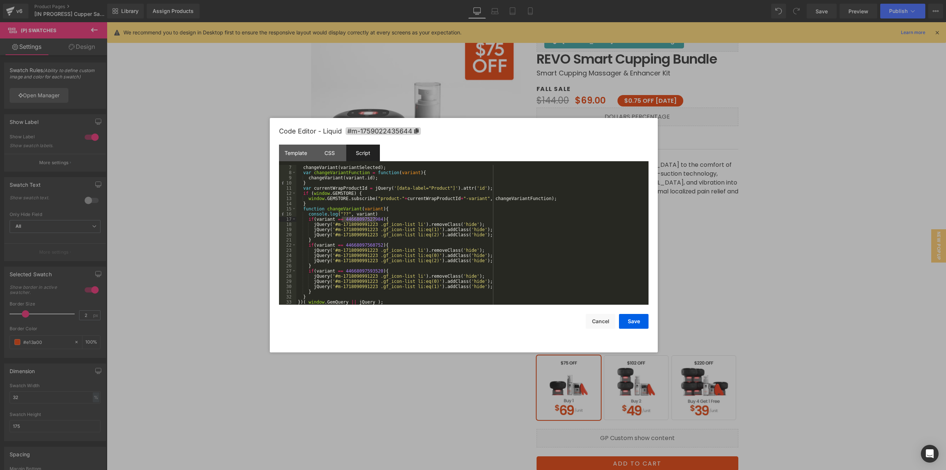
click at [783, 166] on div at bounding box center [473, 235] width 946 height 470
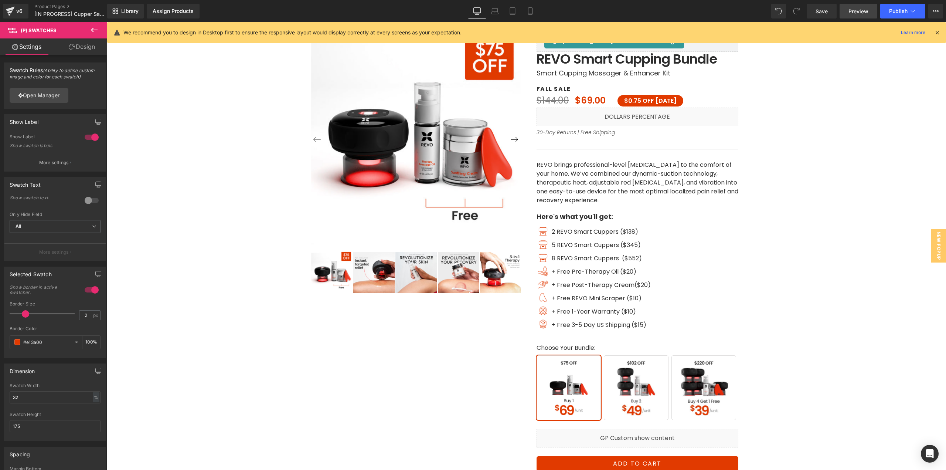
click at [858, 11] on span "Preview" at bounding box center [859, 11] width 20 height 8
drag, startPoint x: 858, startPoint y: 15, endPoint x: 849, endPoint y: 16, distance: 8.9
click at [858, 15] on link "Preview" at bounding box center [859, 11] width 38 height 15
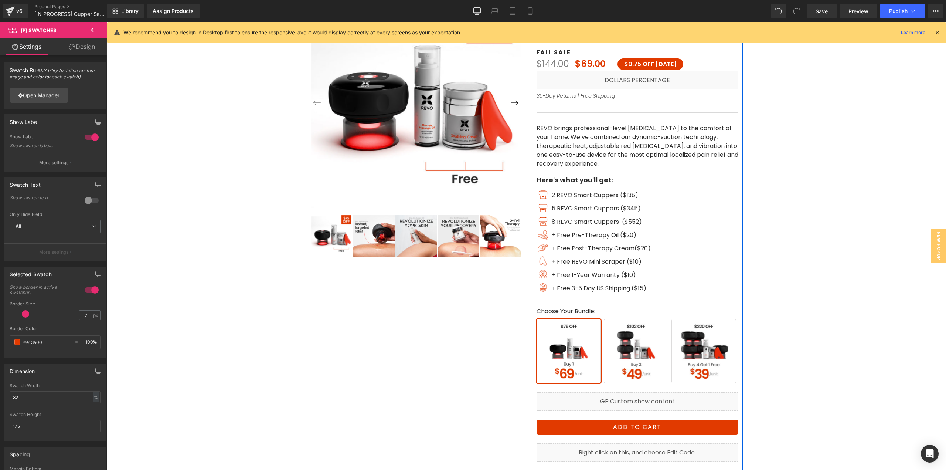
scroll to position [74, 0]
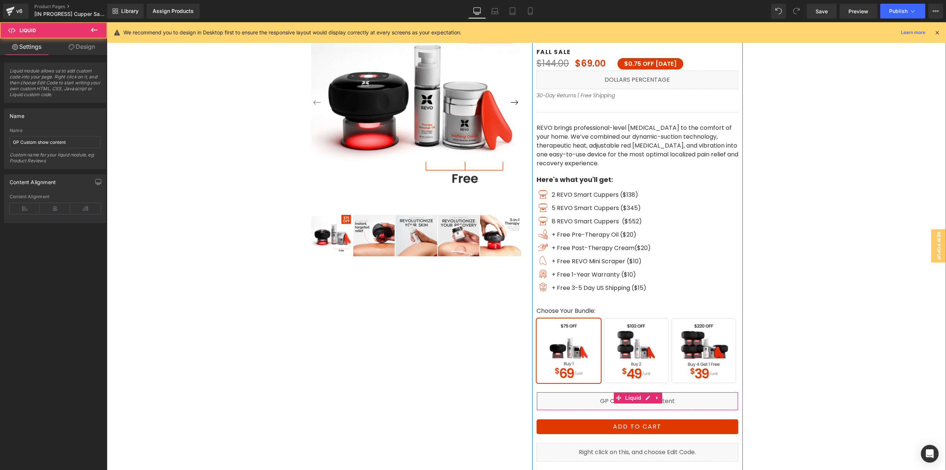
click at [678, 402] on div "Liquid" at bounding box center [638, 401] width 202 height 18
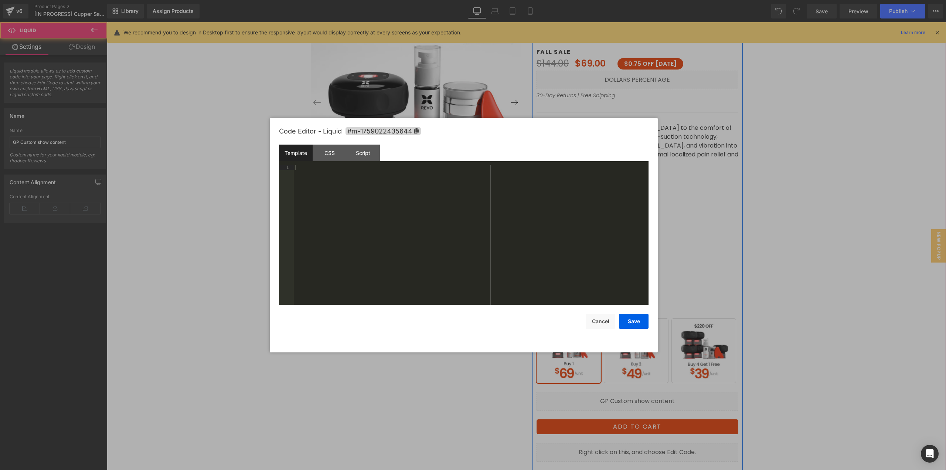
click at [640, 399] on div "Liquid" at bounding box center [638, 401] width 202 height 18
click at [361, 153] on div "Script" at bounding box center [363, 153] width 34 height 17
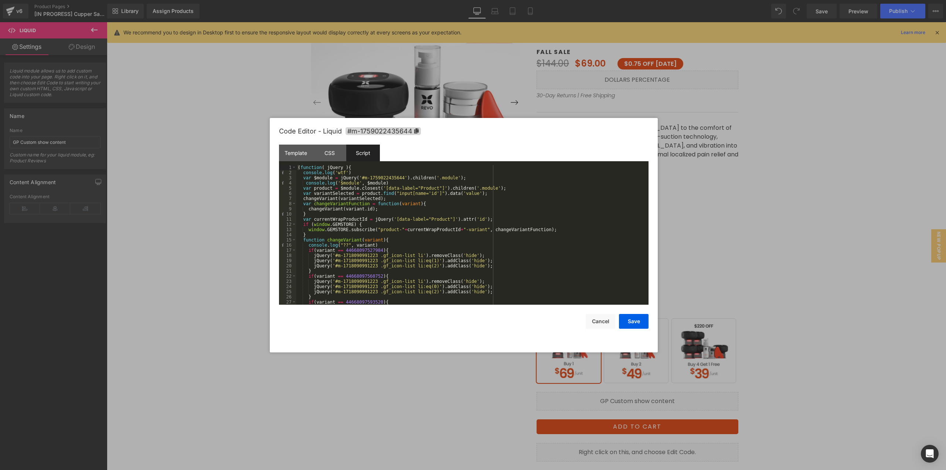
scroll to position [22, 0]
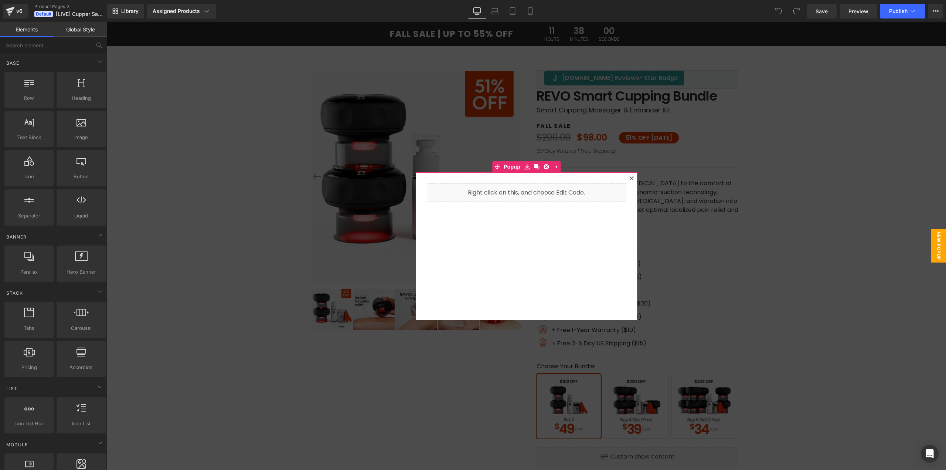
click at [630, 178] on icon at bounding box center [632, 178] width 4 height 4
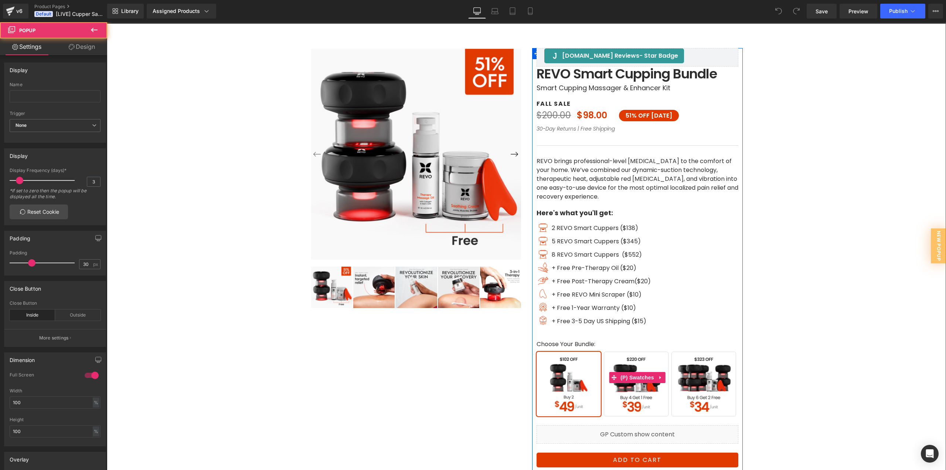
scroll to position [37, 0]
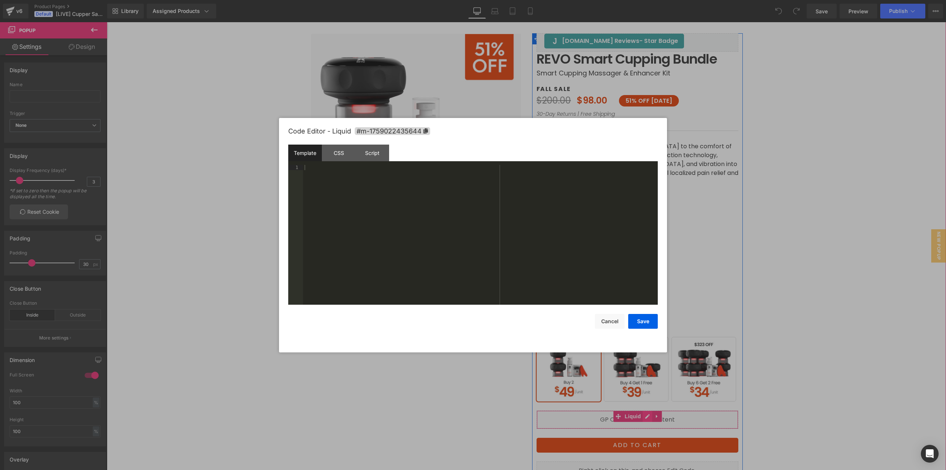
click at [646, 419] on div "Liquid" at bounding box center [638, 419] width 202 height 18
click at [382, 150] on div "Script" at bounding box center [373, 153] width 34 height 17
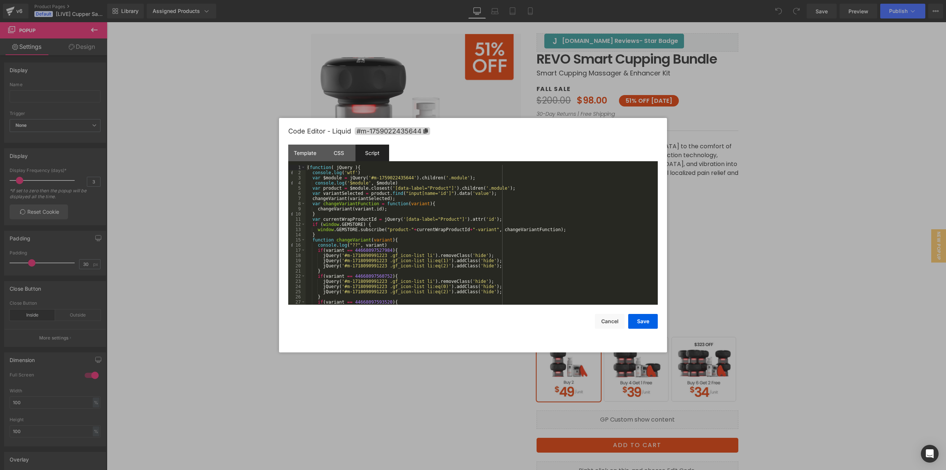
click at [759, 247] on div at bounding box center [473, 235] width 946 height 470
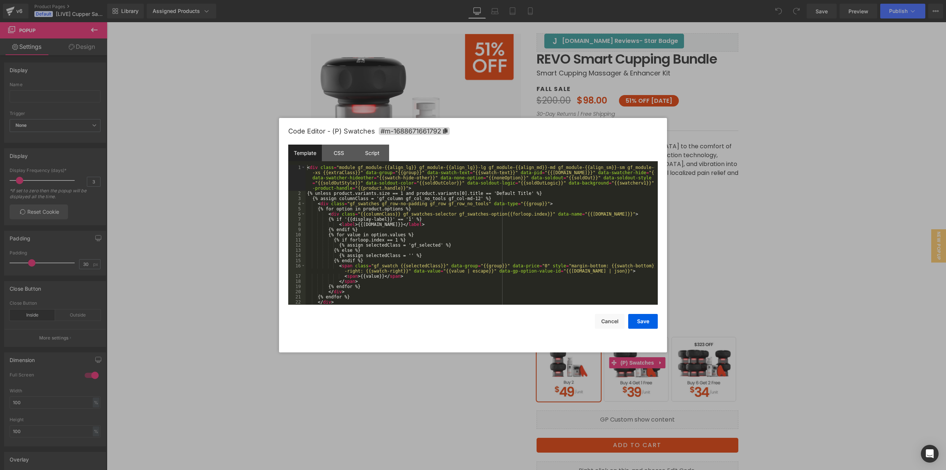
click at [636, 365] on body "You are previewing how the will restyle your page. You can not edit Elements in…" at bounding box center [473, 235] width 946 height 470
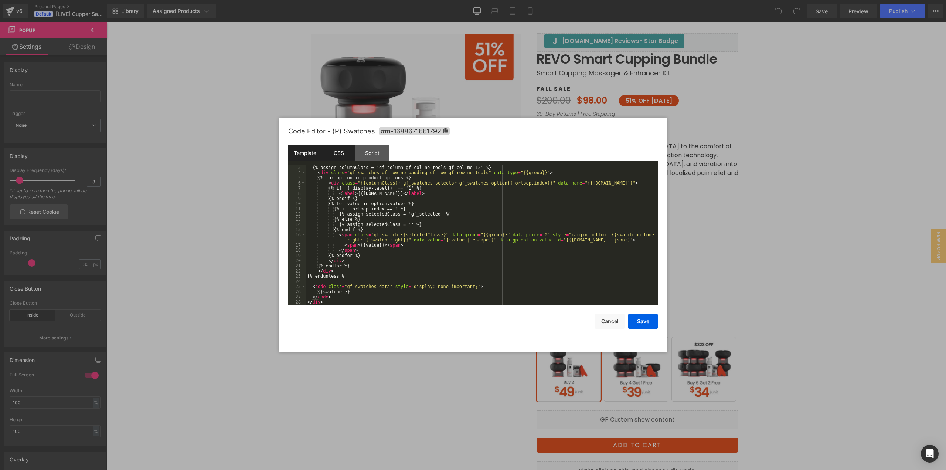
click at [335, 155] on div "CSS" at bounding box center [339, 153] width 34 height 17
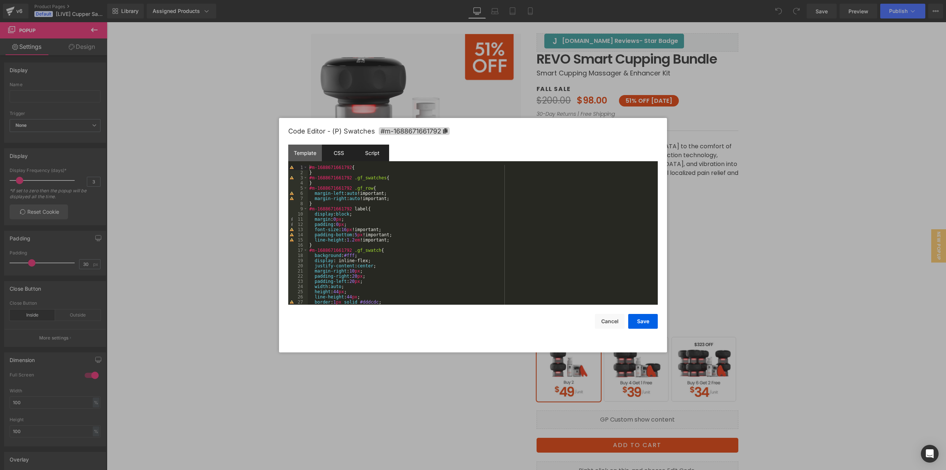
click at [374, 153] on div "Script" at bounding box center [373, 153] width 34 height 17
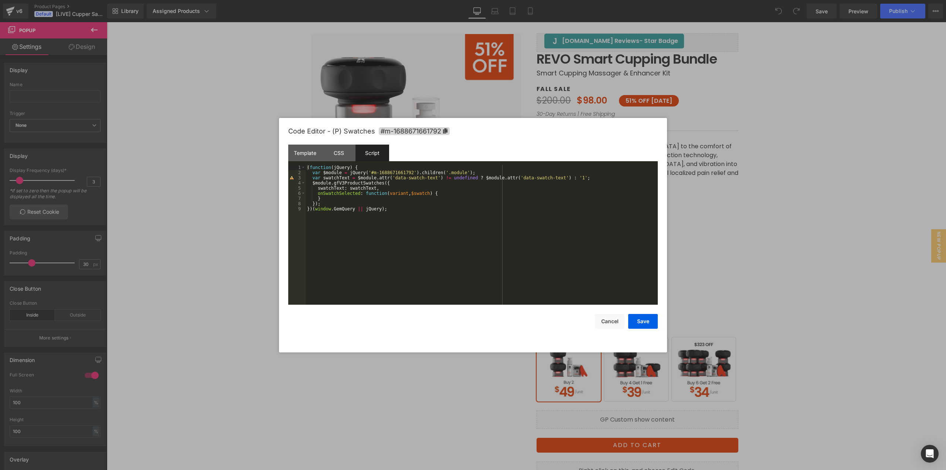
click at [755, 269] on div at bounding box center [473, 235] width 946 height 470
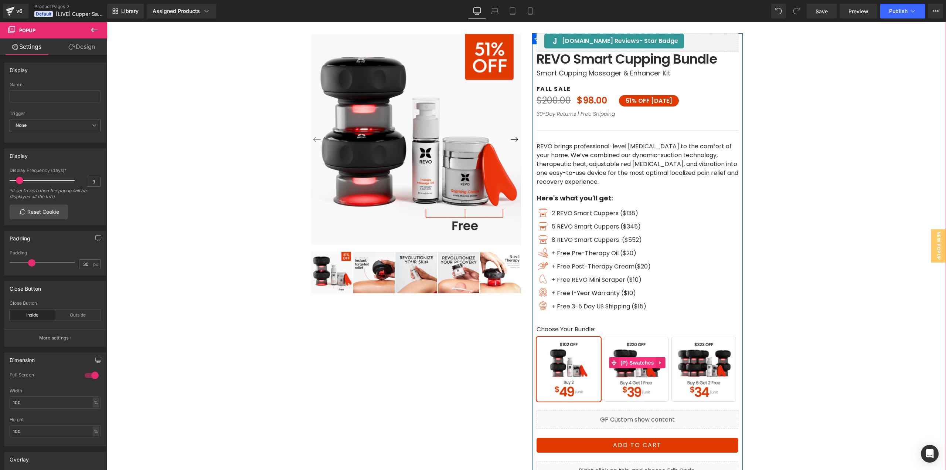
click at [631, 365] on span "(P) Swatches" at bounding box center [637, 362] width 37 height 11
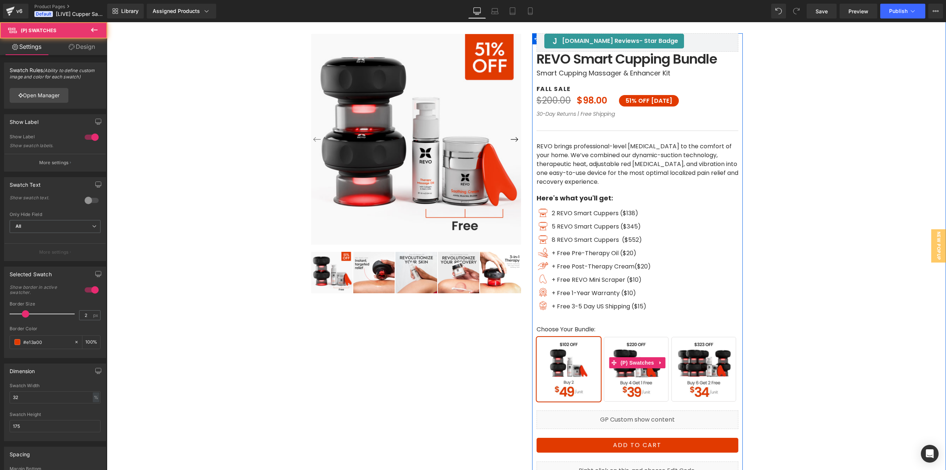
click at [630, 399] on span "Buy 4 Get 1 Free" at bounding box center [636, 369] width 65 height 65
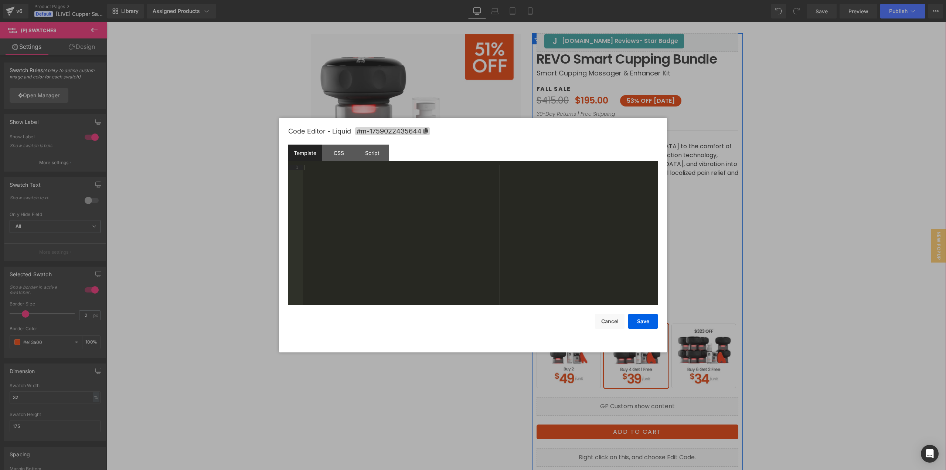
click at [644, 403] on icon at bounding box center [646, 403] width 4 height 4
click at [385, 160] on div "Script" at bounding box center [373, 153] width 34 height 17
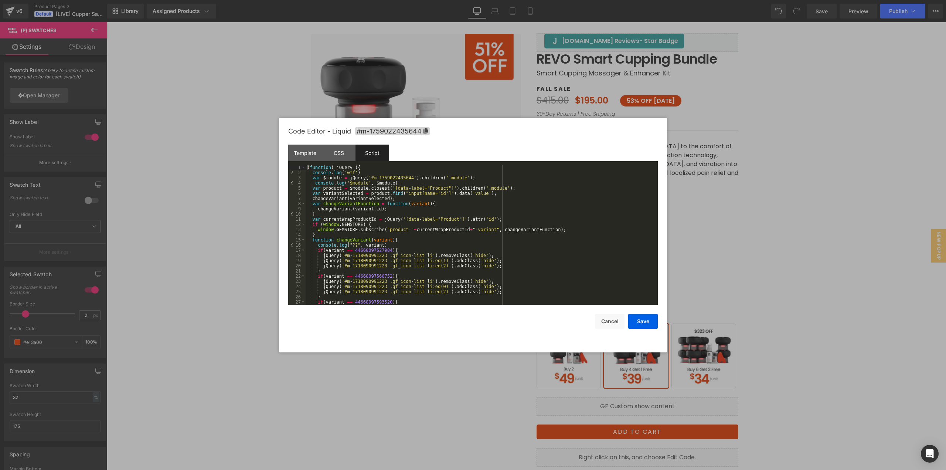
click at [764, 240] on div at bounding box center [473, 235] width 946 height 470
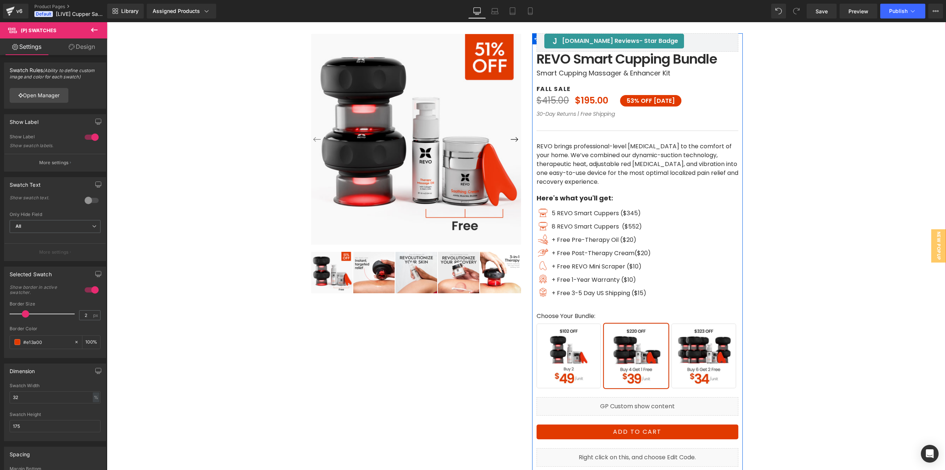
click at [647, 405] on div "Liquid" at bounding box center [638, 406] width 202 height 18
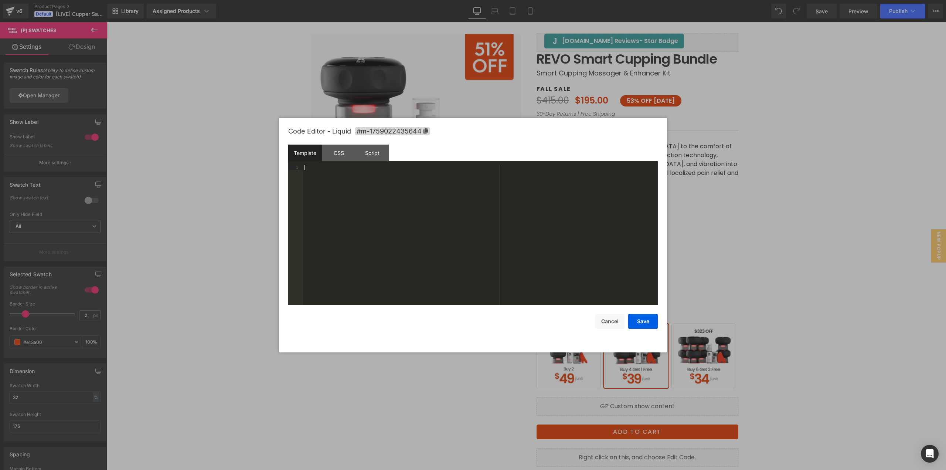
click at [553, 279] on div at bounding box center [480, 240] width 355 height 150
click at [373, 151] on div "Script" at bounding box center [373, 153] width 34 height 17
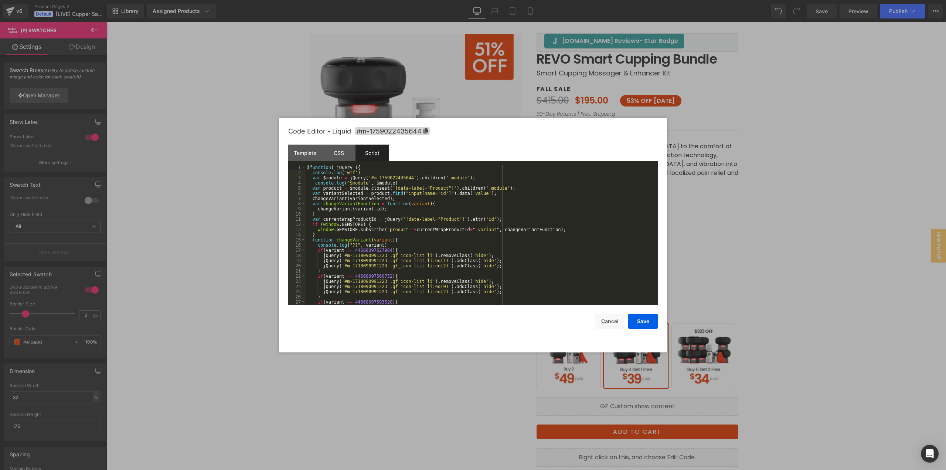
click at [411, 208] on div "( function ( jQuery ) { console . log ( 'wtf' ) var $module = jQuery ( '#m-1759…" at bounding box center [480, 240] width 349 height 150
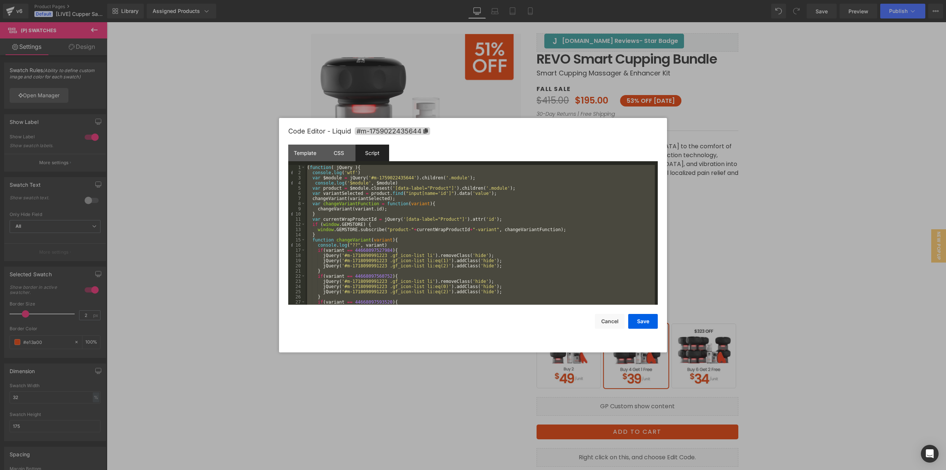
click at [593, 81] on div at bounding box center [473, 235] width 946 height 470
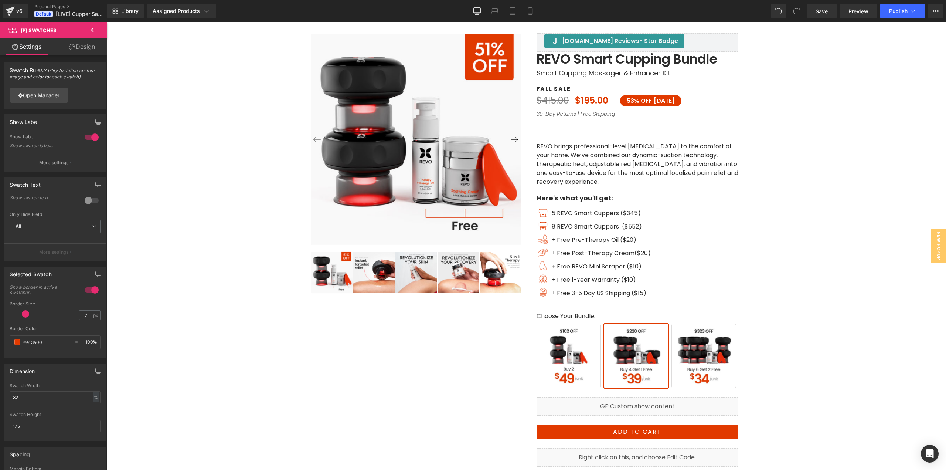
drag, startPoint x: 856, startPoint y: 14, endPoint x: 800, endPoint y: 17, distance: 55.9
click at [855, 14] on span "Preview" at bounding box center [859, 11] width 20 height 8
click at [642, 403] on link at bounding box center [646, 403] width 8 height 9
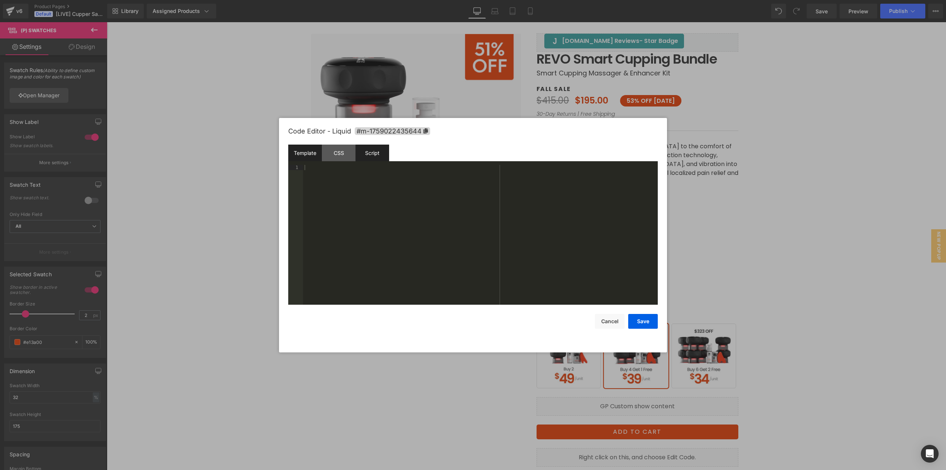
click at [367, 147] on div "Script" at bounding box center [373, 153] width 34 height 17
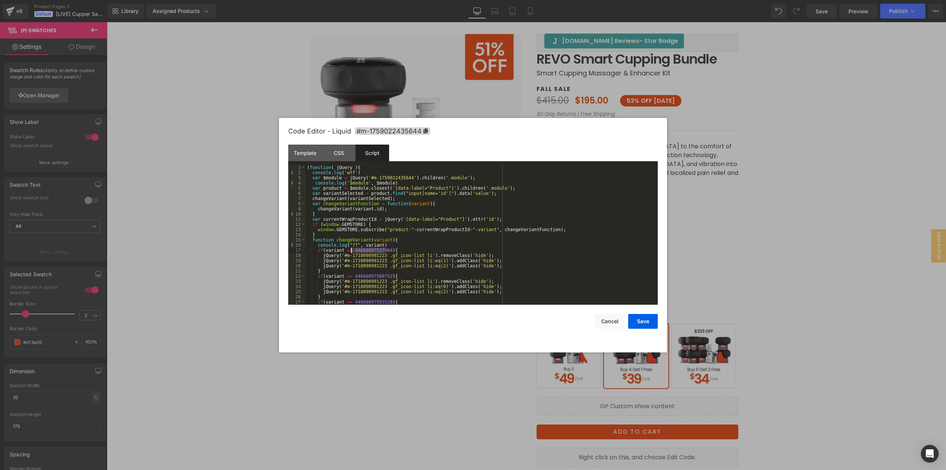
drag, startPoint x: 386, startPoint y: 250, endPoint x: 352, endPoint y: 252, distance: 34.1
click at [352, 252] on div "( function ( jQuery ) { console . log ( 'wtf' ) var $module = jQuery ( '#m-1759…" at bounding box center [480, 240] width 349 height 150
click at [753, 138] on div at bounding box center [473, 235] width 946 height 470
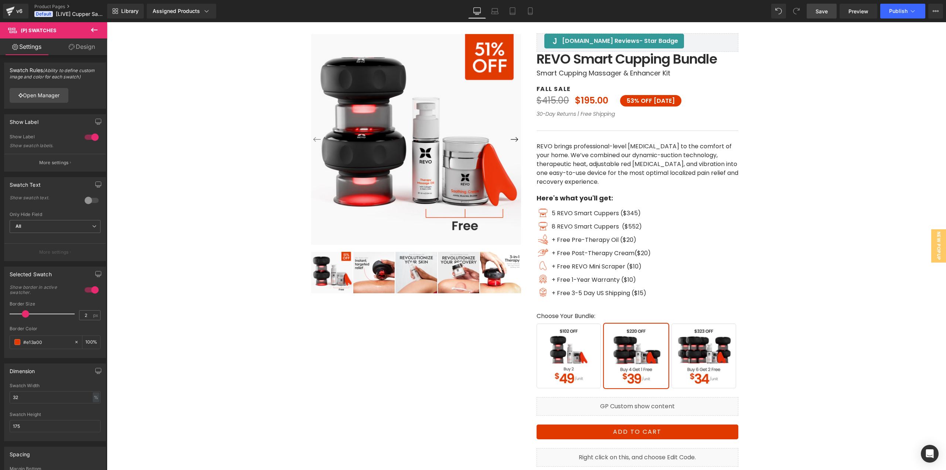
drag, startPoint x: 848, startPoint y: 12, endPoint x: 830, endPoint y: 12, distance: 18.5
click at [848, 12] on link "Preview" at bounding box center [859, 11] width 38 height 15
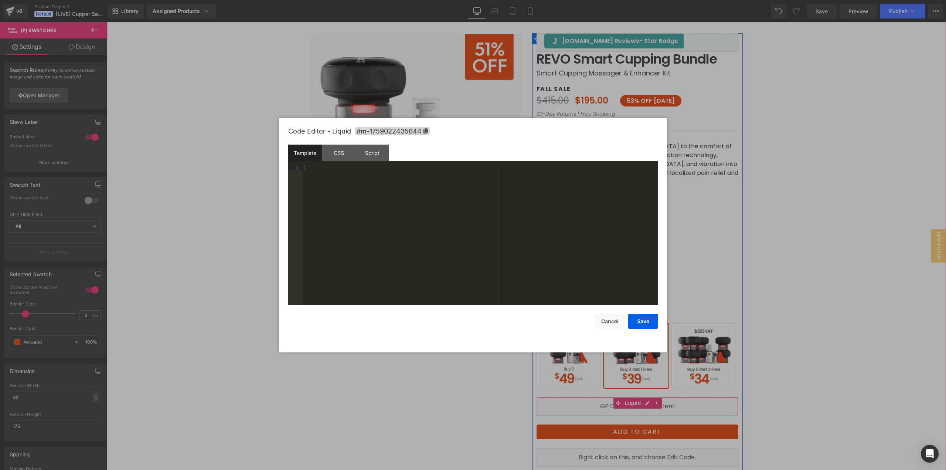
click at [645, 402] on icon at bounding box center [647, 403] width 5 height 6
click at [372, 150] on div "Script" at bounding box center [373, 153] width 34 height 17
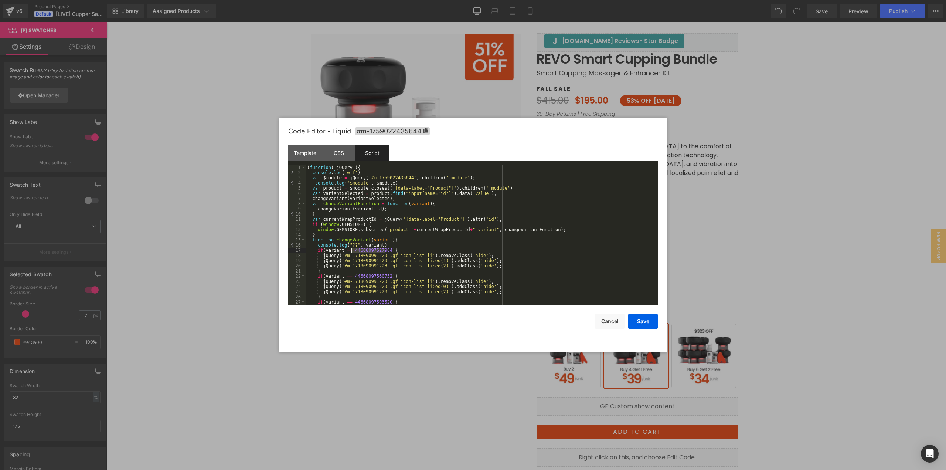
drag, startPoint x: 385, startPoint y: 250, endPoint x: 352, endPoint y: 251, distance: 32.9
click at [352, 251] on div "( function ( jQuery ) { console . log ( 'wtf' ) var $module = jQuery ( '#m-1759…" at bounding box center [480, 240] width 349 height 150
drag, startPoint x: 385, startPoint y: 276, endPoint x: 352, endPoint y: 274, distance: 33.3
click at [352, 274] on div "( function ( jQuery ) { console . log ( 'wtf' ) var $module = jQuery ( '#m-1759…" at bounding box center [480, 240] width 349 height 150
drag, startPoint x: 386, startPoint y: 300, endPoint x: 351, endPoint y: 302, distance: 35.5
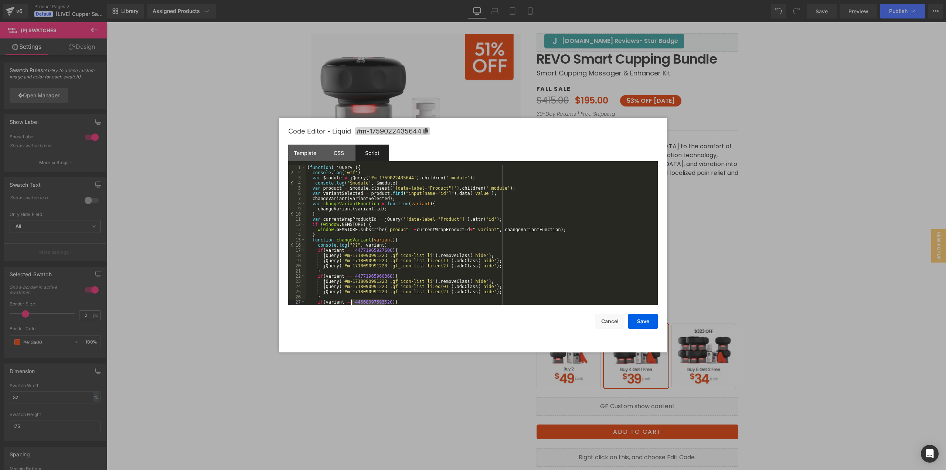
click at [351, 302] on div "( function ( jQuery ) { console . log ( 'wtf' ) var $module = jQuery ( '#m-1759…" at bounding box center [480, 240] width 349 height 150
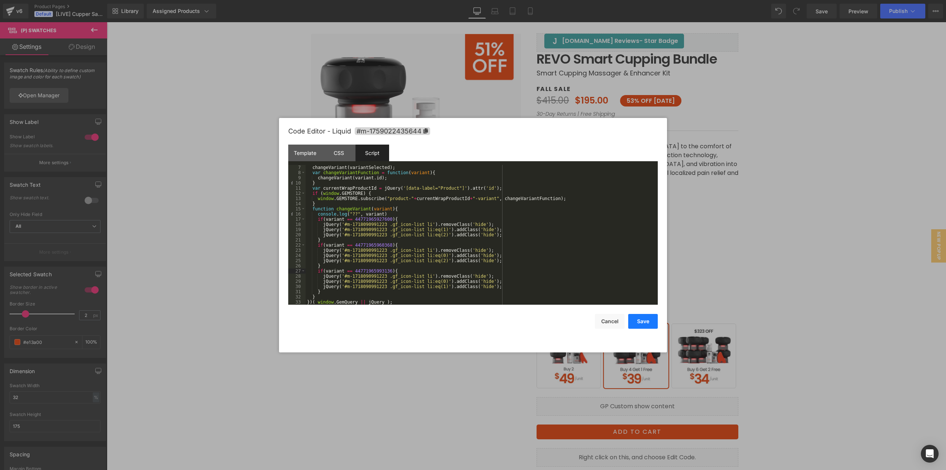
click at [641, 322] on button "Save" at bounding box center [644, 321] width 30 height 15
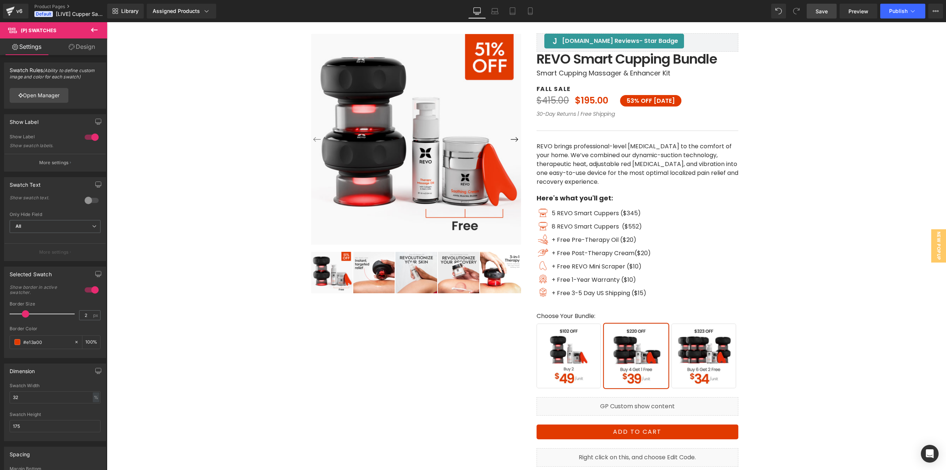
click at [821, 12] on span "Save" at bounding box center [822, 11] width 12 height 8
click at [645, 403] on div "Liquid" at bounding box center [638, 406] width 202 height 18
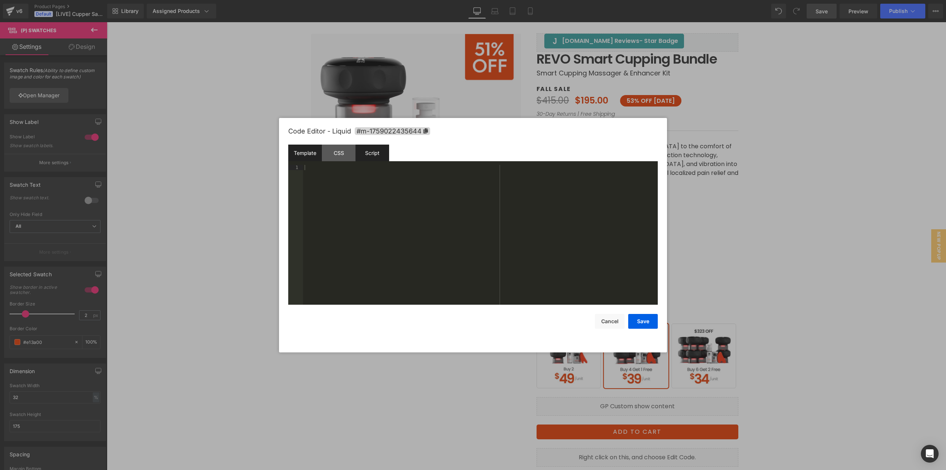
click at [375, 152] on div "Script" at bounding box center [373, 153] width 34 height 17
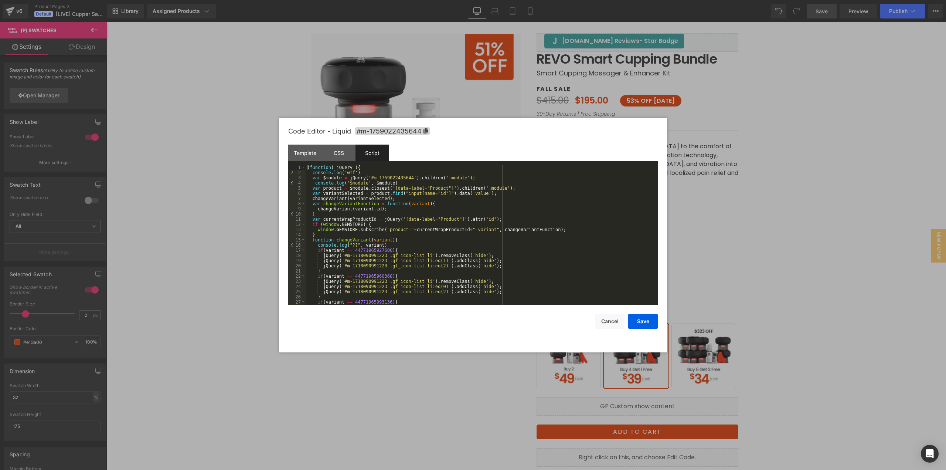
click at [822, 166] on div at bounding box center [473, 235] width 946 height 470
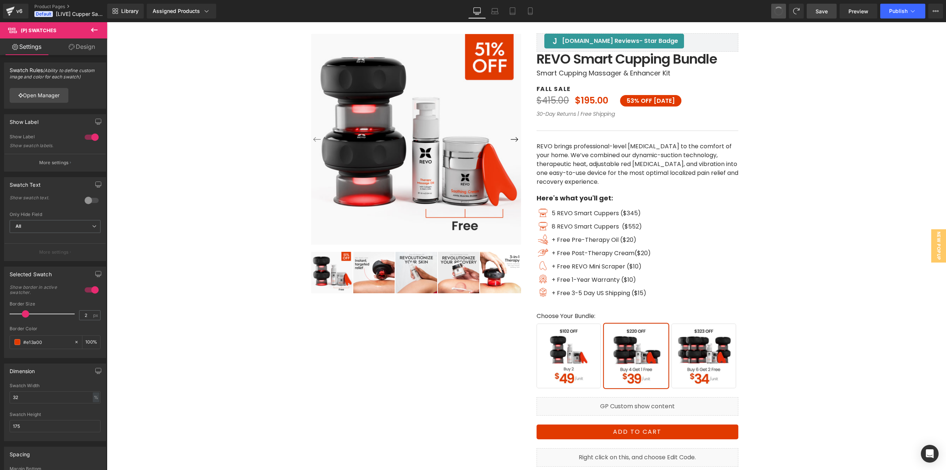
click at [779, 16] on button at bounding box center [779, 11] width 15 height 15
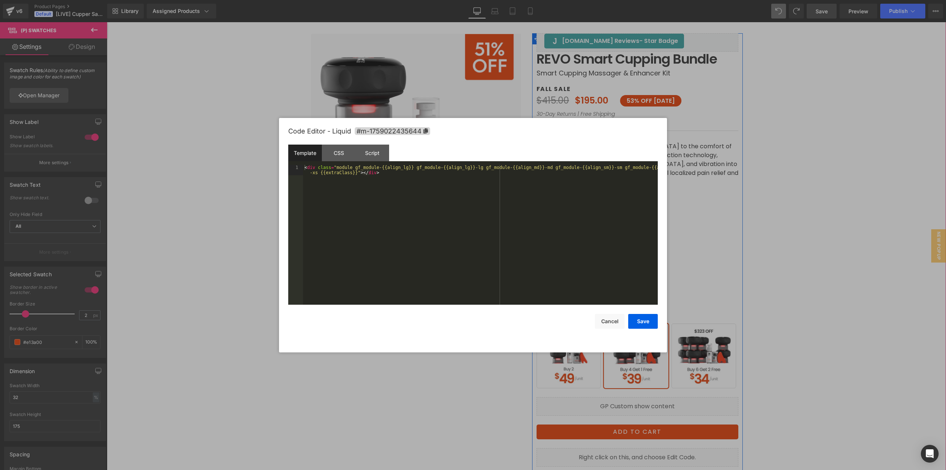
click at [646, 403] on icon at bounding box center [646, 403] width 4 height 4
click at [380, 153] on div "Script" at bounding box center [373, 153] width 34 height 17
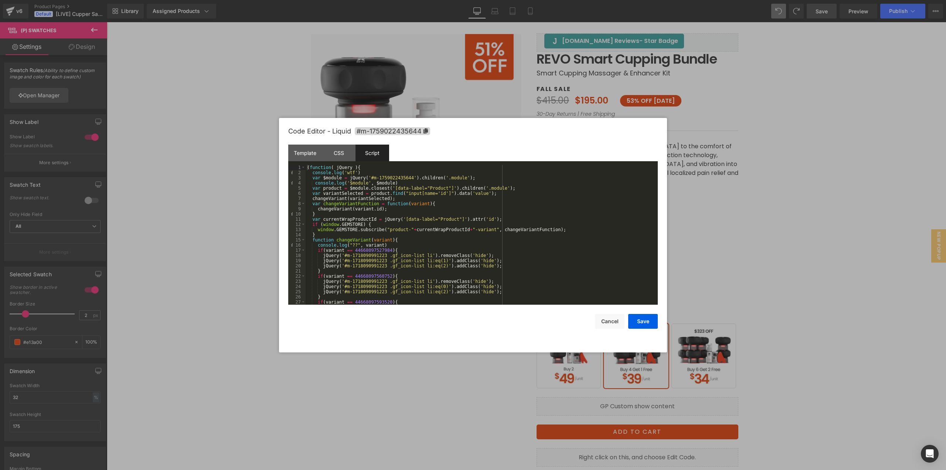
click at [806, 260] on div at bounding box center [473, 235] width 946 height 470
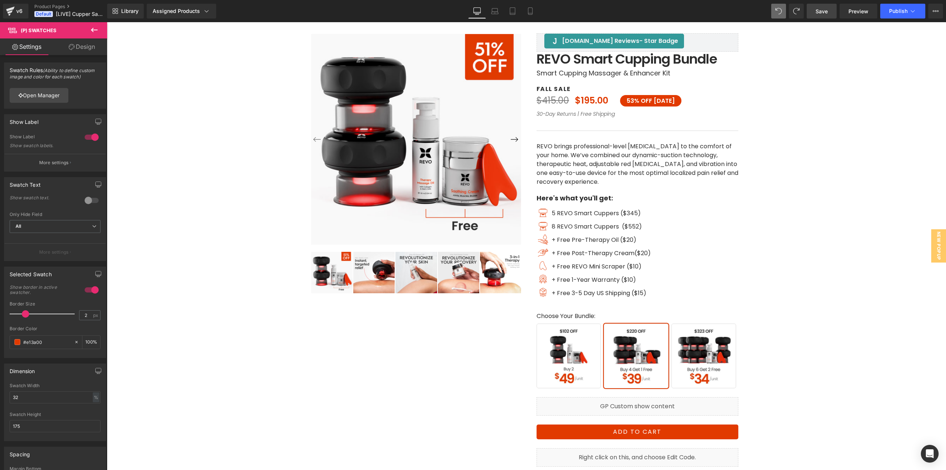
click at [820, 11] on span "Save" at bounding box center [822, 11] width 12 height 8
drag, startPoint x: 864, startPoint y: 9, endPoint x: 780, endPoint y: 4, distance: 83.7
click at [864, 9] on span "Preview" at bounding box center [859, 11] width 20 height 8
click at [17, 12] on div "v6" at bounding box center [19, 11] width 9 height 10
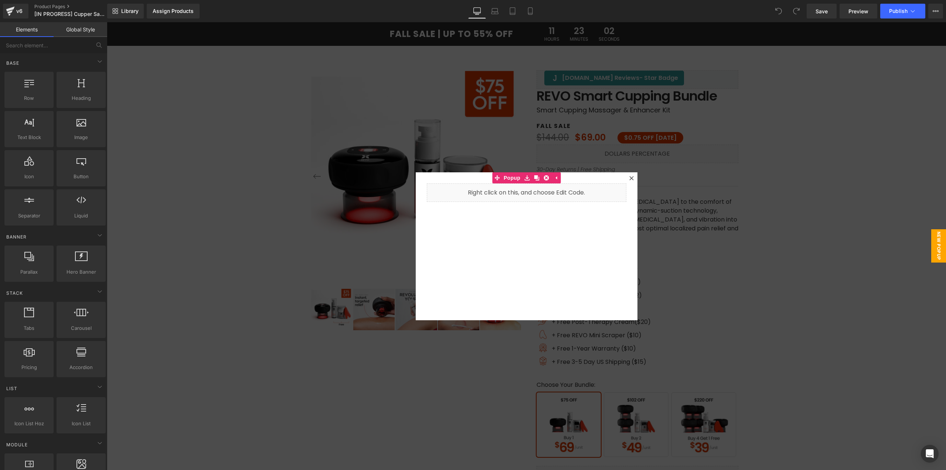
drag, startPoint x: 107, startPoint y: 22, endPoint x: 876, endPoint y: 368, distance: 843.6
click at [876, 368] on div at bounding box center [527, 246] width 840 height 448
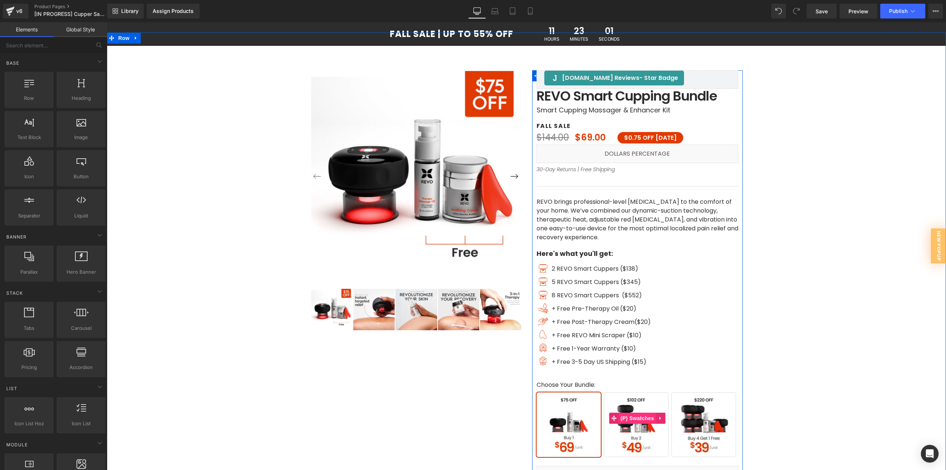
click at [637, 422] on span "(P) Swatches" at bounding box center [637, 418] width 37 height 11
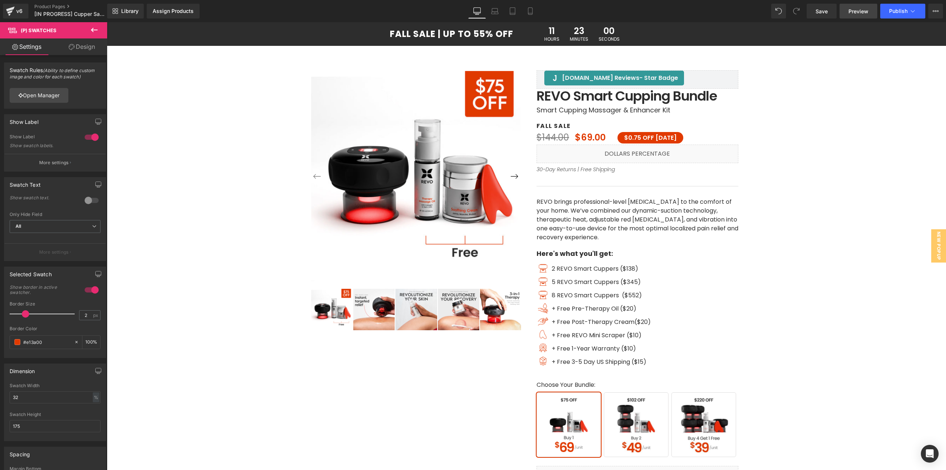
click at [858, 13] on span "Preview" at bounding box center [859, 11] width 20 height 8
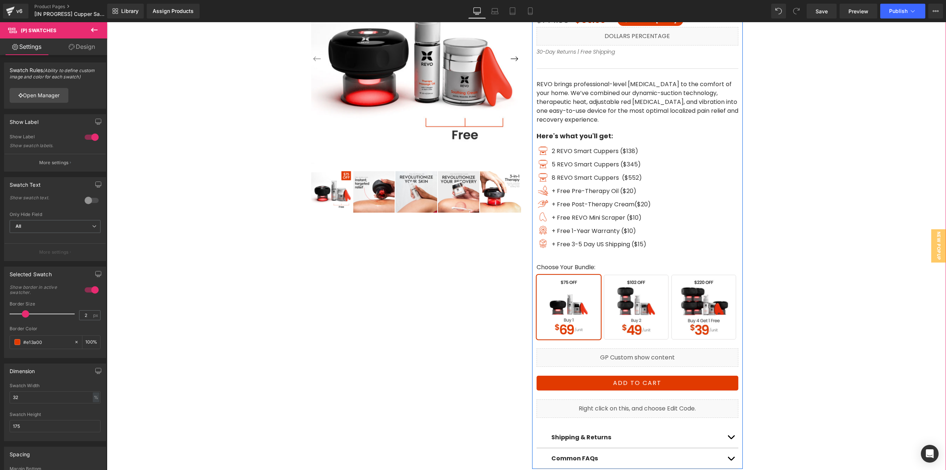
scroll to position [148, 0]
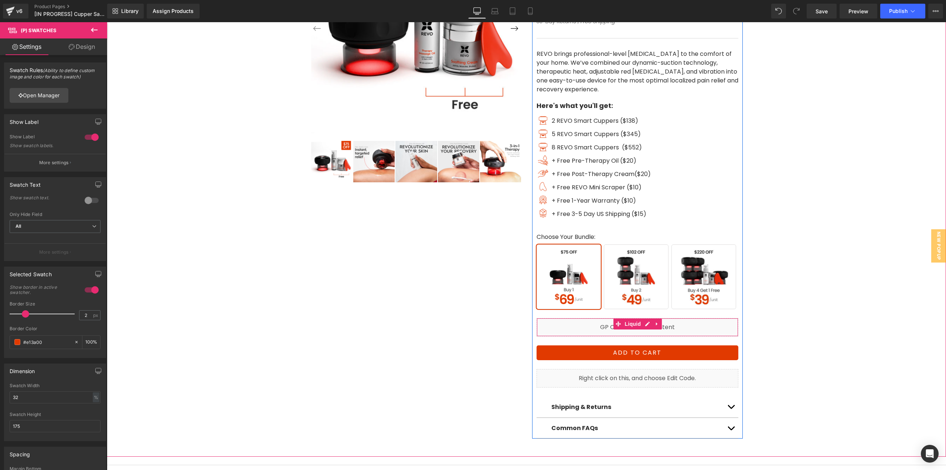
click at [645, 325] on div "Liquid" at bounding box center [638, 327] width 202 height 18
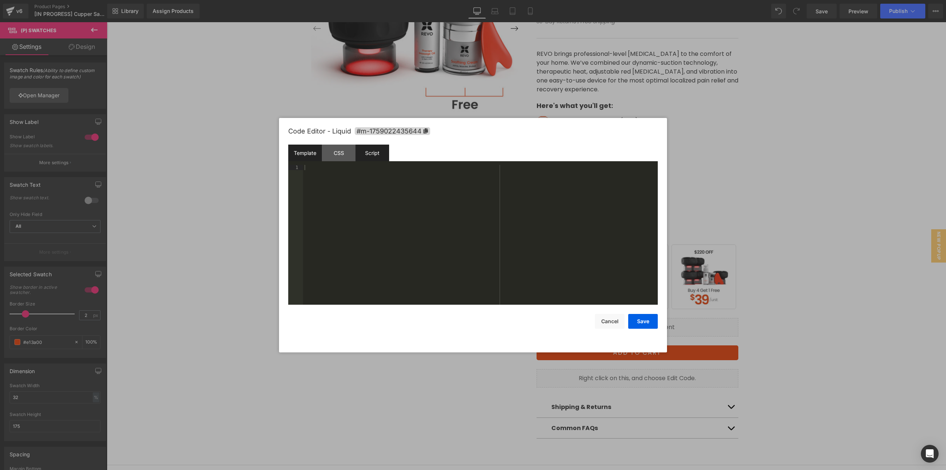
click at [373, 148] on div "Script" at bounding box center [373, 153] width 34 height 17
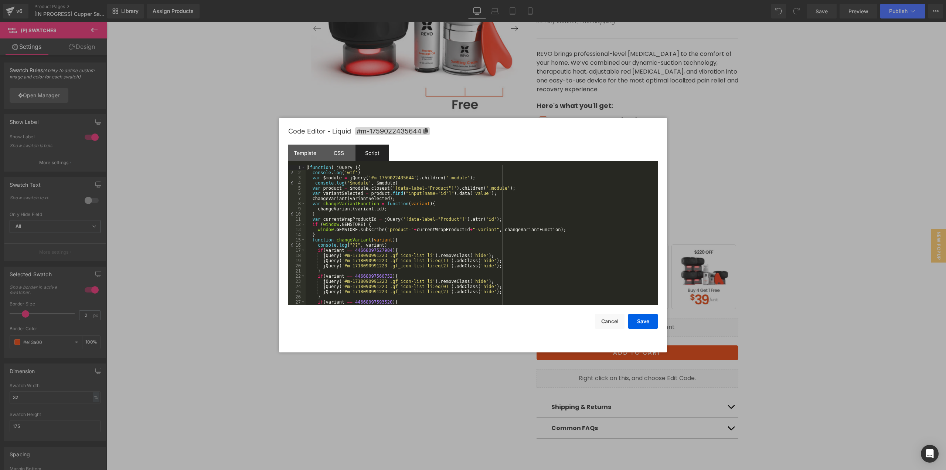
click at [386, 249] on div "( function ( jQuery ) { console . log ( 'wtf' ) var $module = jQuery ( '#m-1759…" at bounding box center [480, 240] width 349 height 150
click at [353, 249] on div "( function ( jQuery ) { console . log ( 'wtf' ) var $module = jQuery ( '#m-1759…" at bounding box center [480, 235] width 349 height 140
drag, startPoint x: 350, startPoint y: 250, endPoint x: 385, endPoint y: 250, distance: 34.4
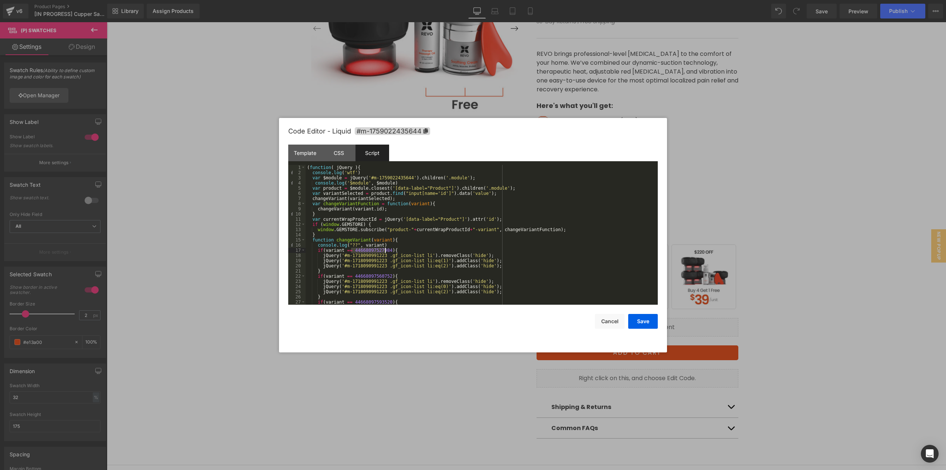
click at [385, 250] on div "( function ( jQuery ) { console . log ( 'wtf' ) var $module = jQuery ( '#m-1759…" at bounding box center [480, 240] width 349 height 150
drag, startPoint x: 386, startPoint y: 274, endPoint x: 352, endPoint y: 277, distance: 34.1
click at [352, 277] on div "( function ( jQuery ) { console . log ( 'wtf' ) var $module = jQuery ( '#m-1759…" at bounding box center [480, 240] width 349 height 150
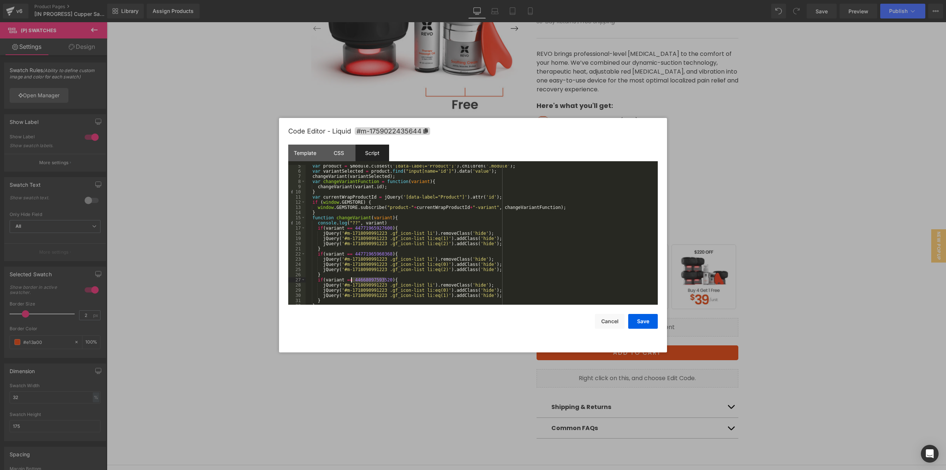
drag, startPoint x: 385, startPoint y: 279, endPoint x: 352, endPoint y: 282, distance: 33.4
click at [352, 282] on div "var product = $module . closest ( '[data-label="Product"]' ) . children ( '.mod…" at bounding box center [480, 238] width 349 height 150
click at [645, 322] on button "Save" at bounding box center [644, 321] width 30 height 15
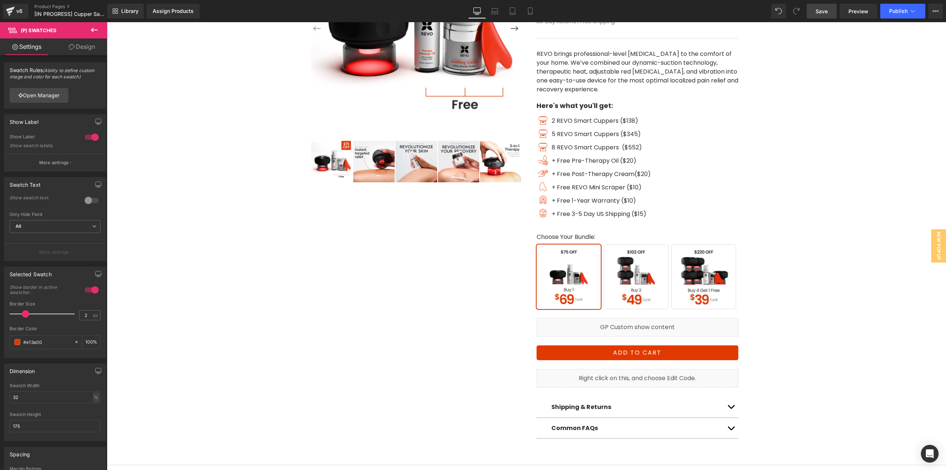
click at [817, 11] on span "Save" at bounding box center [822, 11] width 12 height 8
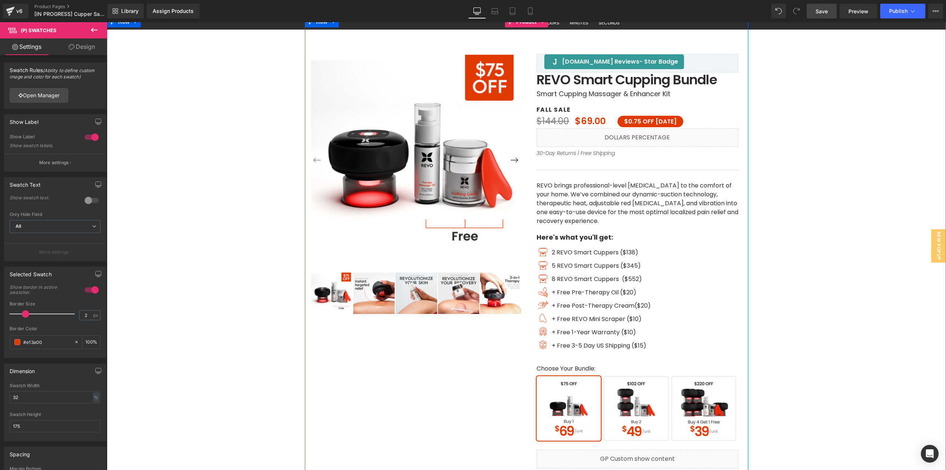
scroll to position [0, 0]
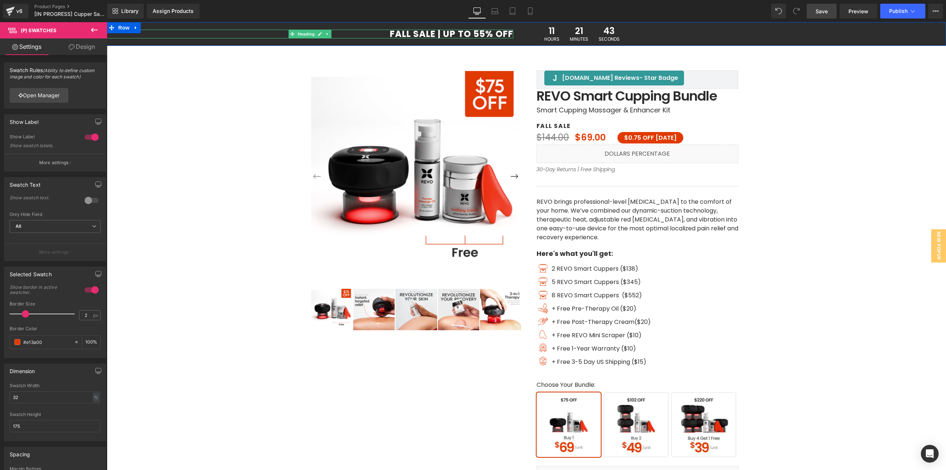
click at [477, 30] on h1 "FALL SALE | UP TO 55% OFF" at bounding box center [310, 34] width 407 height 9
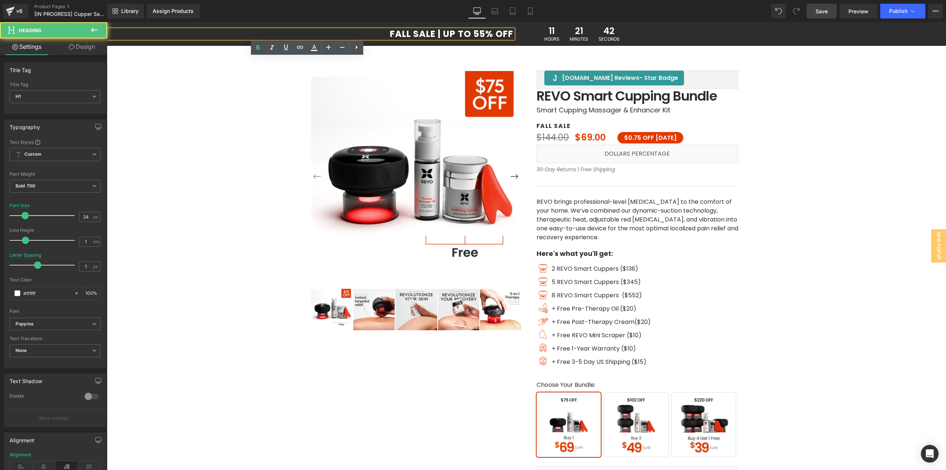
click at [480, 31] on h1 "FALL SALE | UP TO 55% OFF" at bounding box center [310, 34] width 407 height 9
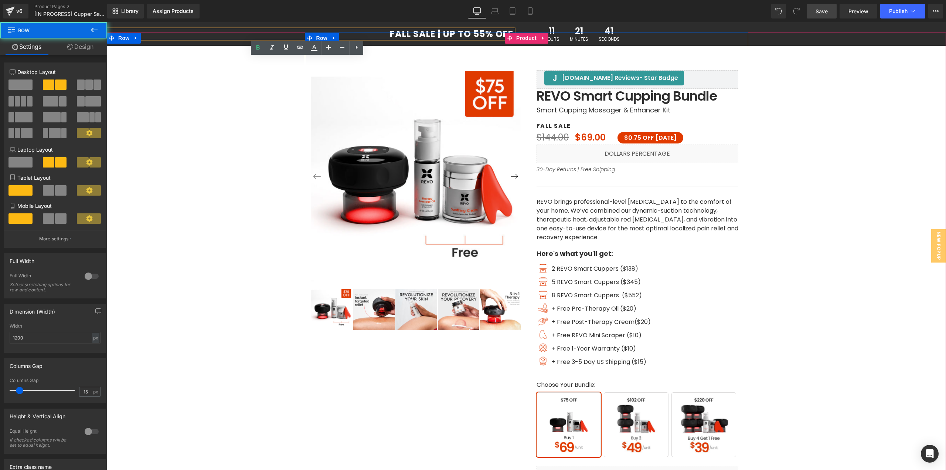
click at [479, 33] on div at bounding box center [527, 33] width 444 height 0
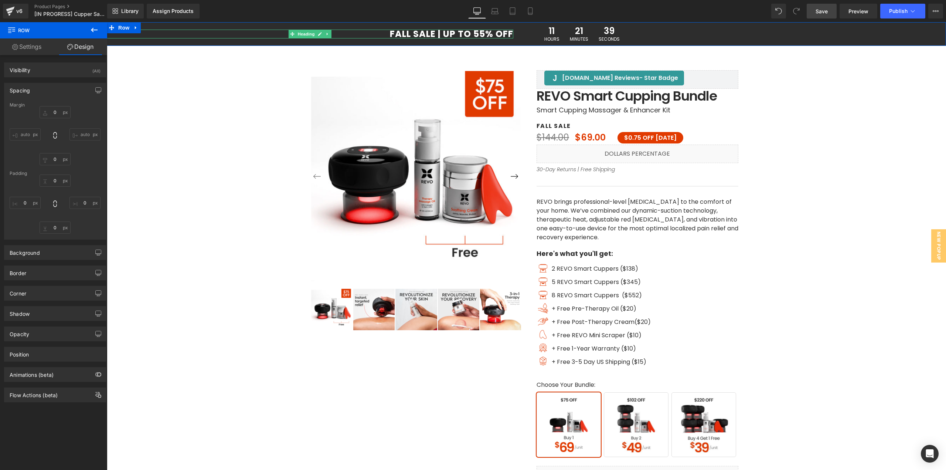
click at [488, 32] on h1 "FALL SALE | UP TO 55% OFF" at bounding box center [310, 34] width 407 height 9
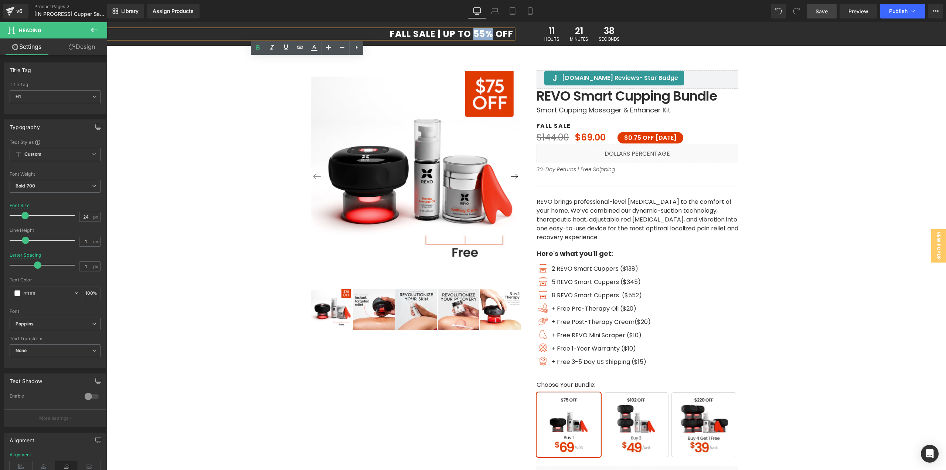
drag, startPoint x: 488, startPoint y: 31, endPoint x: 471, endPoint y: 31, distance: 17.4
click at [471, 31] on h1 "FALL SALE | UP TO 55% OFF" at bounding box center [310, 34] width 407 height 9
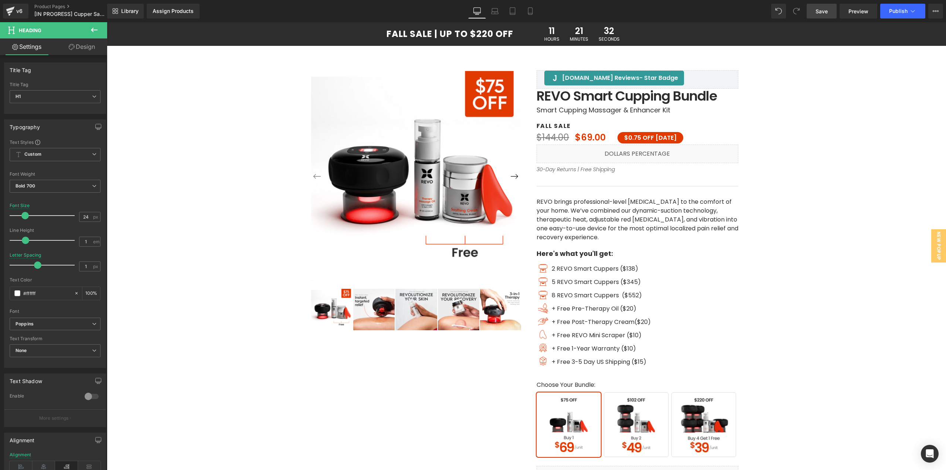
click at [821, 11] on span "Save" at bounding box center [822, 11] width 12 height 8
click at [487, 16] on link "Laptop" at bounding box center [495, 11] width 18 height 15
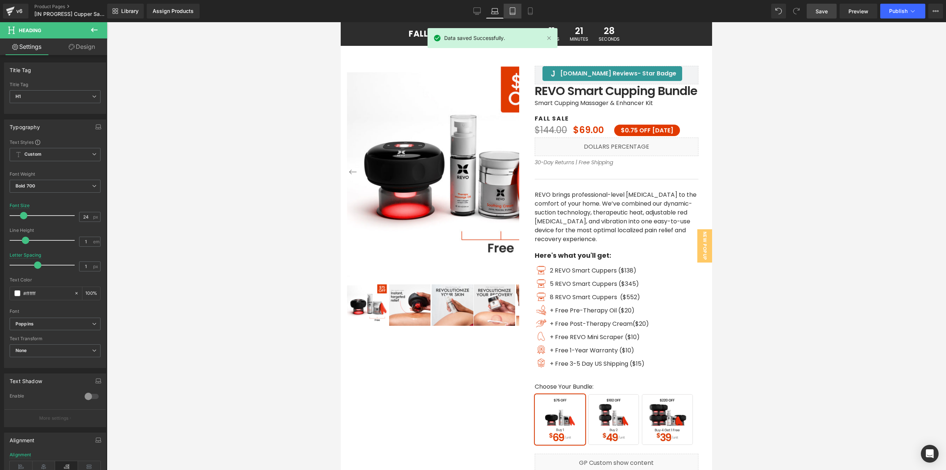
click at [511, 13] on icon at bounding box center [512, 13] width 5 height 0
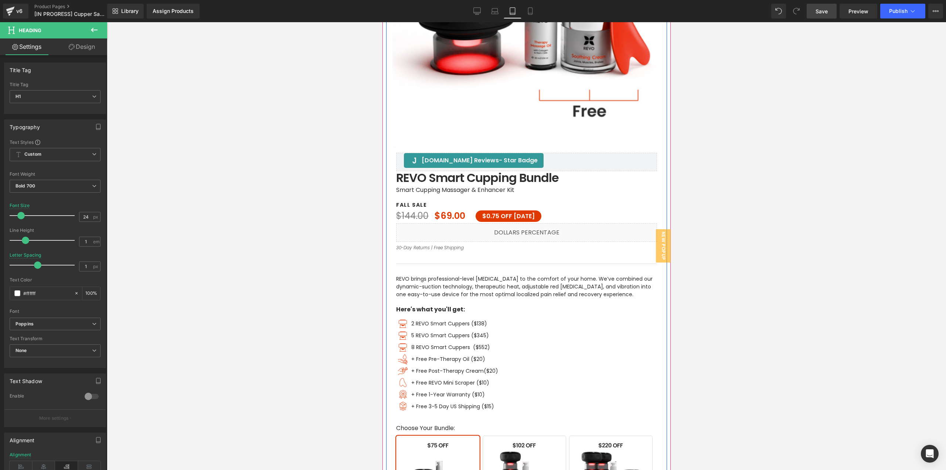
scroll to position [296, 0]
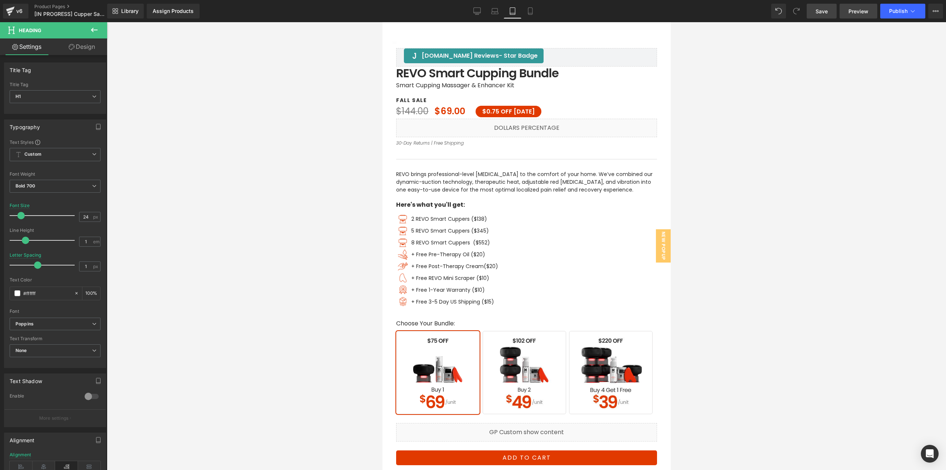
click at [855, 13] on span "Preview" at bounding box center [859, 11] width 20 height 8
drag, startPoint x: 822, startPoint y: 10, endPoint x: 789, endPoint y: 19, distance: 34.2
click at [822, 10] on span "Save" at bounding box center [822, 11] width 12 height 8
click at [17, 16] on div "v6" at bounding box center [19, 11] width 9 height 10
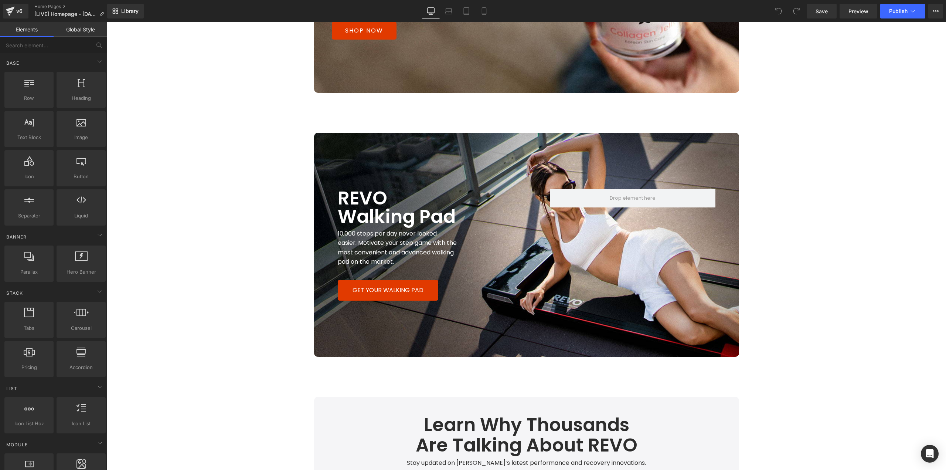
scroll to position [1516, 0]
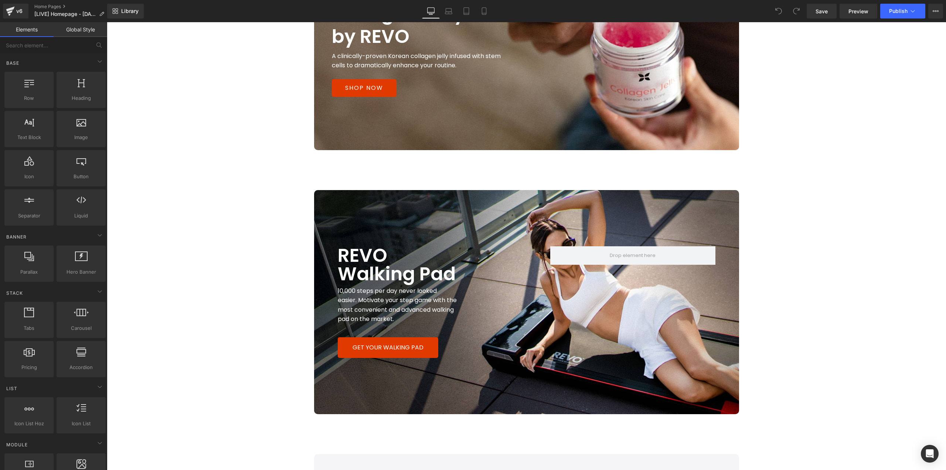
click at [505, 333] on div "REVO Walking Pad Heading 10,000 steps per day never looked easier. Motivate you…" at bounding box center [420, 302] width 213 height 112
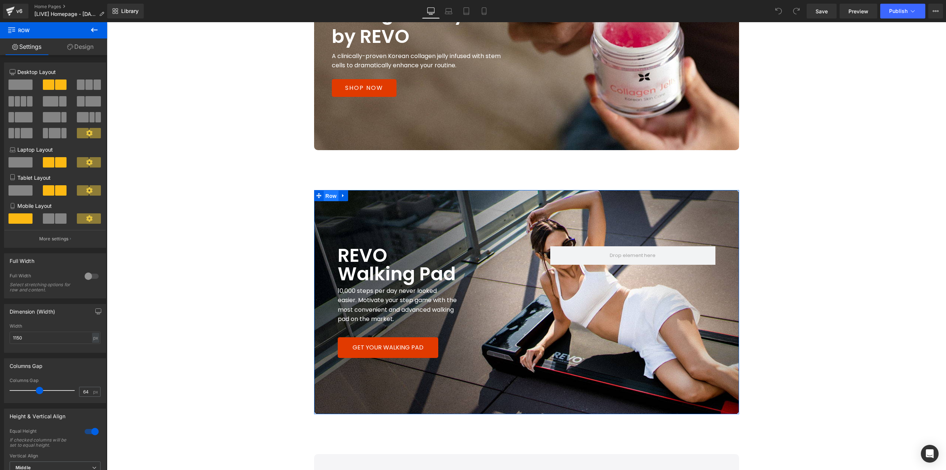
click at [329, 199] on span "Row" at bounding box center [331, 195] width 15 height 11
click at [384, 346] on span "Button" at bounding box center [387, 347] width 17 height 9
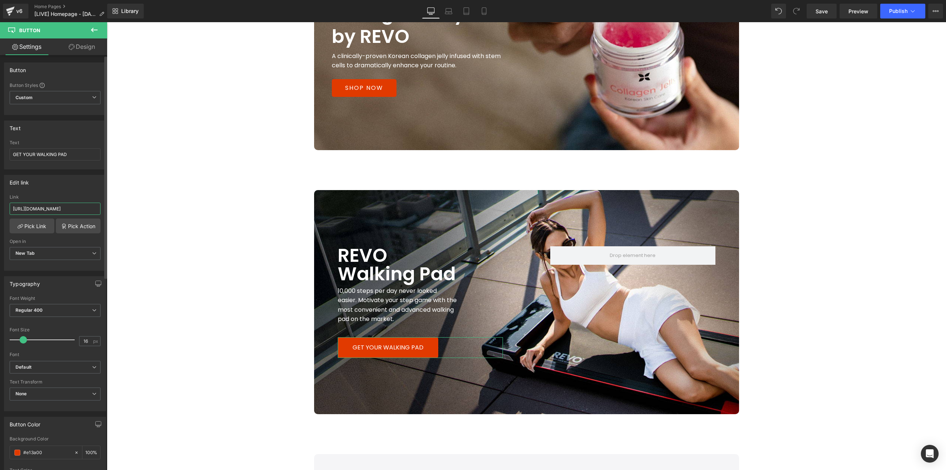
click at [62, 210] on input "[URL][DOMAIN_NAME]" at bounding box center [55, 209] width 91 height 12
click at [49, 156] on input "GET YOUR WALKING PAD" at bounding box center [55, 154] width 91 height 12
type input "SOLD OUT"
click at [67, 208] on input "[URL][DOMAIN_NAME]" at bounding box center [55, 209] width 91 height 12
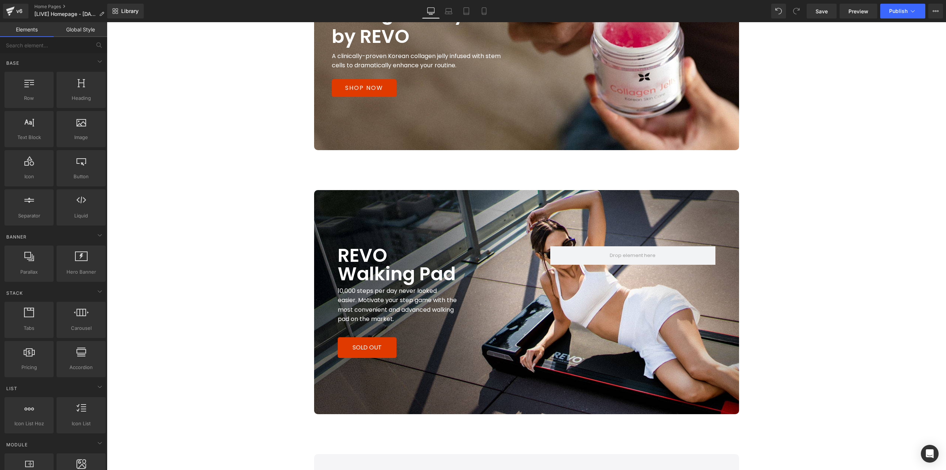
click at [186, 224] on main "START YOUR REVO LUTION Heading SHOP THE SALE Button Image Row Row" at bounding box center [527, 70] width 840 height 3077
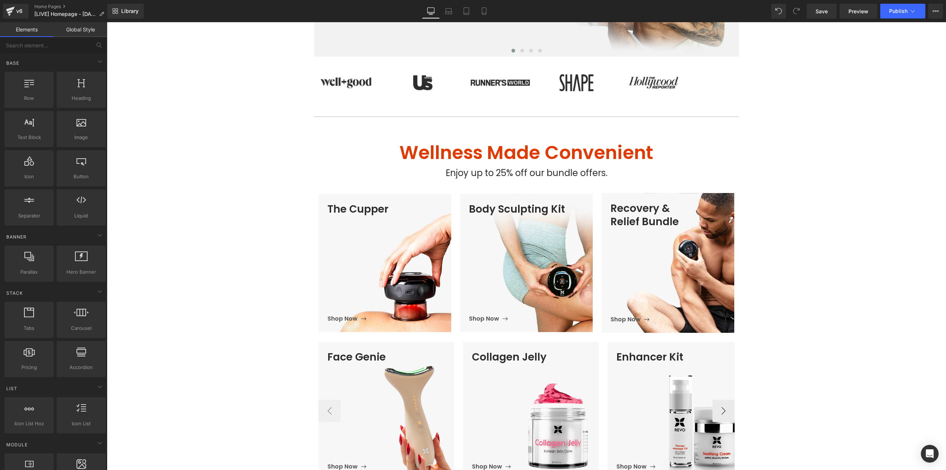
scroll to position [259, 0]
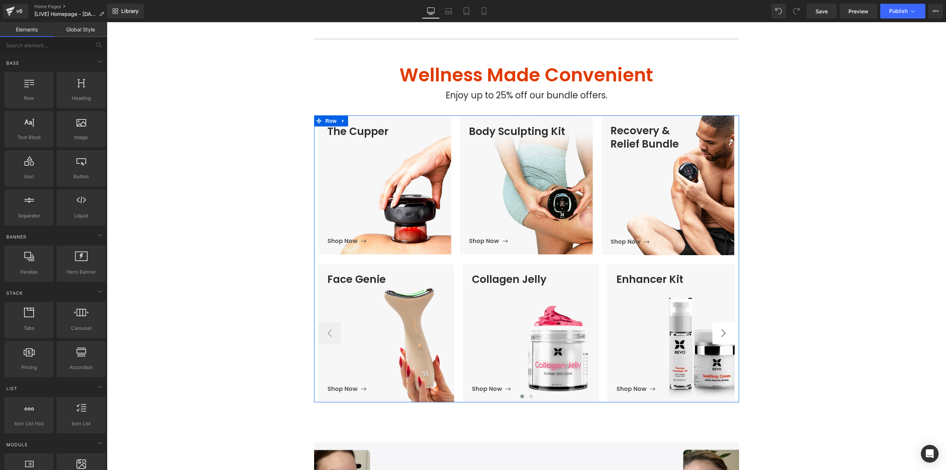
click at [713, 338] on button "›" at bounding box center [724, 333] width 22 height 22
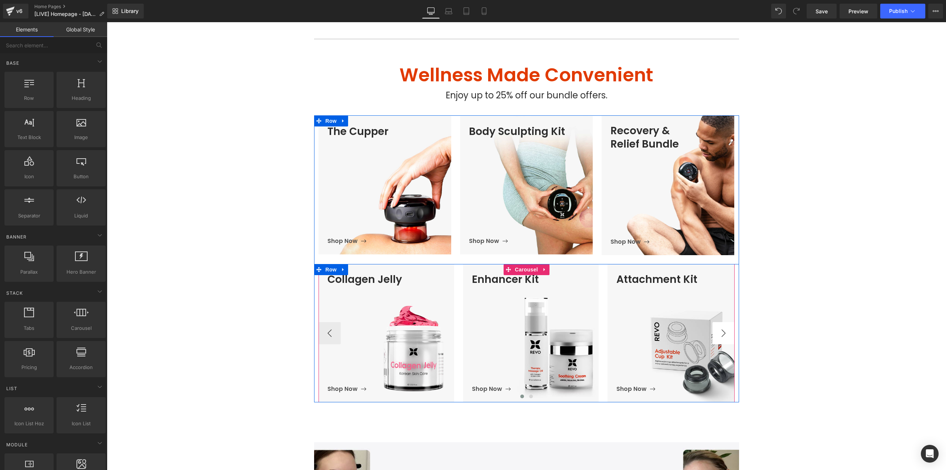
click at [713, 338] on button "›" at bounding box center [724, 333] width 22 height 22
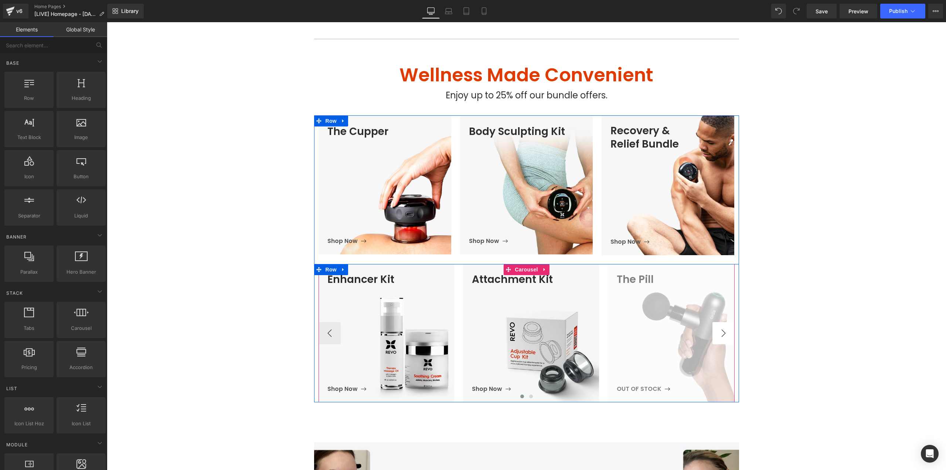
click at [713, 338] on button "›" at bounding box center [724, 333] width 22 height 22
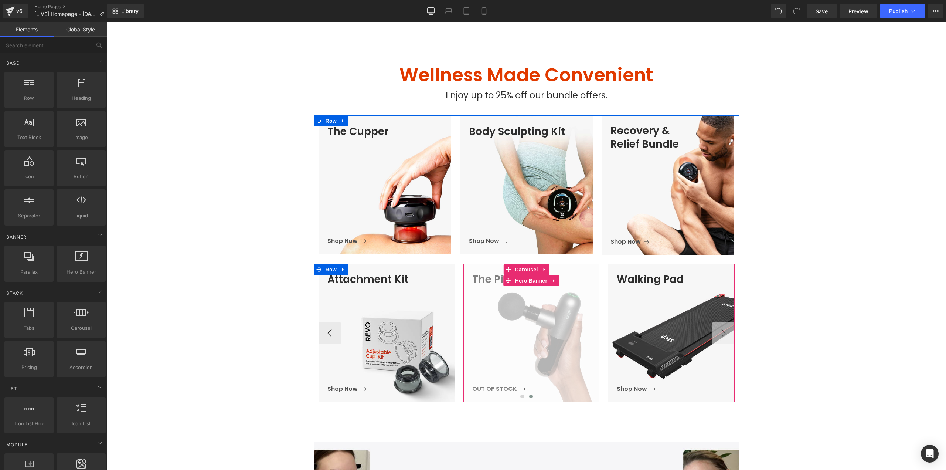
click at [548, 317] on span "The Pill Heading OUT OF STOCK Button" at bounding box center [535, 333] width 127 height 121
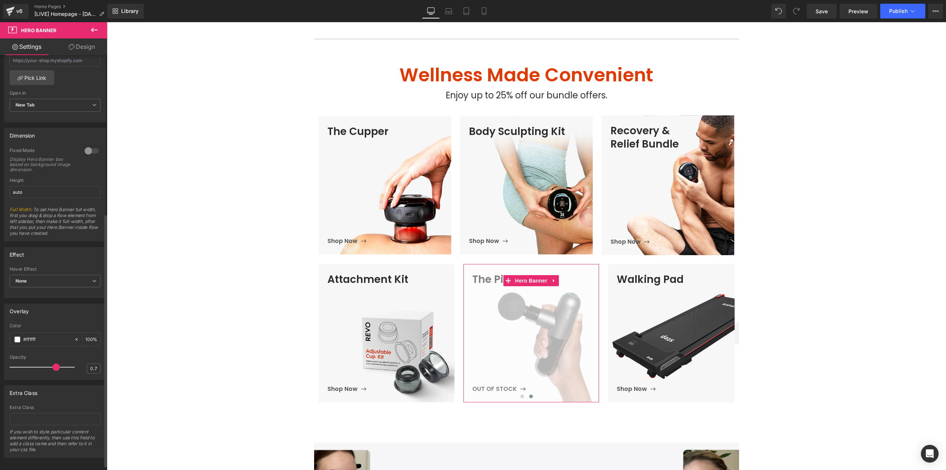
scroll to position [268, 0]
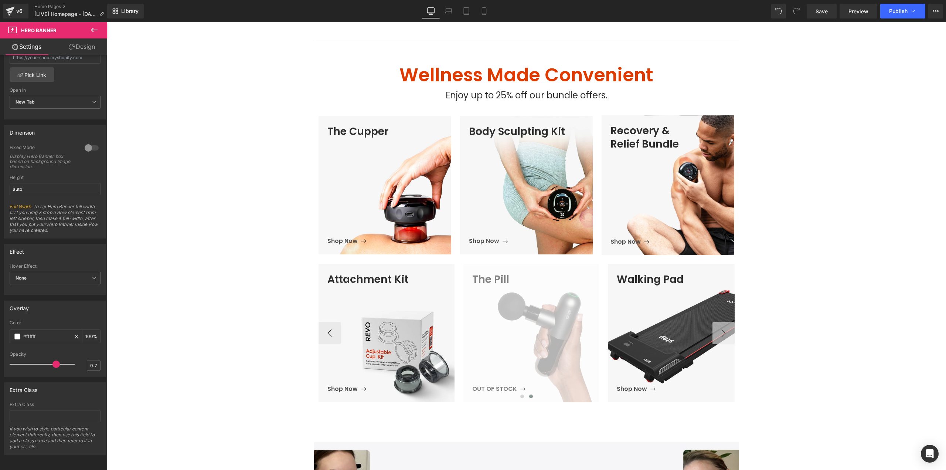
click at [688, 342] on span "Walking Pad Heading Shop Now Button" at bounding box center [680, 333] width 127 height 121
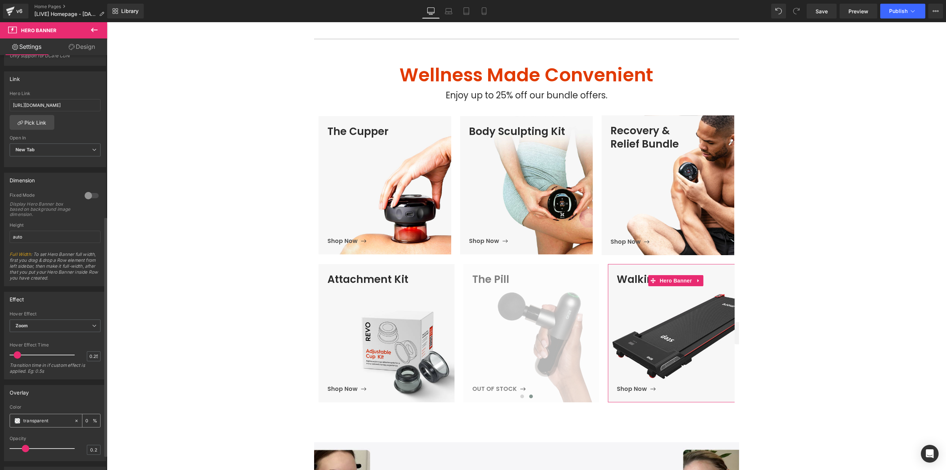
scroll to position [296, 0]
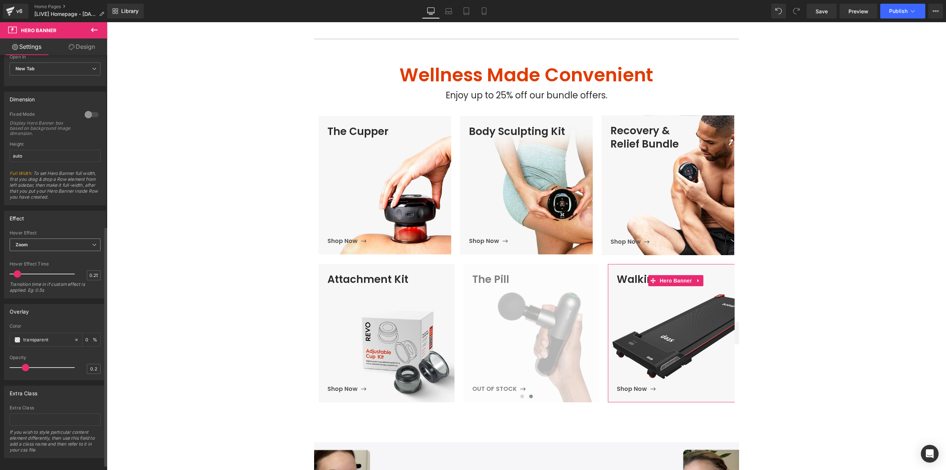
click at [55, 241] on span "Zoom" at bounding box center [55, 244] width 91 height 13
click at [29, 257] on div "None" at bounding box center [26, 257] width 11 height 5
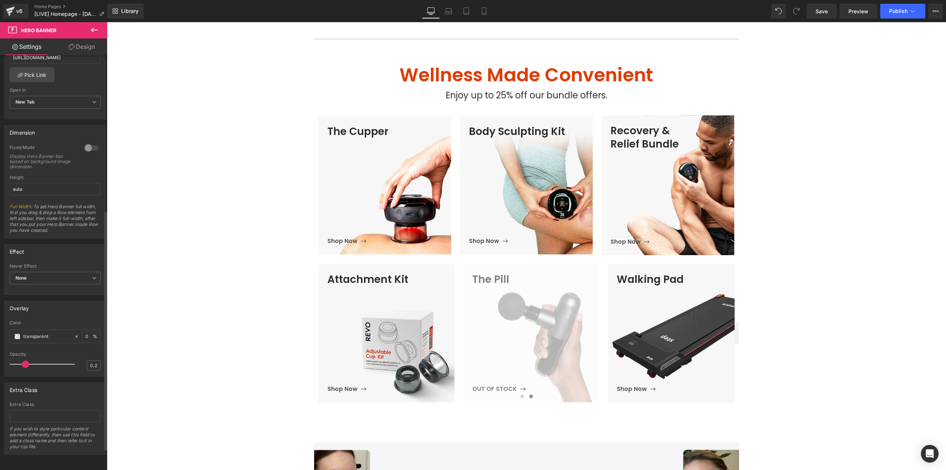
scroll to position [268, 0]
click at [74, 334] on icon at bounding box center [76, 336] width 5 height 5
click at [16, 333] on span at bounding box center [17, 336] width 6 height 6
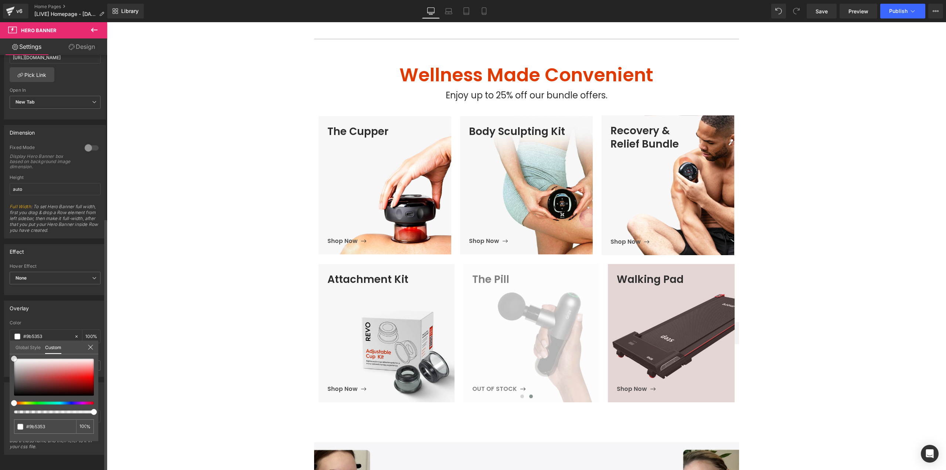
drag, startPoint x: 1, startPoint y: 349, endPoint x: 13, endPoint y: 341, distance: 14.8
click at [0, 346] on div "Overlay transparent Color transparent 0 % 0.2 Opacity 0.2 Global Style Custom S…" at bounding box center [55, 336] width 111 height 82
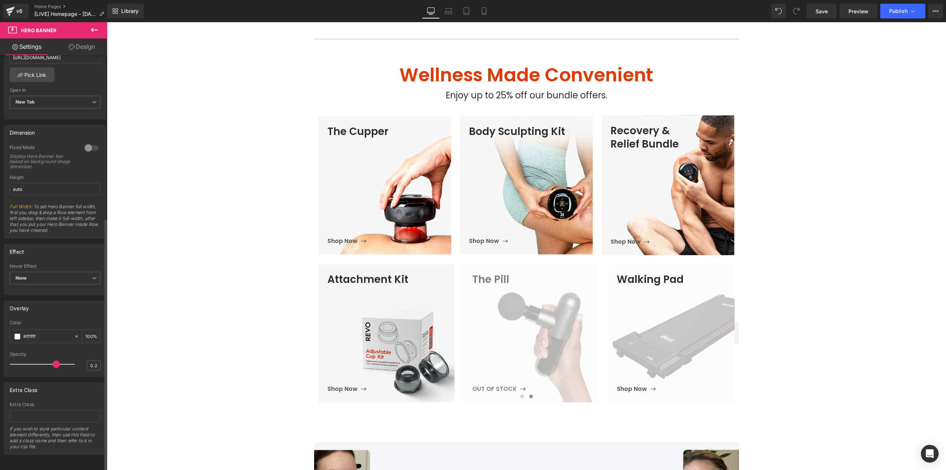
drag, startPoint x: 24, startPoint y: 358, endPoint x: 54, endPoint y: 358, distance: 30.7
click at [54, 360] on span at bounding box center [55, 363] width 7 height 7
click at [644, 278] on h3 "Walking Pad" at bounding box center [680, 279] width 127 height 13
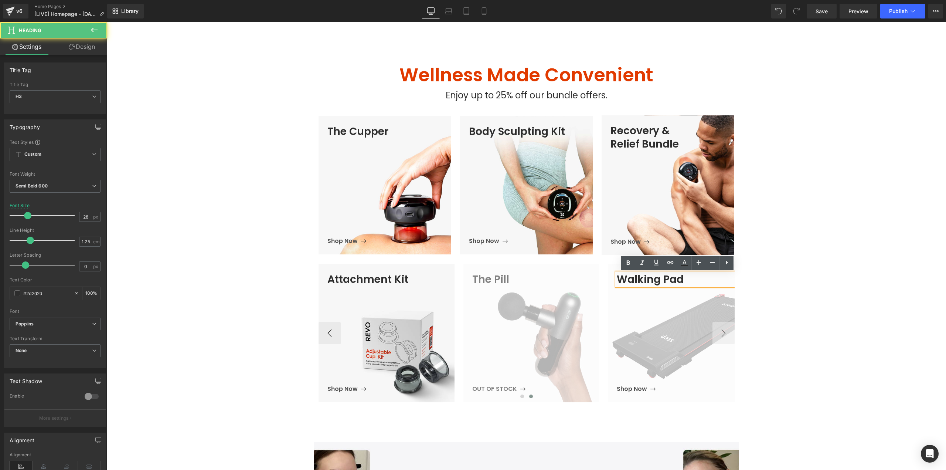
click at [631, 278] on h3 "Walking Pad" at bounding box center [680, 279] width 127 height 13
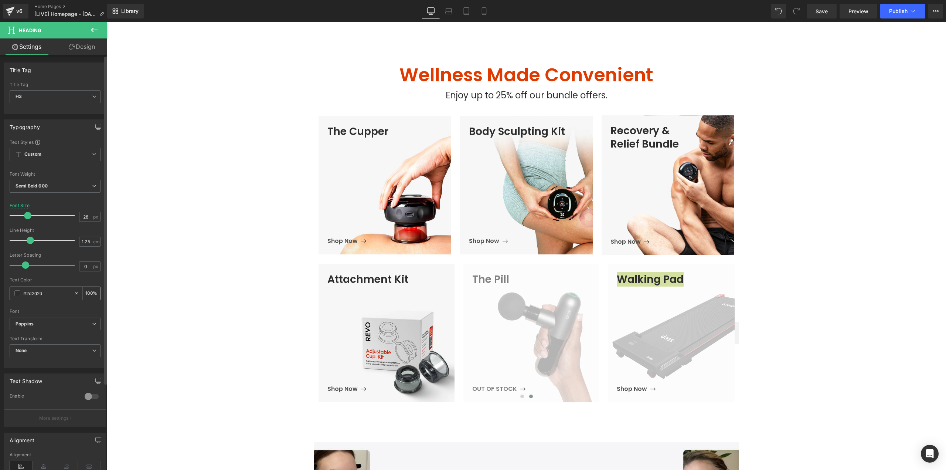
click at [48, 292] on input "#2d2d2d" at bounding box center [46, 293] width 47 height 8
type input "808080"
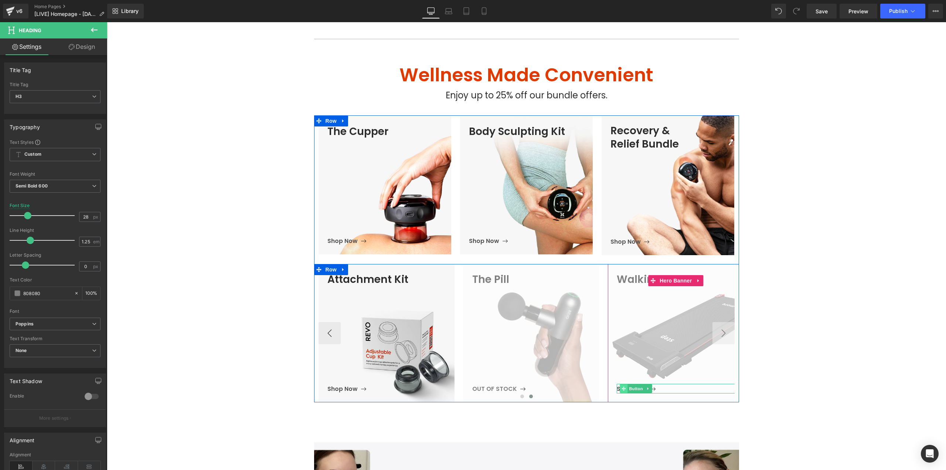
click at [620, 384] on span at bounding box center [624, 388] width 8 height 9
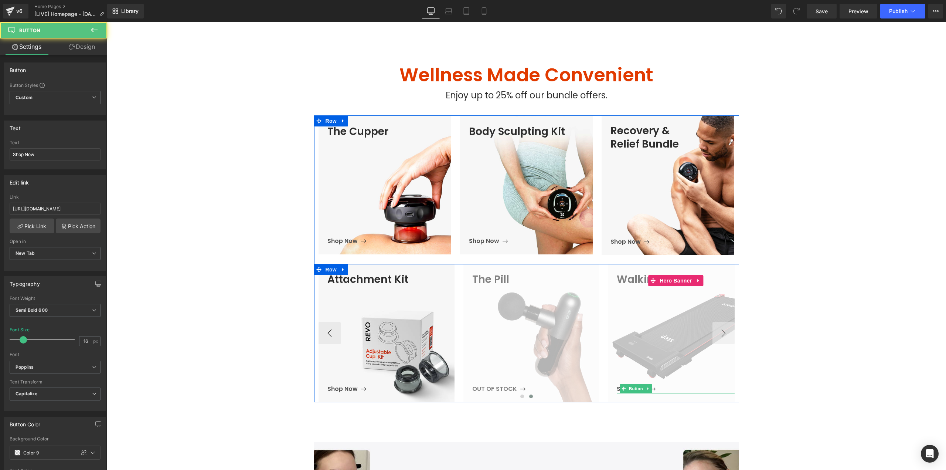
click at [662, 387] on div "Shop Now" at bounding box center [680, 389] width 127 height 10
click at [617, 390] on span "Shop Now" at bounding box center [636, 388] width 39 height 9
click at [663, 390] on div "Shop Now" at bounding box center [680, 389] width 127 height 10
click at [617, 389] on span "Shop Now" at bounding box center [636, 388] width 39 height 9
click at [634, 389] on span "Button" at bounding box center [636, 388] width 17 height 9
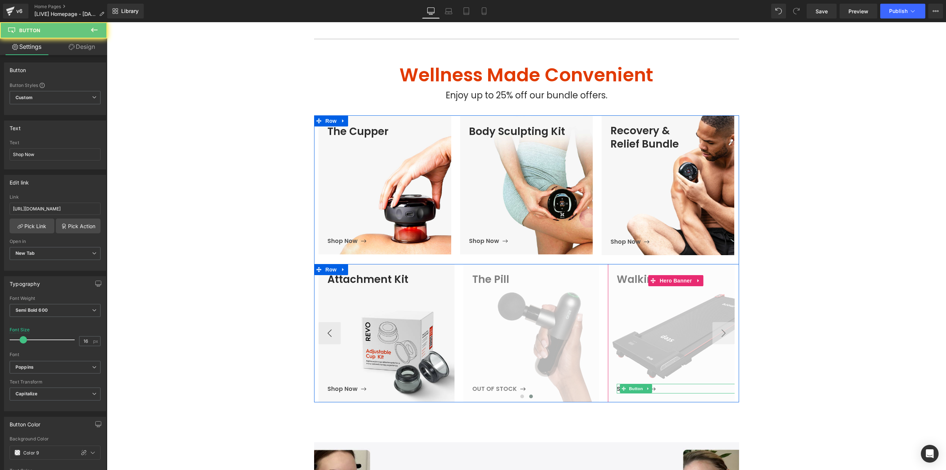
click at [664, 391] on div "Shop Now" at bounding box center [680, 389] width 127 height 10
click at [697, 389] on div "Shop Now" at bounding box center [680, 389] width 127 height 10
click at [630, 388] on span "Button" at bounding box center [636, 388] width 17 height 9
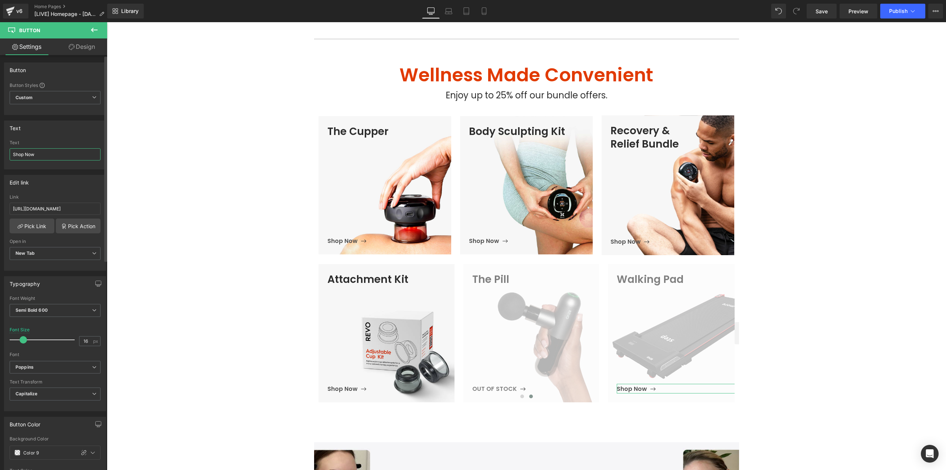
click at [45, 153] on input "Shop Now" at bounding box center [55, 154] width 91 height 12
type input "OUT OF STOCK"
click at [73, 208] on input "[URL][DOMAIN_NAME]" at bounding box center [55, 209] width 91 height 12
click at [79, 187] on div "Edit link" at bounding box center [54, 182] width 101 height 14
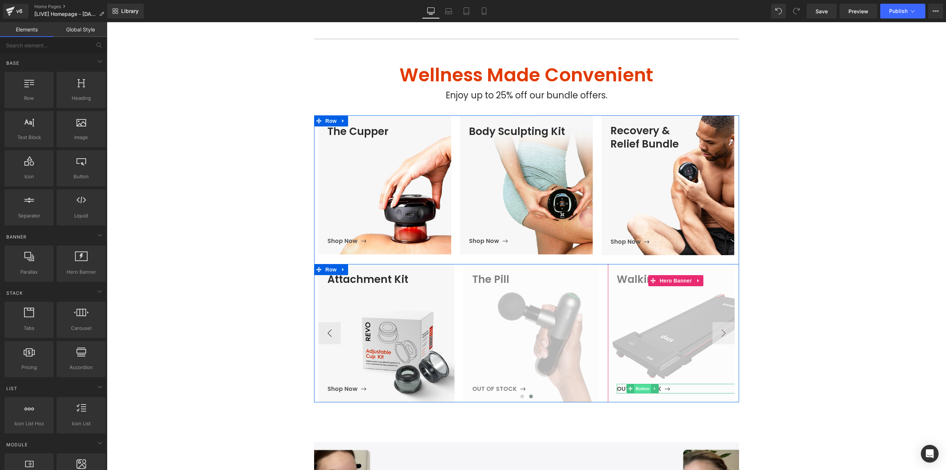
click at [634, 386] on span "Button" at bounding box center [642, 388] width 17 height 9
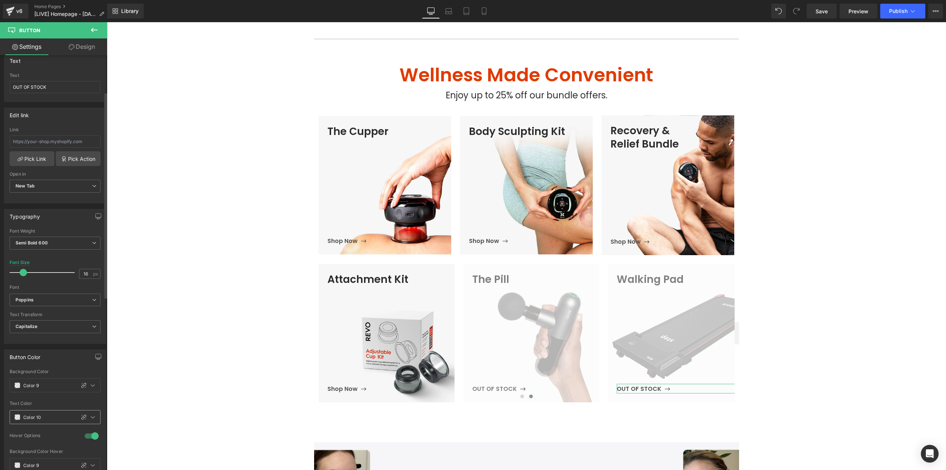
scroll to position [74, 0]
drag, startPoint x: 83, startPoint y: 410, endPoint x: 51, endPoint y: 409, distance: 31.8
click at [82, 410] on icon at bounding box center [83, 410] width 5 height 5
click at [51, 409] on input "Color 10" at bounding box center [46, 410] width 47 height 8
type input "808080"
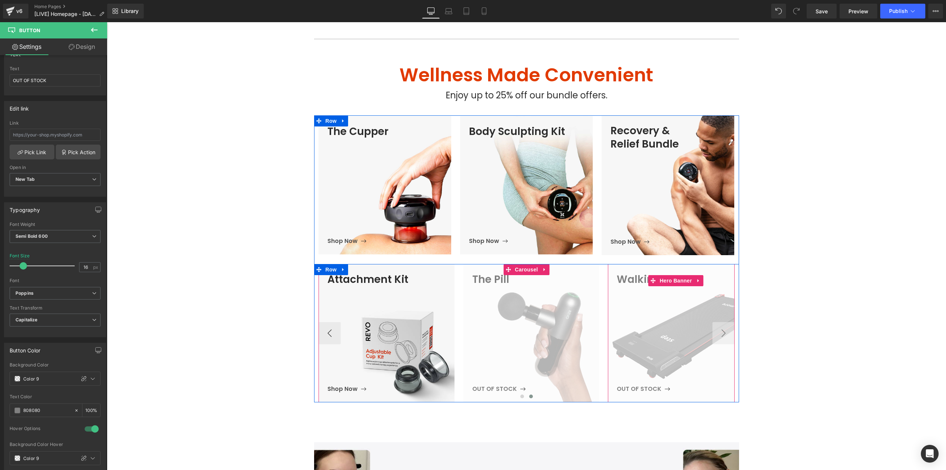
click at [650, 353] on span "Walking Pad Heading OUT OF STOCK Button" at bounding box center [680, 333] width 127 height 121
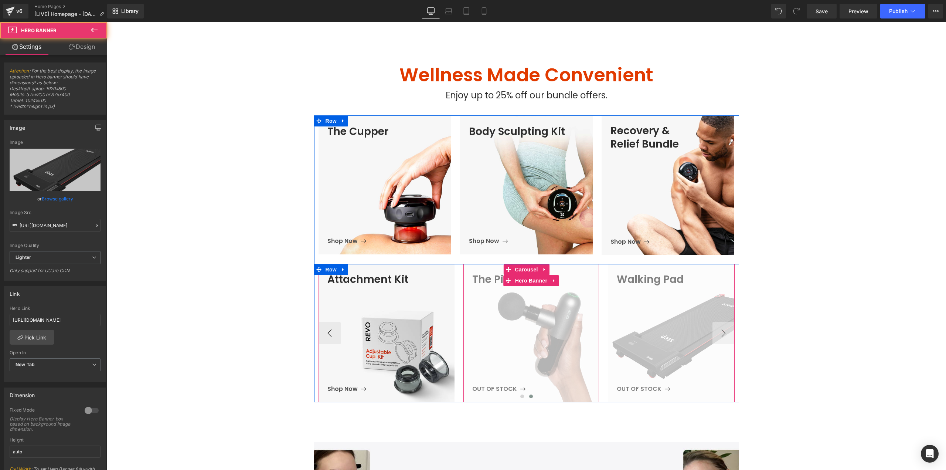
click at [563, 349] on span "The Pill Heading OUT OF STOCK Button" at bounding box center [535, 333] width 127 height 121
click at [528, 312] on span "The Pill Heading OUT OF STOCK Button" at bounding box center [535, 333] width 127 height 121
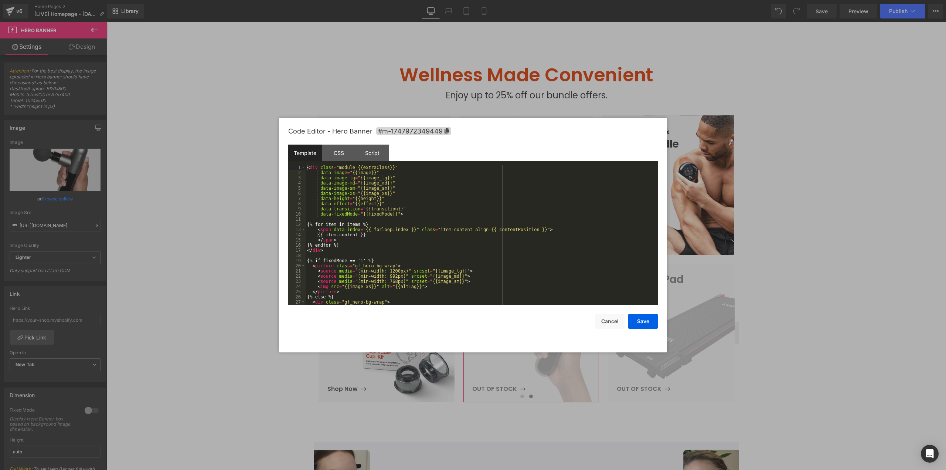
click at [512, 0] on div "Button You are previewing how the will restyle your page. You can not edit Elem…" at bounding box center [473, 0] width 946 height 0
click at [419, 244] on div "< div class = "module {{extraClass}}" data-image = "{{image}}" data-image-lg = …" at bounding box center [480, 240] width 349 height 150
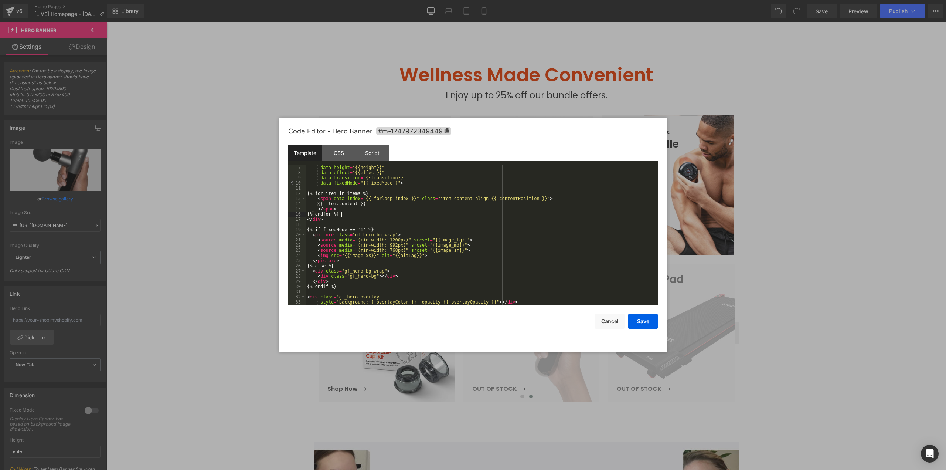
scroll to position [31, 0]
click at [424, 256] on div "data-height = "{{height}}" data-effect = "{{effect}}" data-transition = "{{tran…" at bounding box center [480, 240] width 349 height 150
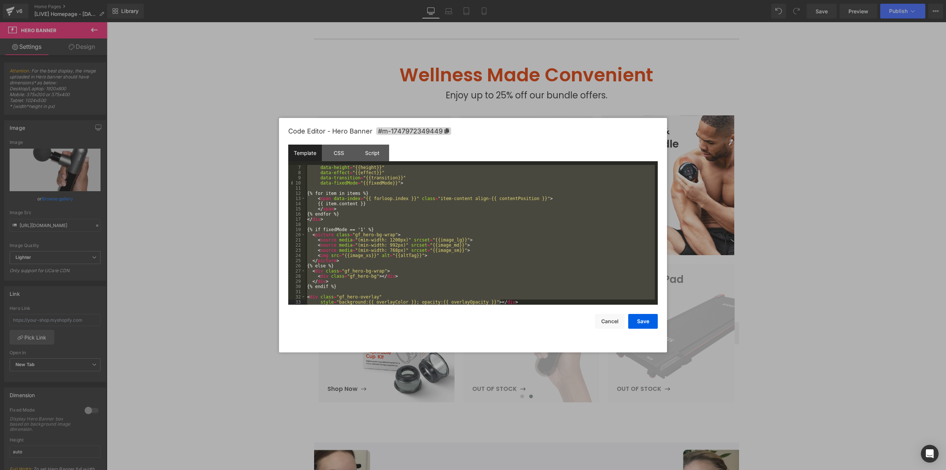
drag, startPoint x: 791, startPoint y: 343, endPoint x: 601, endPoint y: 329, distance: 190.5
click at [791, 343] on div at bounding box center [473, 235] width 946 height 470
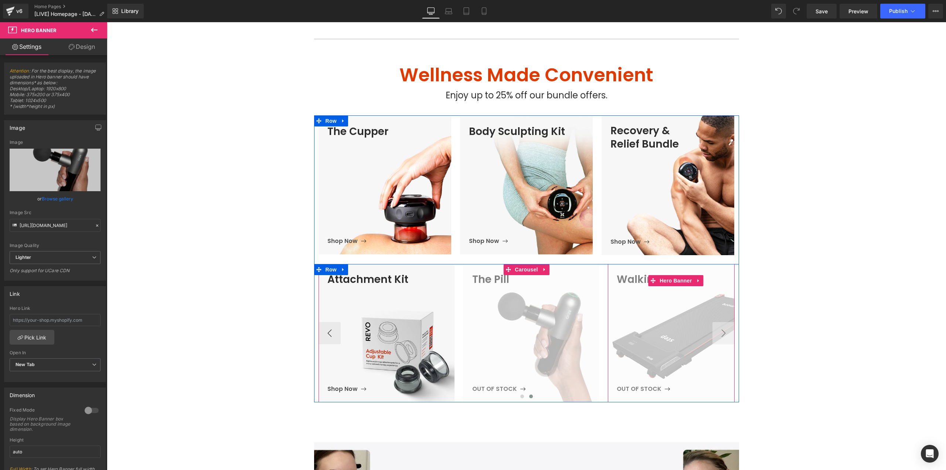
click at [688, 339] on span "Walking Pad Heading OUT OF STOCK Button" at bounding box center [680, 333] width 127 height 121
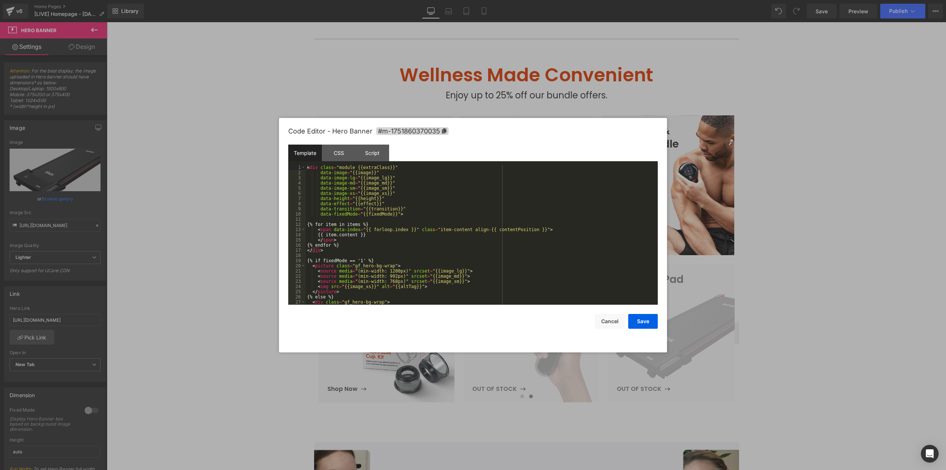
click at [662, 368] on body "Button You are previewing how the will restyle your page. You can not edit Elem…" at bounding box center [473, 235] width 946 height 470
click at [462, 250] on div "< div class = "module {{extraClass}}" data-image = "{{image}}" data-image-lg = …" at bounding box center [480, 240] width 349 height 150
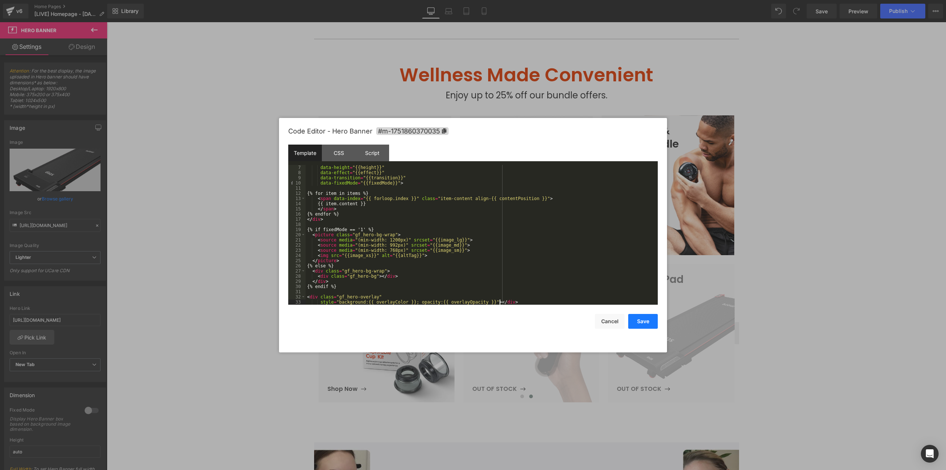
click at [637, 322] on button "Save" at bounding box center [644, 321] width 30 height 15
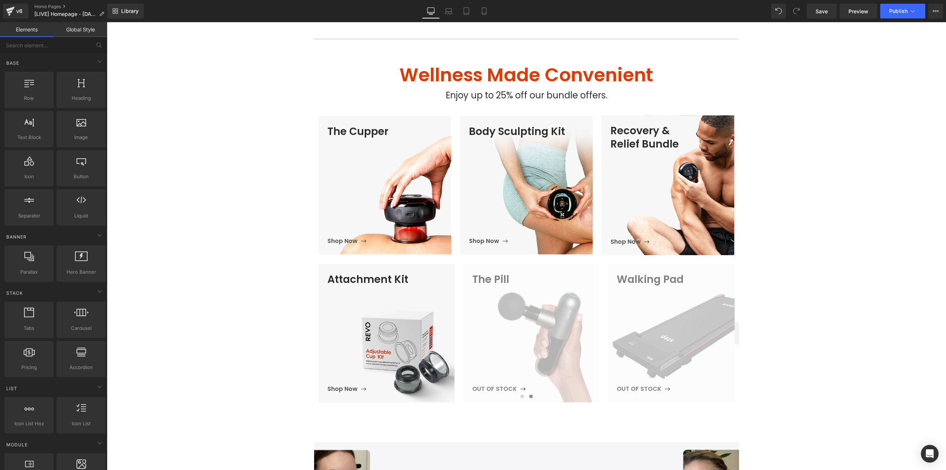
drag, startPoint x: 813, startPoint y: 336, endPoint x: 758, endPoint y: 333, distance: 54.8
click at [653, 331] on span "Walking Pad Heading OUT OF STOCK Button" at bounding box center [680, 333] width 127 height 121
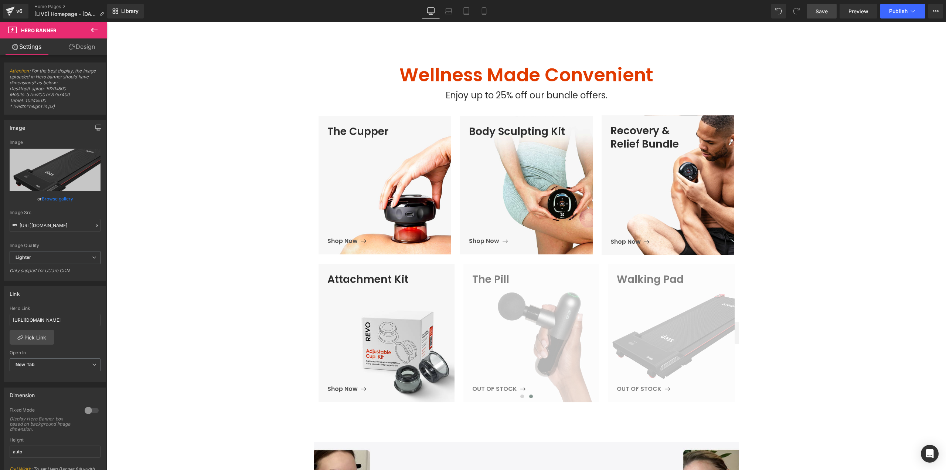
click at [831, 10] on link "Save" at bounding box center [822, 11] width 30 height 15
click at [865, 12] on span "Preview" at bounding box center [859, 11] width 20 height 8
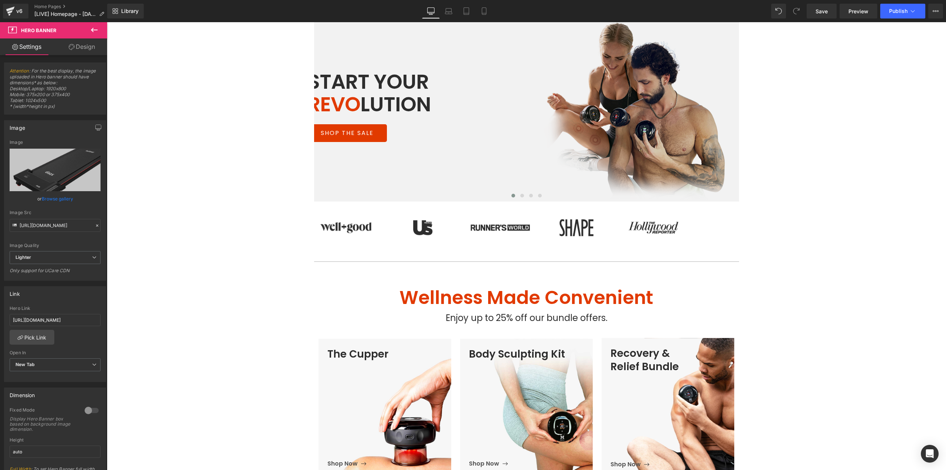
scroll to position [37, 0]
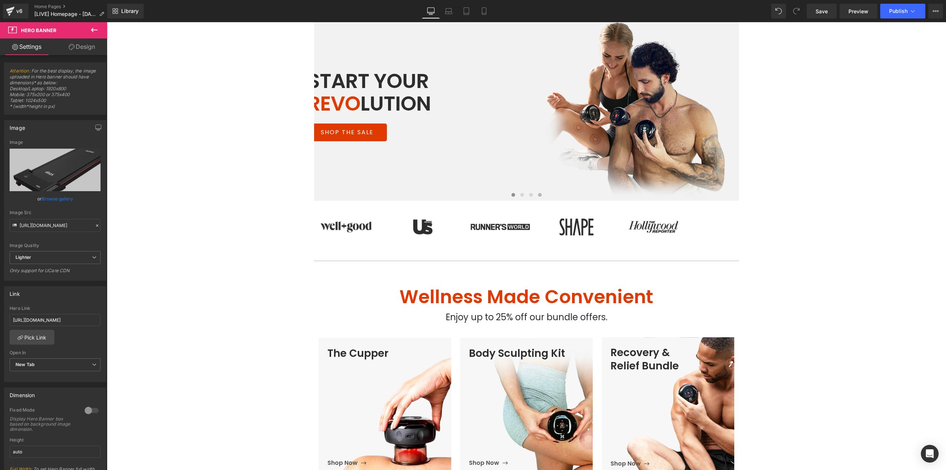
click at [538, 193] on span at bounding box center [540, 195] width 4 height 4
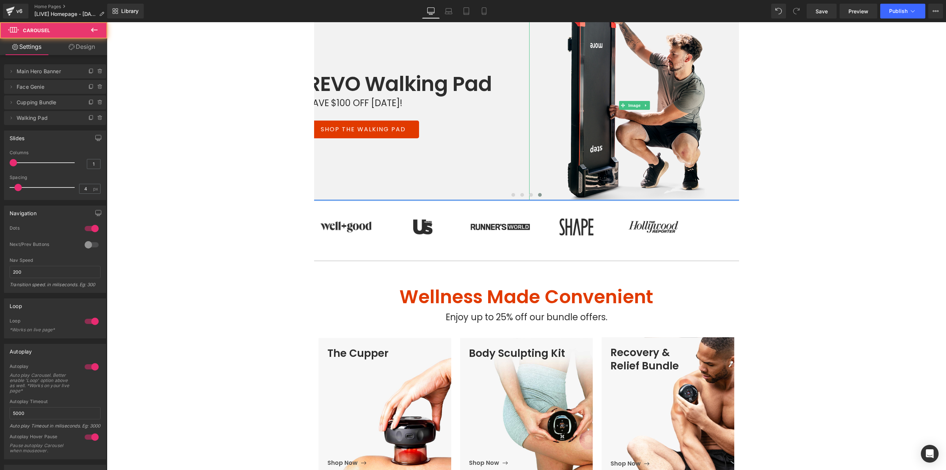
click at [558, 161] on div at bounding box center [634, 105] width 211 height 189
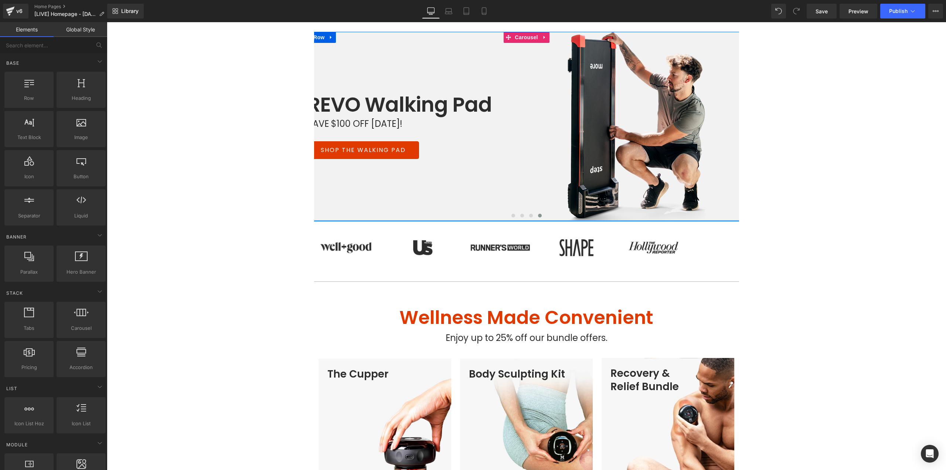
scroll to position [0, 0]
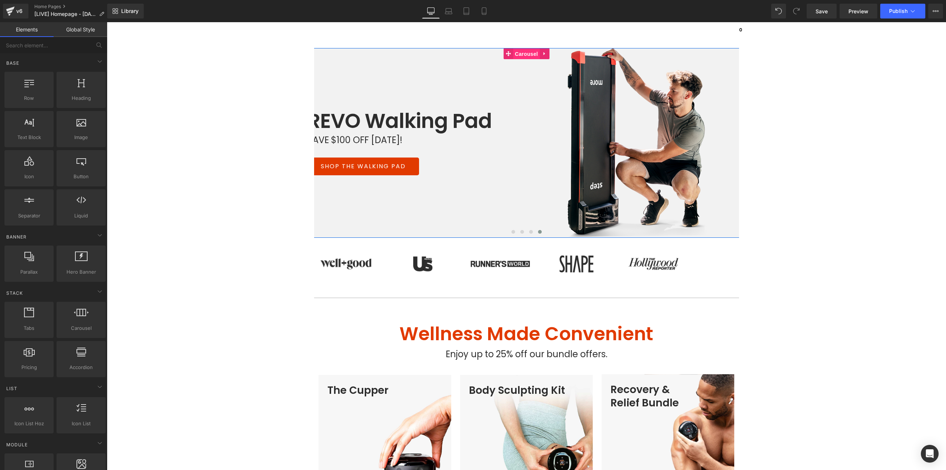
click at [524, 55] on span "Carousel" at bounding box center [526, 53] width 27 height 11
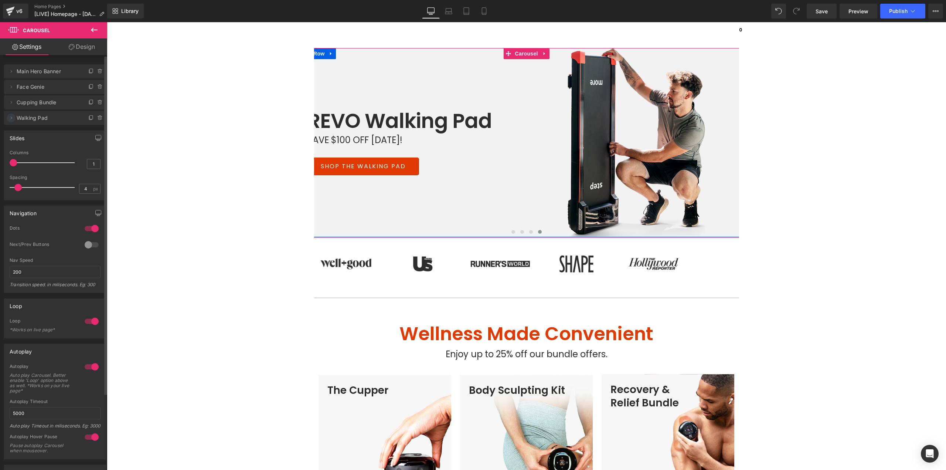
click at [11, 119] on icon at bounding box center [11, 118] width 6 height 6
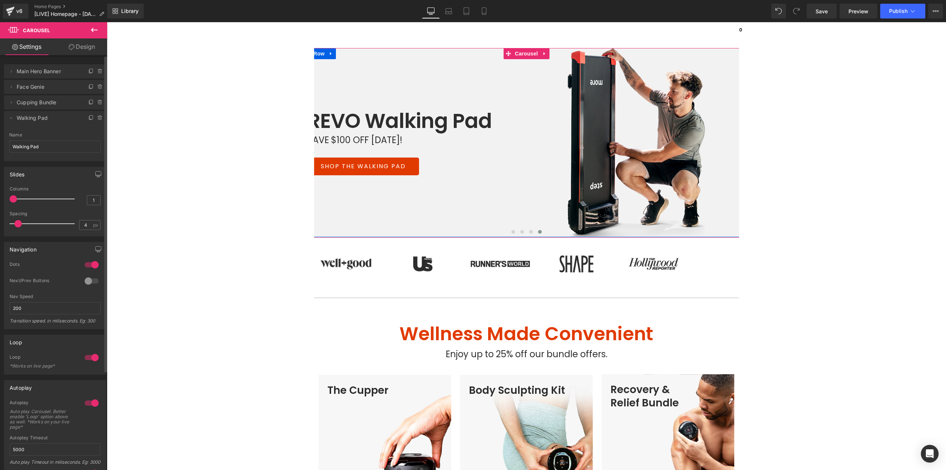
click at [40, 115] on span "Walking Pad" at bounding box center [48, 118] width 62 height 14
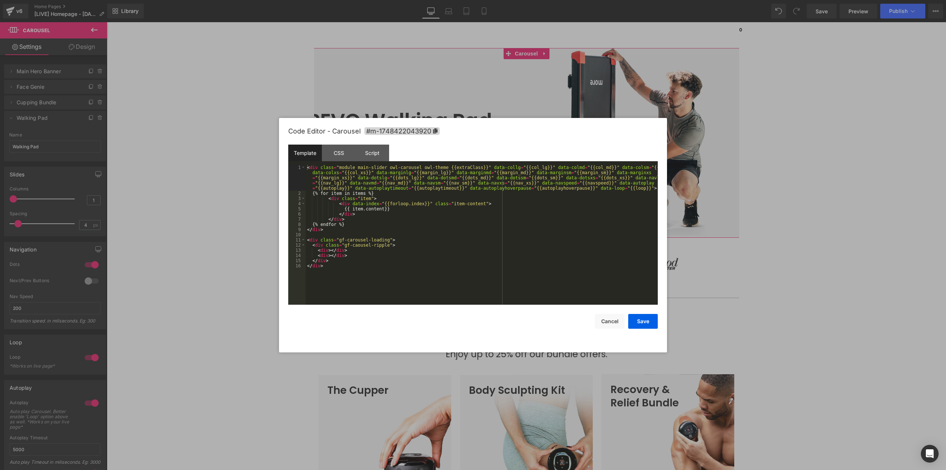
click at [508, 92] on body "Carousel You are previewing how the will restyle your page. You can not edit El…" at bounding box center [473, 235] width 946 height 470
click at [381, 160] on div "Script" at bounding box center [373, 153] width 34 height 17
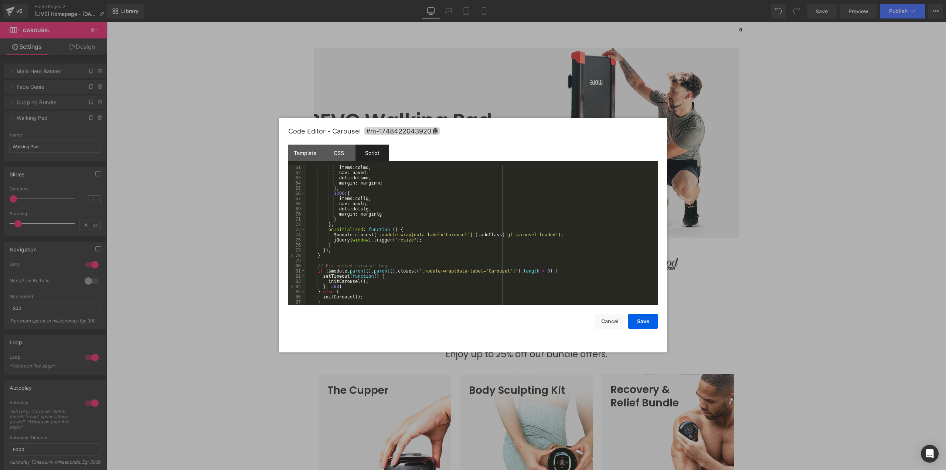
scroll to position [321, 0]
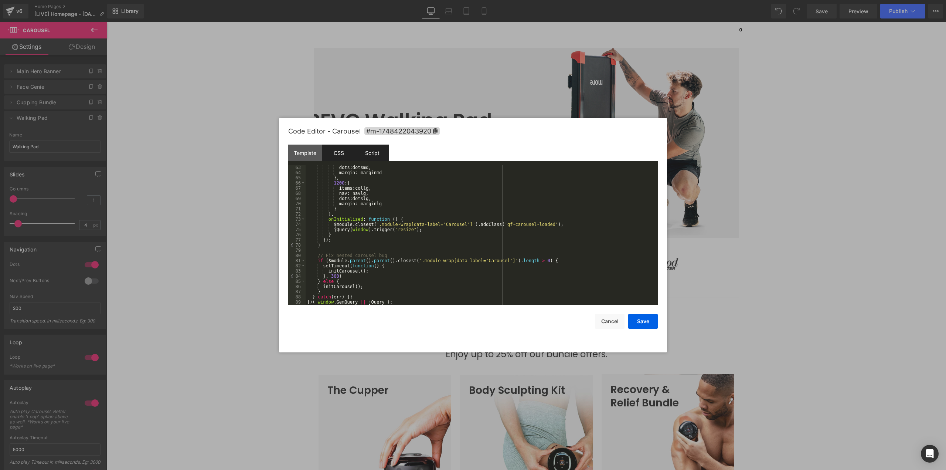
click at [339, 150] on div "CSS" at bounding box center [339, 153] width 34 height 17
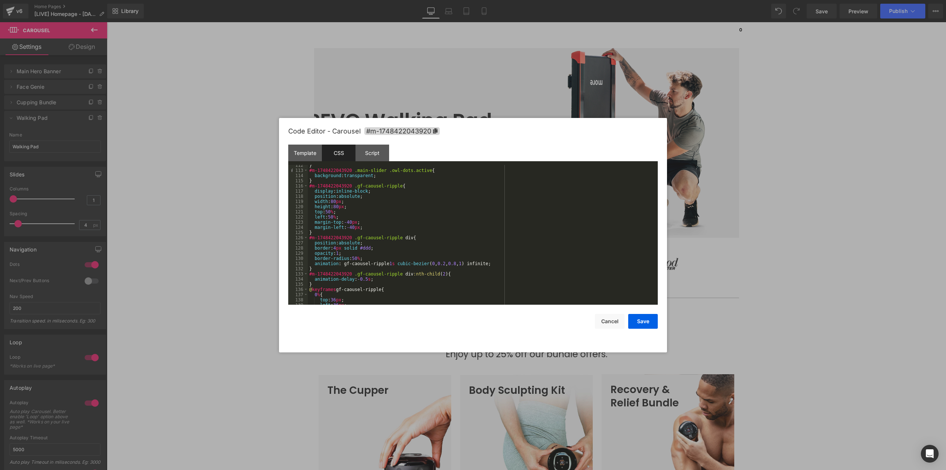
scroll to position [797, 0]
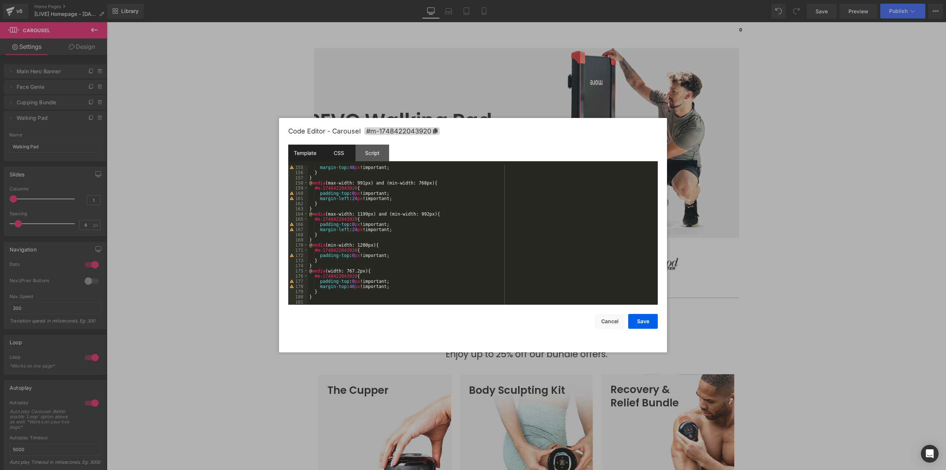
click at [292, 150] on div "Template" at bounding box center [305, 153] width 34 height 17
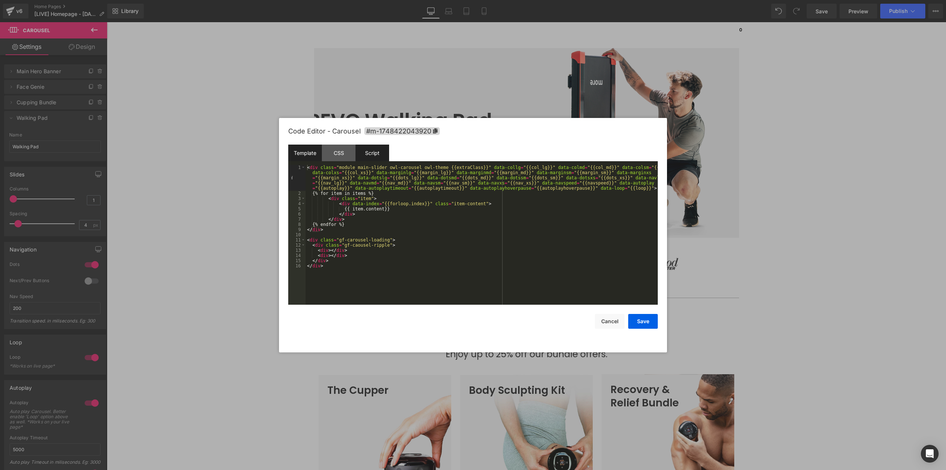
click at [376, 155] on div "Script" at bounding box center [373, 153] width 34 height 17
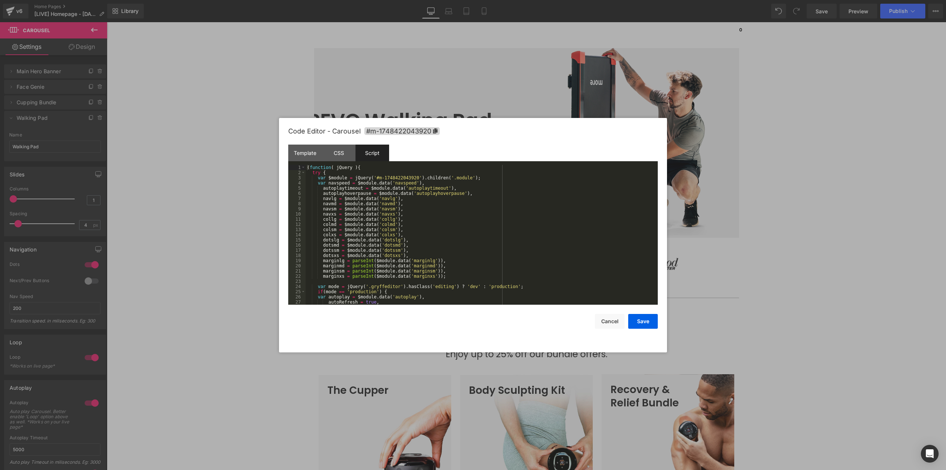
scroll to position [0, 0]
drag, startPoint x: 836, startPoint y: 245, endPoint x: 543, endPoint y: 149, distance: 308.8
click at [836, 245] on div at bounding box center [473, 235] width 946 height 470
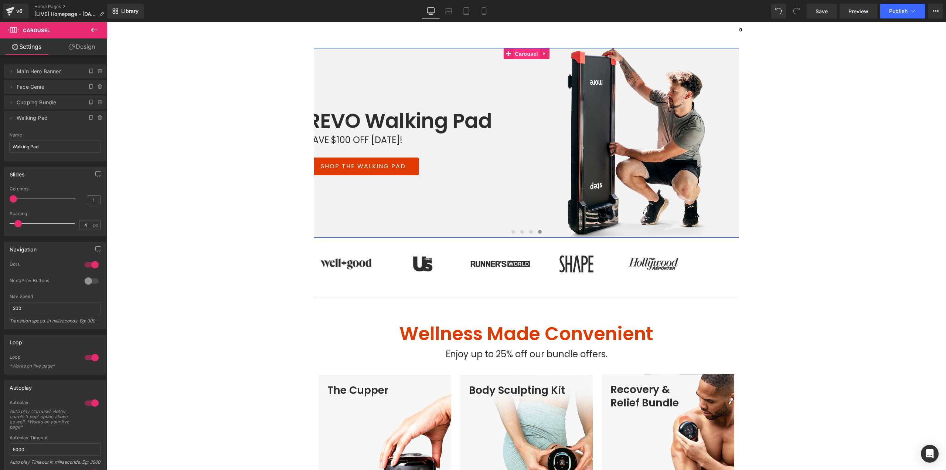
click at [529, 53] on span "Carousel" at bounding box center [526, 53] width 27 height 11
click at [98, 118] on icon at bounding box center [99, 117] width 3 height 3
click at [88, 117] on button "Delete" at bounding box center [92, 119] width 23 height 10
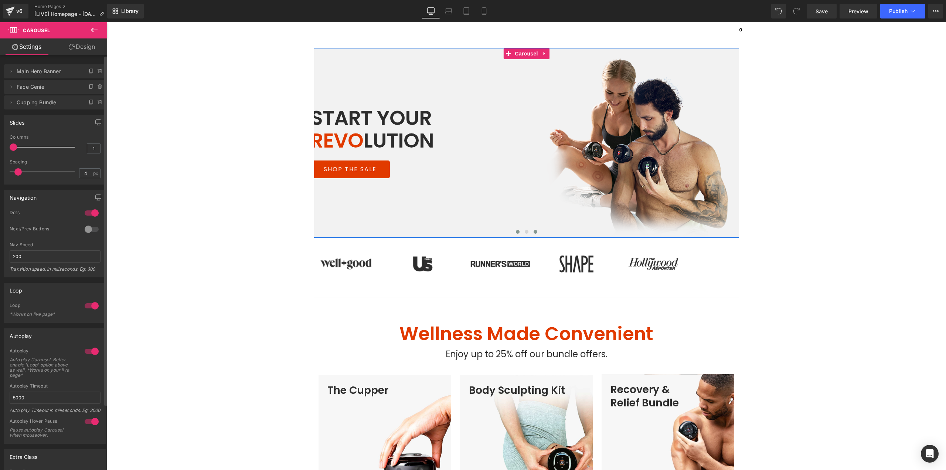
click at [531, 231] on button at bounding box center [535, 231] width 9 height 7
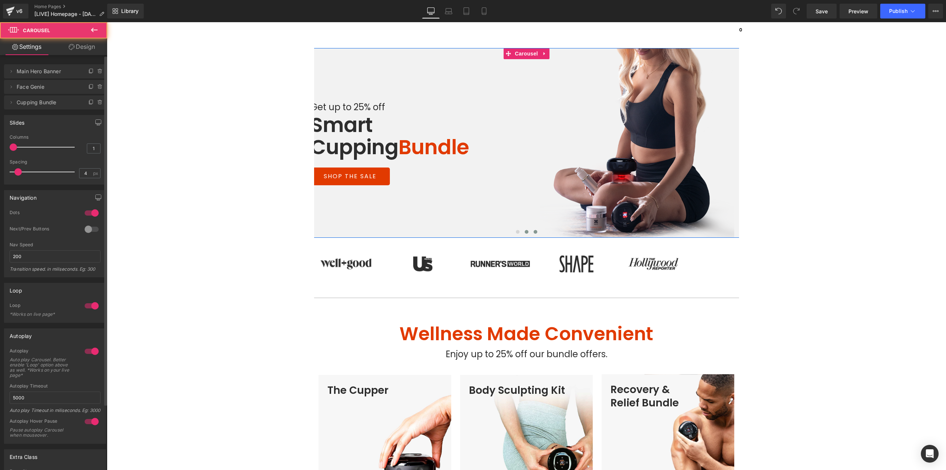
click at [525, 231] on span at bounding box center [527, 232] width 4 height 4
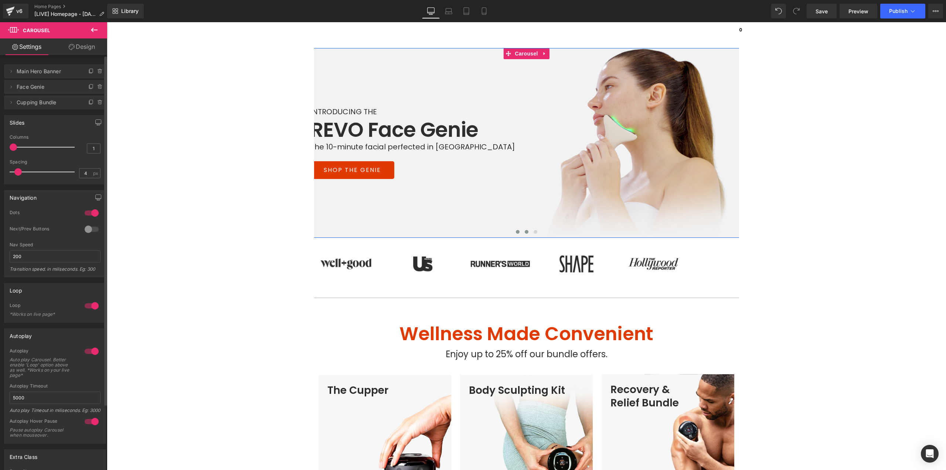
click at [516, 231] on span at bounding box center [518, 232] width 4 height 4
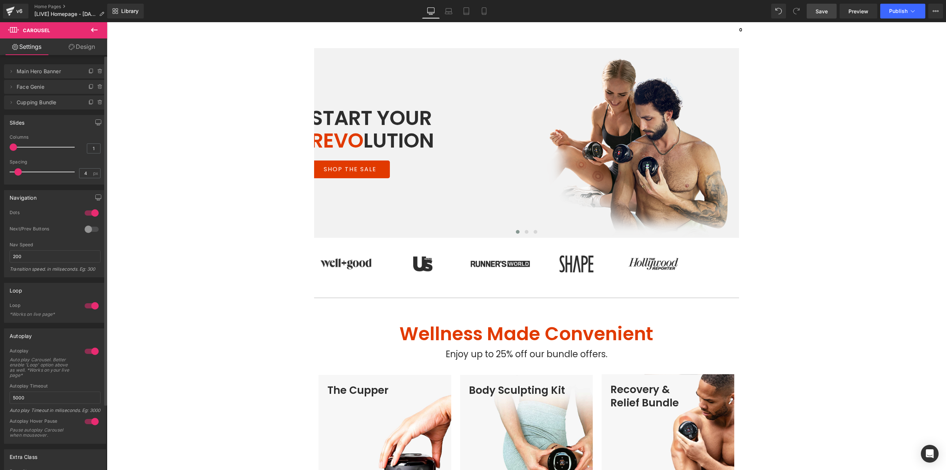
click at [817, 9] on span "Save" at bounding box center [822, 11] width 12 height 8
click at [892, 13] on span "Publish" at bounding box center [899, 11] width 18 height 6
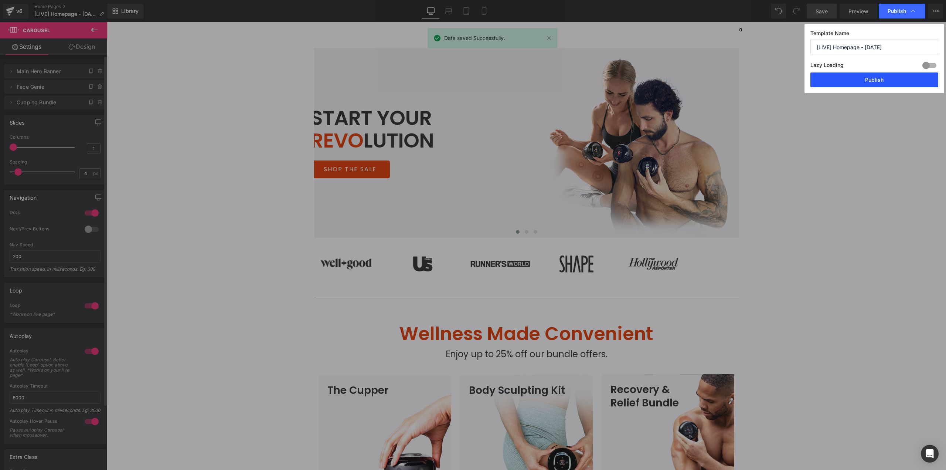
click at [835, 79] on button "Publish" at bounding box center [875, 79] width 128 height 15
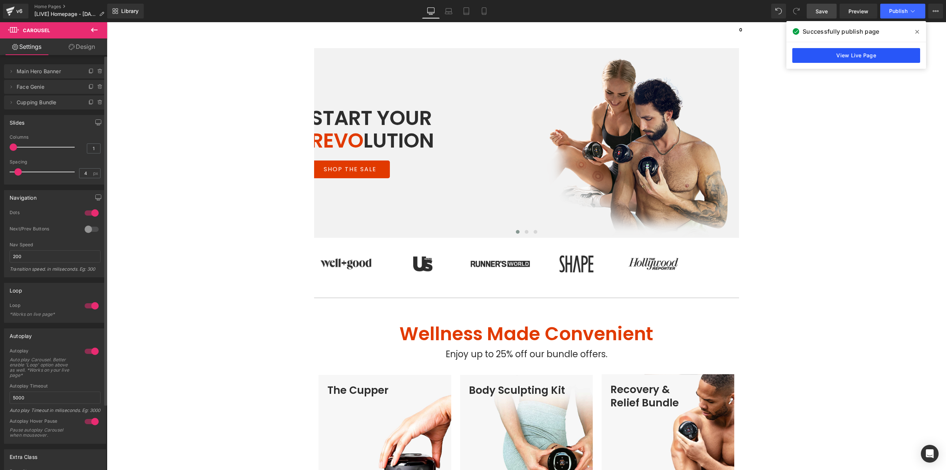
click at [852, 56] on link "View Live Page" at bounding box center [857, 55] width 128 height 15
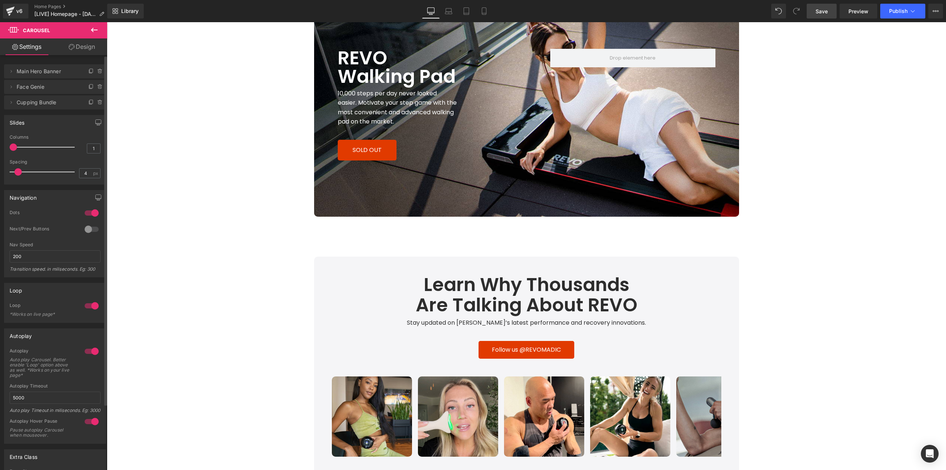
scroll to position [1738, 0]
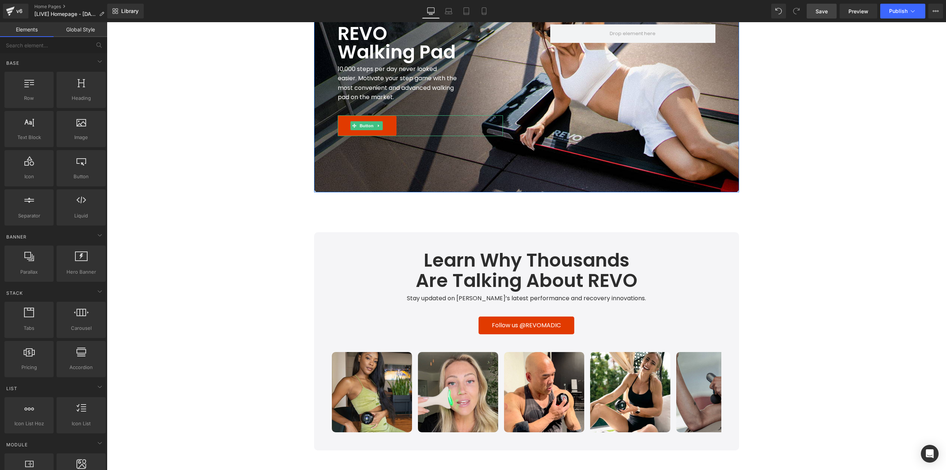
drag, startPoint x: 366, startPoint y: 126, endPoint x: 274, endPoint y: 164, distance: 99.1
click at [366, 126] on span "Button" at bounding box center [366, 125] width 17 height 9
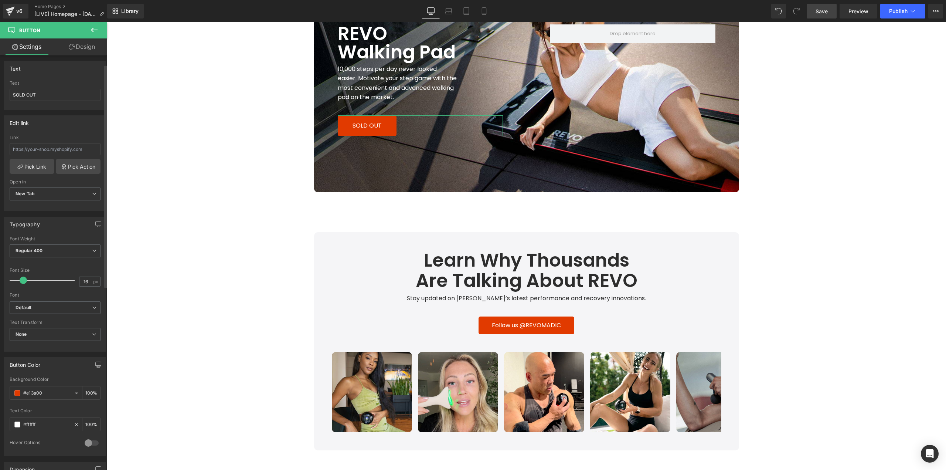
scroll to position [74, 0]
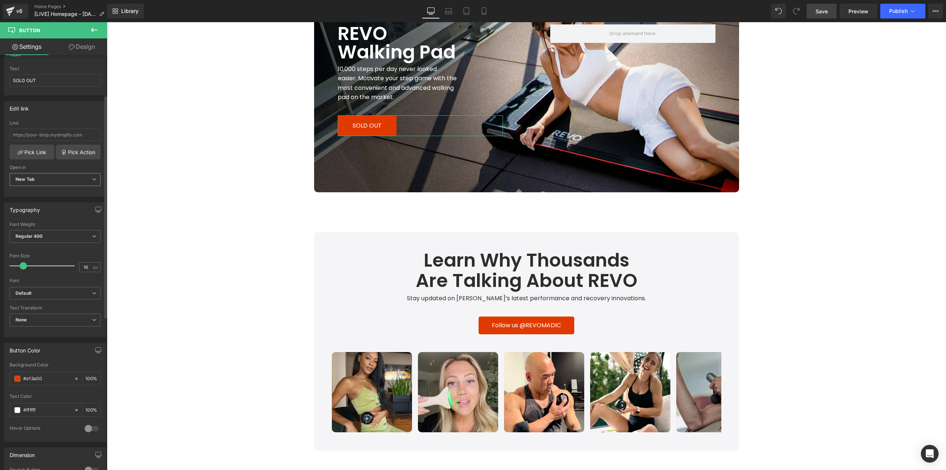
click at [56, 180] on span "New Tab" at bounding box center [55, 179] width 91 height 13
click at [56, 180] on span "New Tab" at bounding box center [54, 179] width 88 height 13
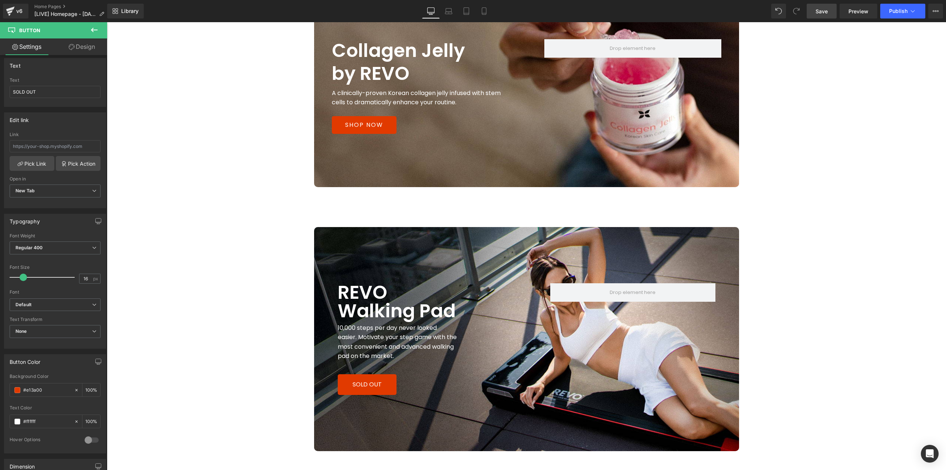
scroll to position [1516, 0]
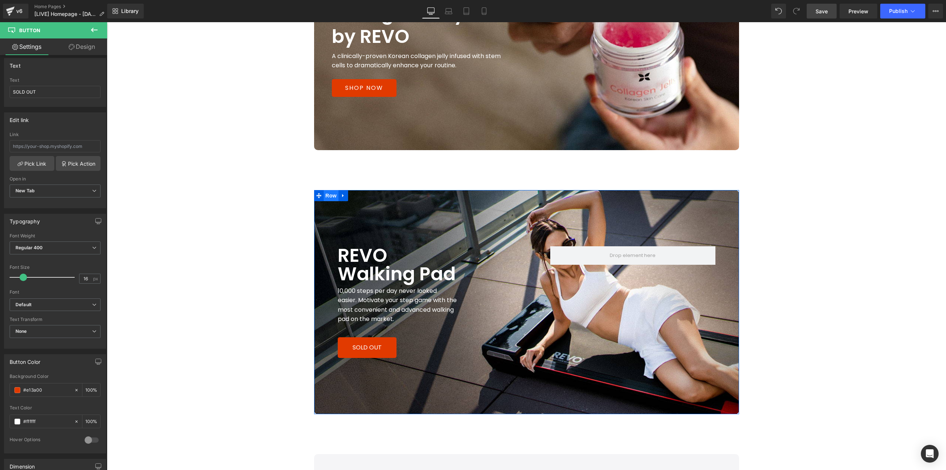
click at [329, 196] on span "Row" at bounding box center [331, 195] width 15 height 11
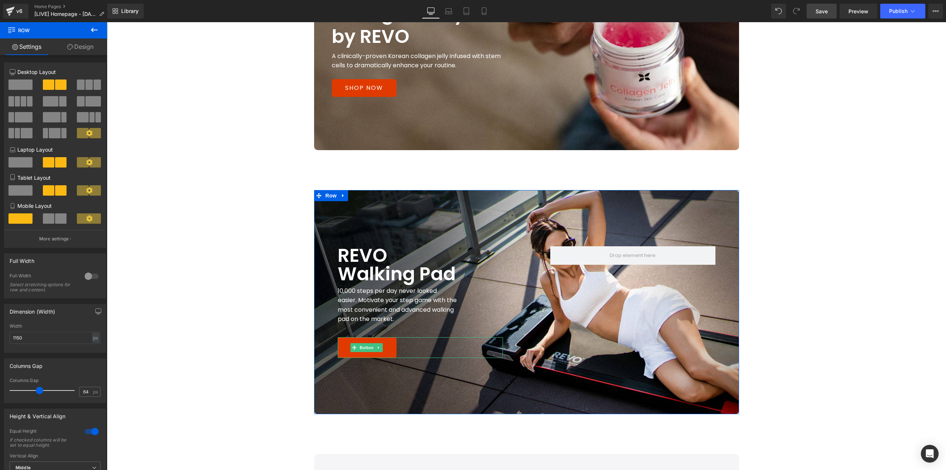
click at [383, 346] on link "SOLD OUT" at bounding box center [367, 347] width 59 height 21
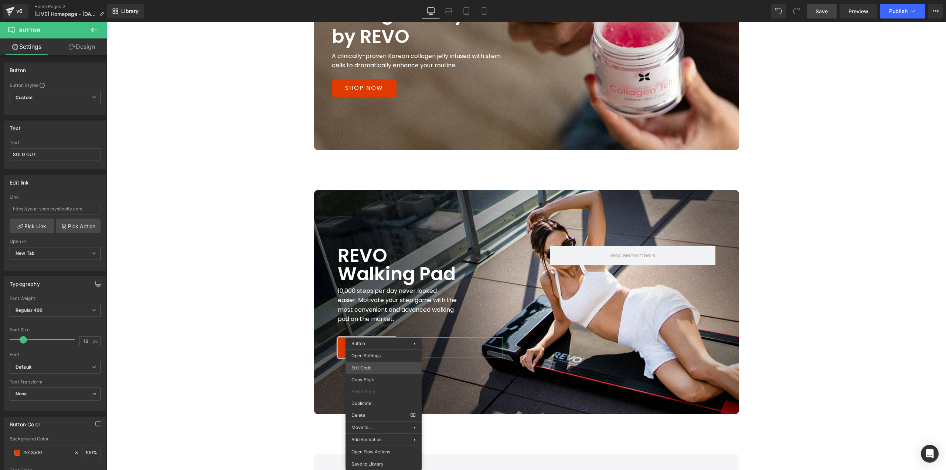
click at [374, 369] on body "Row You are previewing how the will restyle your page. You can not edit Element…" at bounding box center [473, 235] width 946 height 470
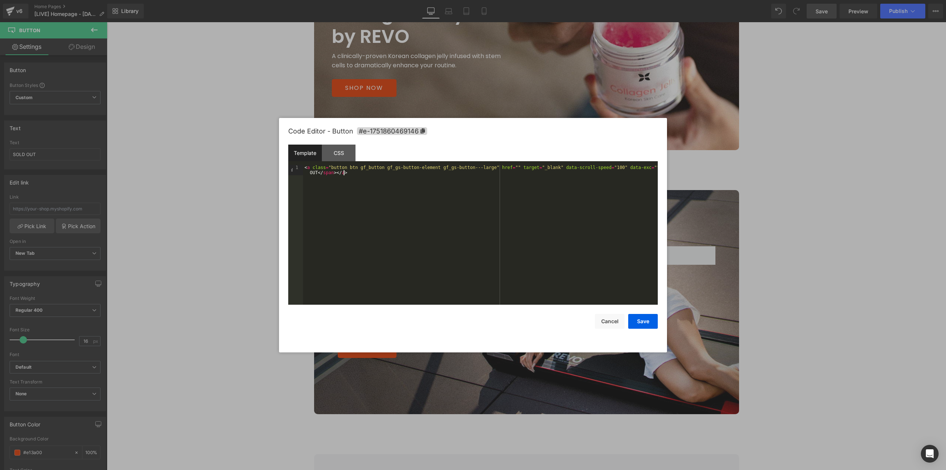
click at [535, 198] on div "< a class = "button btn gf_button gf_gs-button-element gf_gs-button---large" hr…" at bounding box center [480, 245] width 355 height 160
click at [343, 152] on div "CSS" at bounding box center [339, 153] width 34 height 17
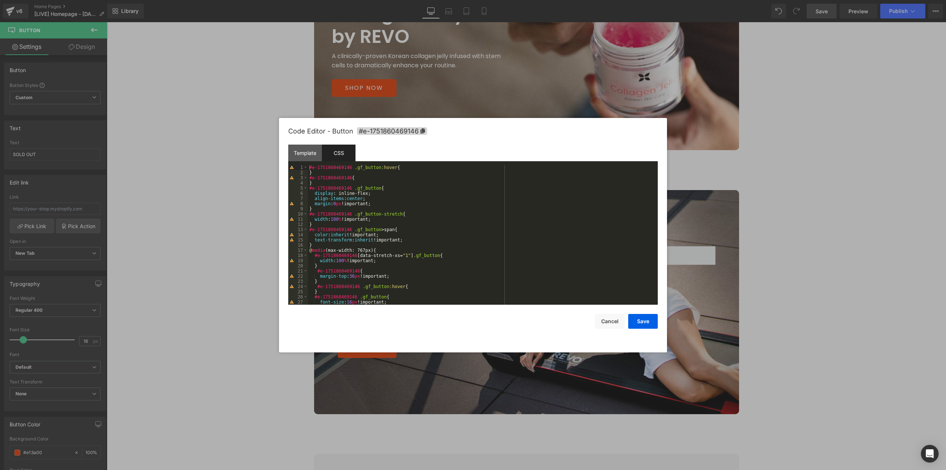
click at [139, 103] on div at bounding box center [473, 235] width 946 height 470
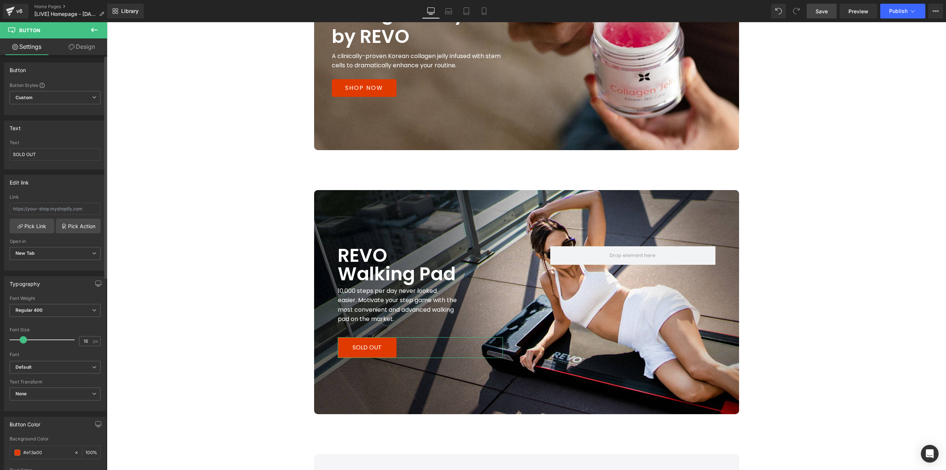
click at [40, 186] on div "Edit link" at bounding box center [54, 182] width 101 height 14
click at [340, 347] on link "SOLD OUT" at bounding box center [367, 347] width 59 height 21
click at [52, 257] on span "New Tab" at bounding box center [55, 253] width 91 height 13
click at [47, 268] on li "Current Tab" at bounding box center [54, 266] width 88 height 11
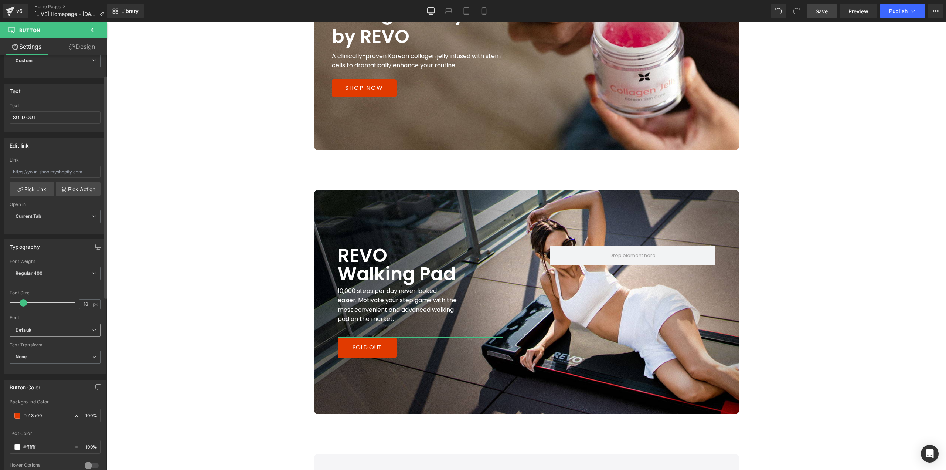
click at [48, 331] on b "Default" at bounding box center [54, 330] width 77 height 6
click at [53, 329] on b "Default" at bounding box center [53, 330] width 74 height 6
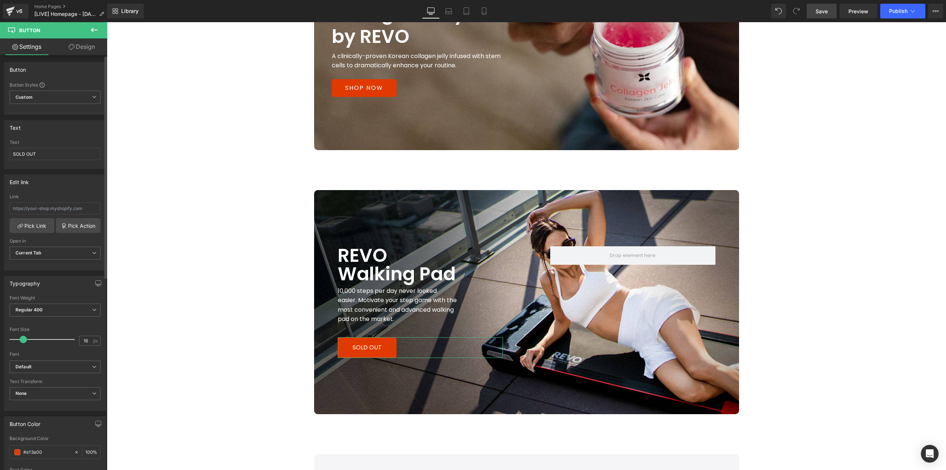
scroll to position [0, 0]
click at [46, 153] on input "SOLD OUT" at bounding box center [55, 154] width 91 height 12
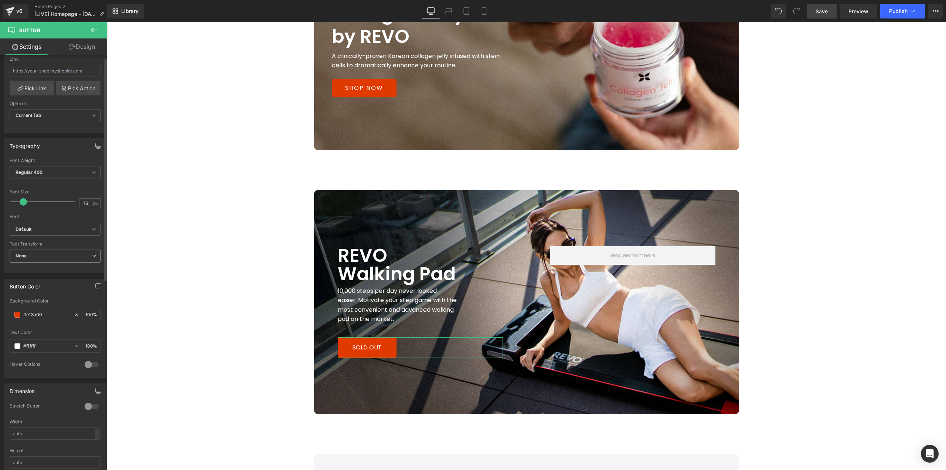
scroll to position [148, 0]
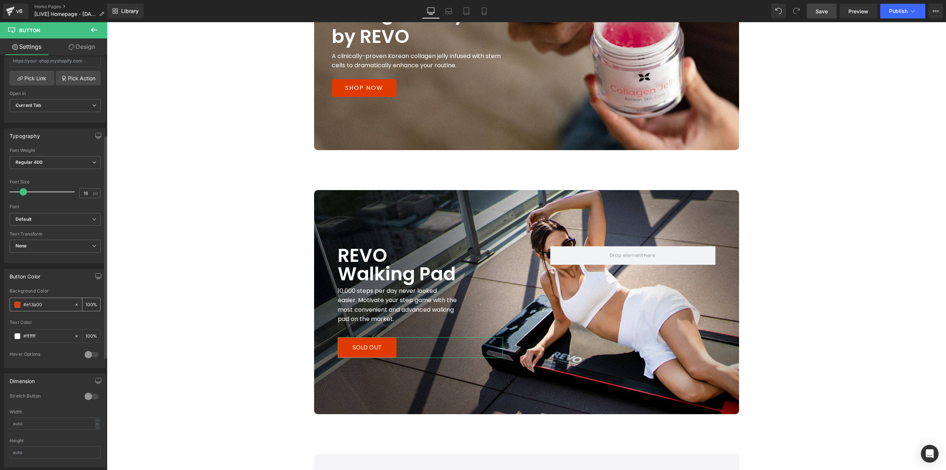
click at [18, 304] on span at bounding box center [17, 305] width 6 height 6
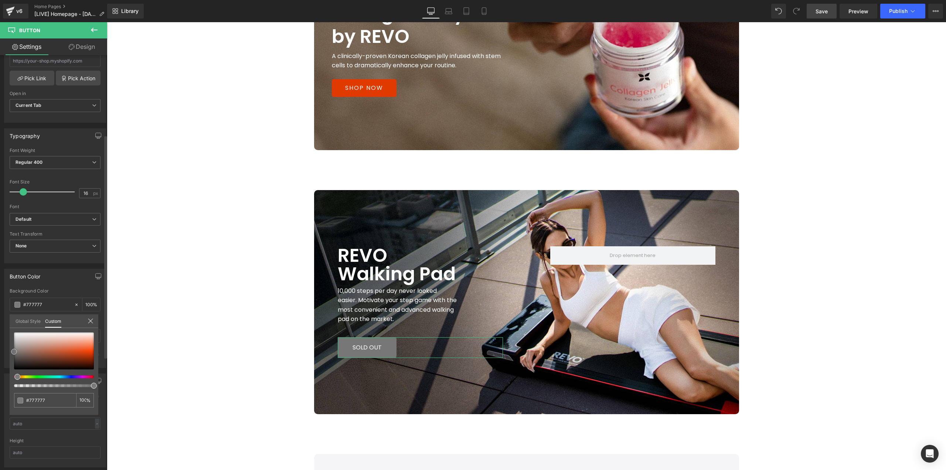
click at [7, 352] on div "Button Color rgba(225, 58, 0, 1) Background Color #e13a00 100 % rgba(255, 255, …" at bounding box center [55, 315] width 111 height 105
click at [850, 295] on body "Age Check Please verify your age to continue. You are too young to view this we…" at bounding box center [527, 62] width 840 height 3112
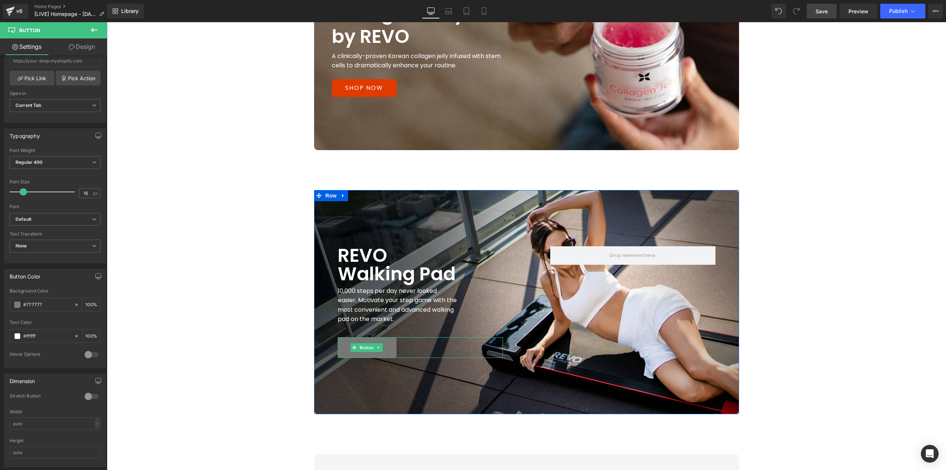
click at [388, 344] on link "SOLD OUT" at bounding box center [367, 347] width 59 height 21
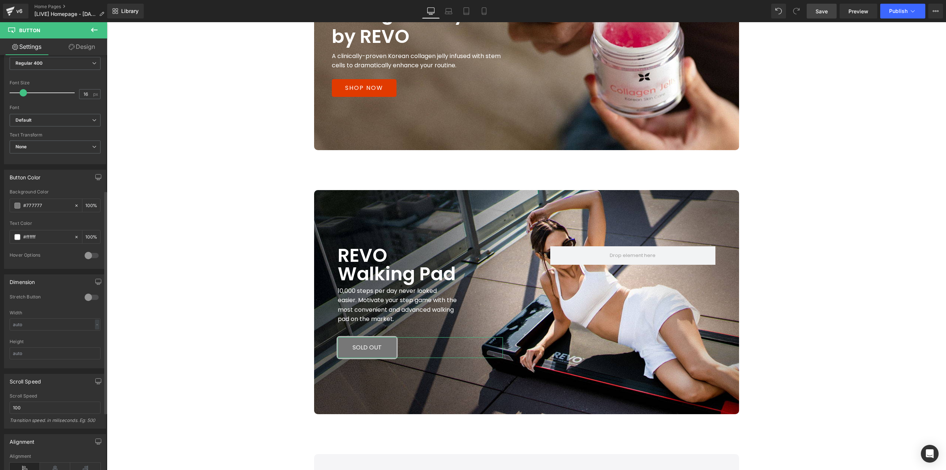
scroll to position [259, 0]
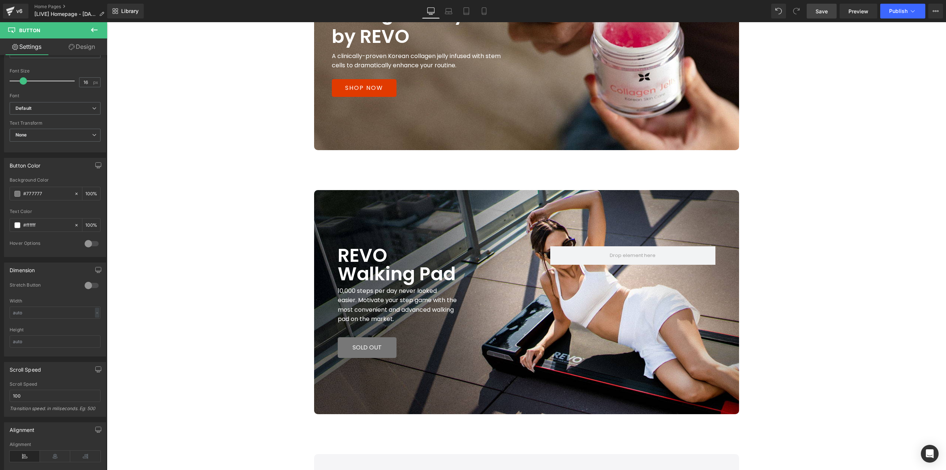
click at [831, 11] on link "Save" at bounding box center [822, 11] width 30 height 15
click at [861, 13] on span "Preview" at bounding box center [859, 11] width 20 height 8
click at [860, 13] on span "Preview" at bounding box center [859, 11] width 20 height 8
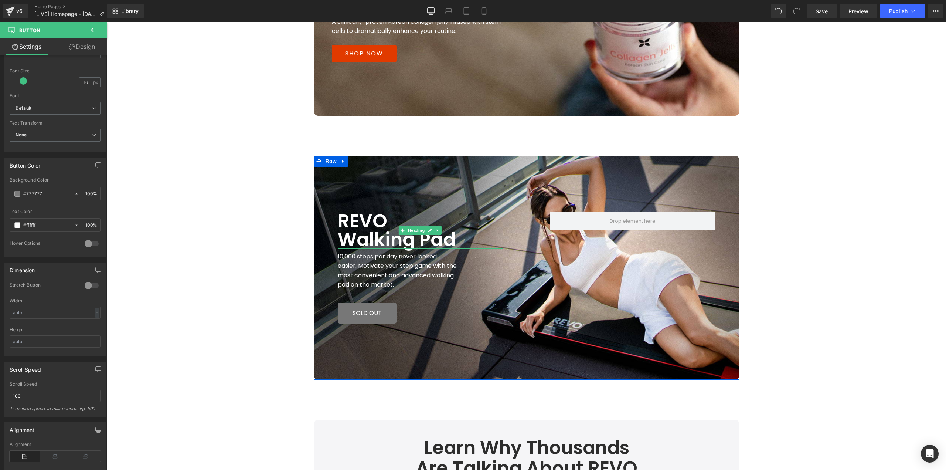
scroll to position [1627, 0]
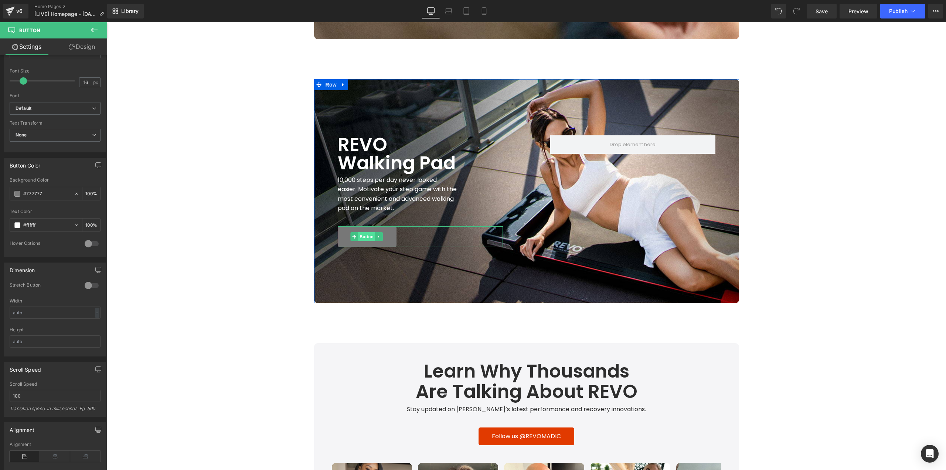
click at [361, 237] on span "Button" at bounding box center [366, 236] width 17 height 9
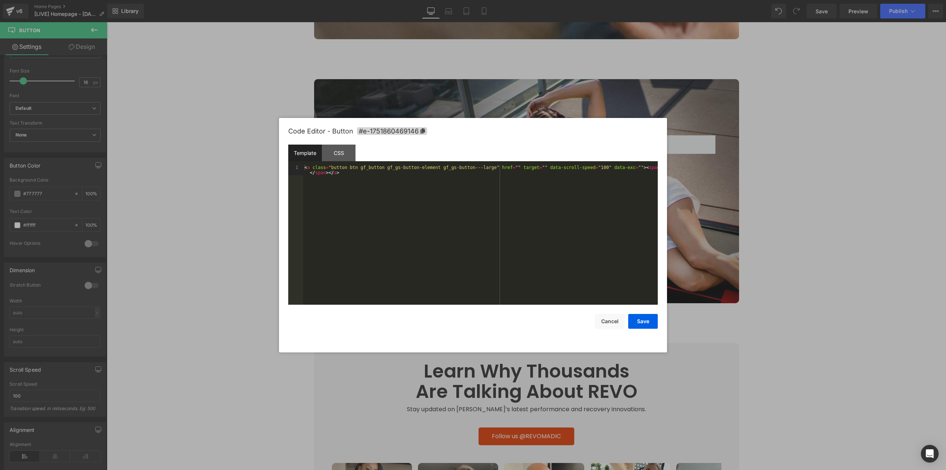
click at [357, 0] on div "Button You are previewing how the will restyle your page. You can not edit Elem…" at bounding box center [473, 0] width 946 height 0
click at [341, 155] on div "CSS" at bounding box center [339, 153] width 34 height 17
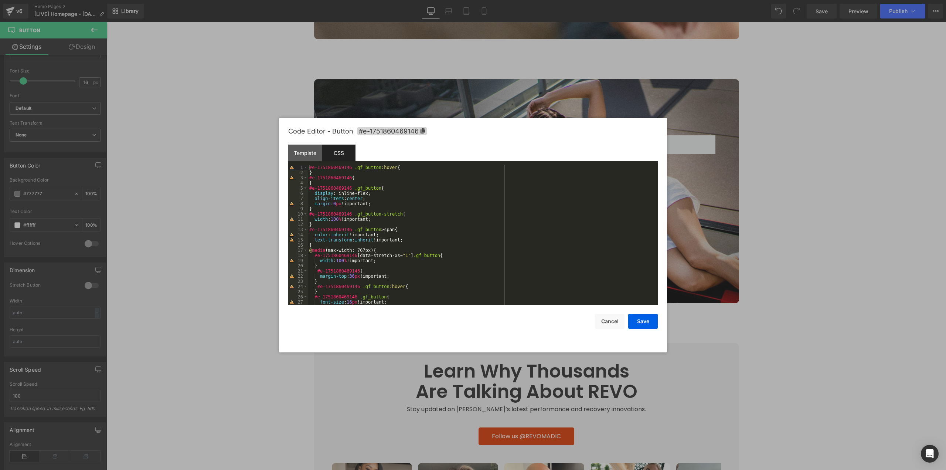
click at [250, 172] on div at bounding box center [473, 235] width 946 height 470
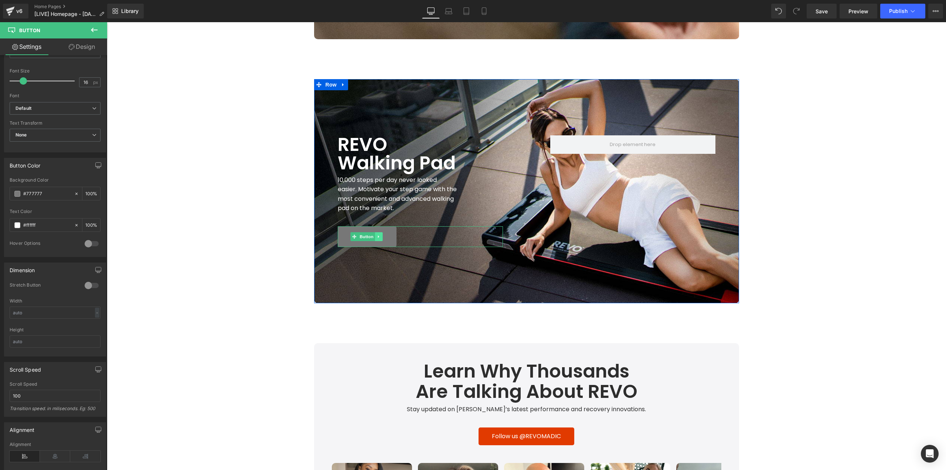
click at [377, 238] on icon at bounding box center [379, 236] width 4 height 4
click at [381, 237] on icon at bounding box center [383, 236] width 4 height 4
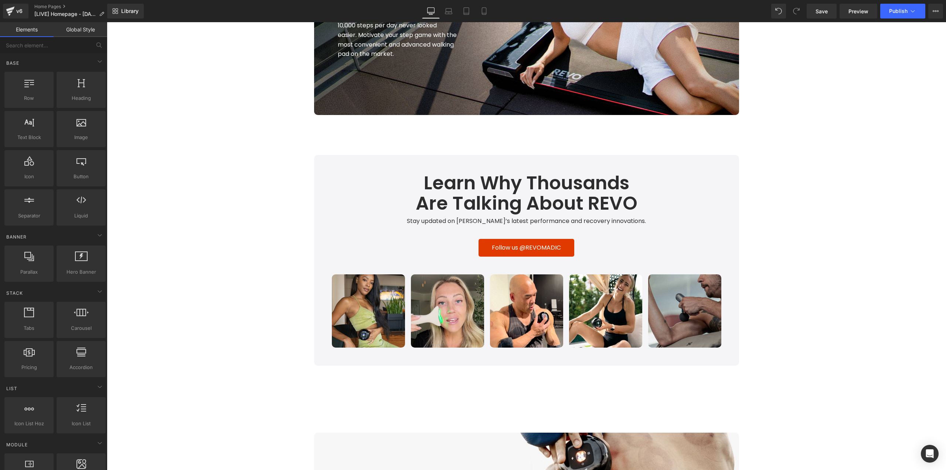
scroll to position [1775, 0]
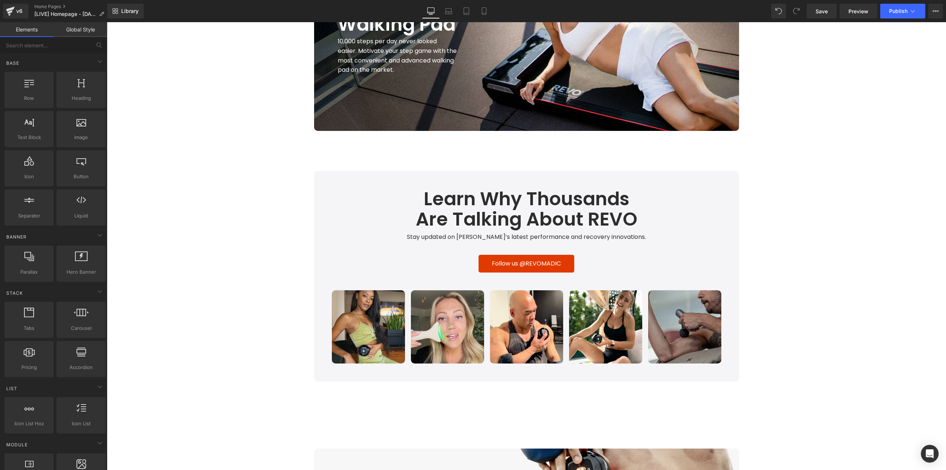
click at [685, 322] on span "Image" at bounding box center [685, 326] width 16 height 9
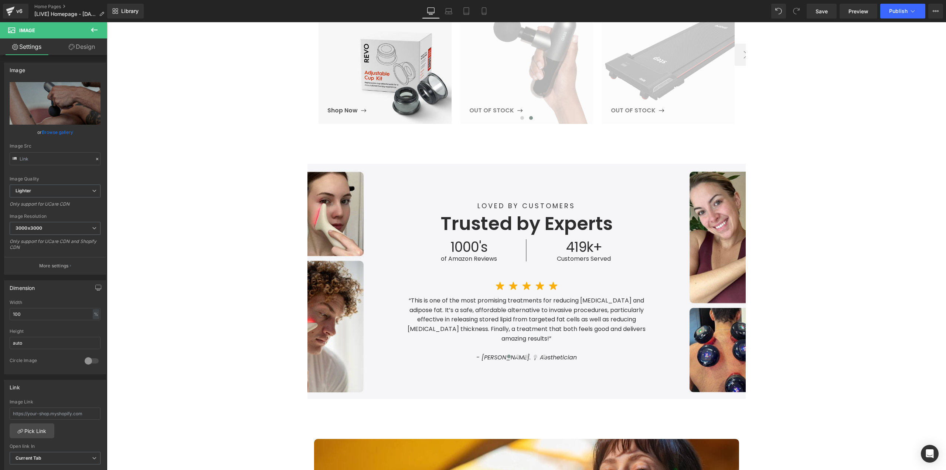
scroll to position [518, 0]
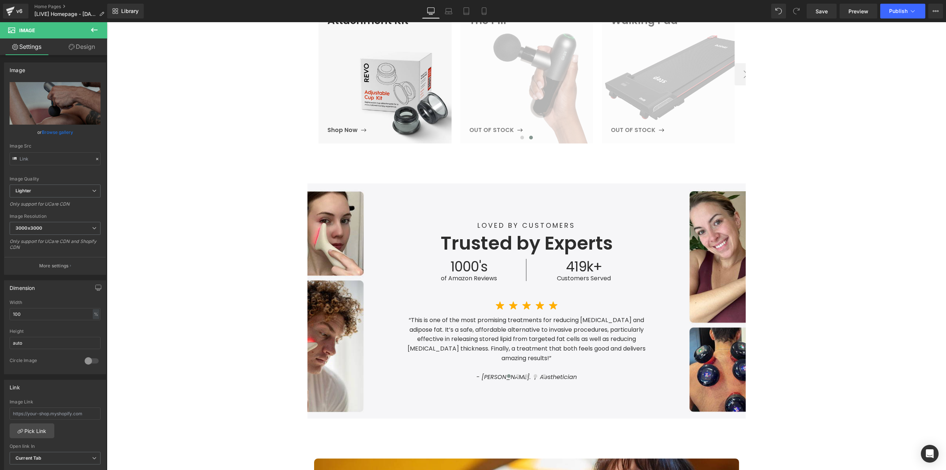
click at [585, 289] on div "LOVED BY CUSTOMERS Text Block Trusted by Experts Heading 1000's Heading of Amaz…" at bounding box center [527, 301] width 438 height 162
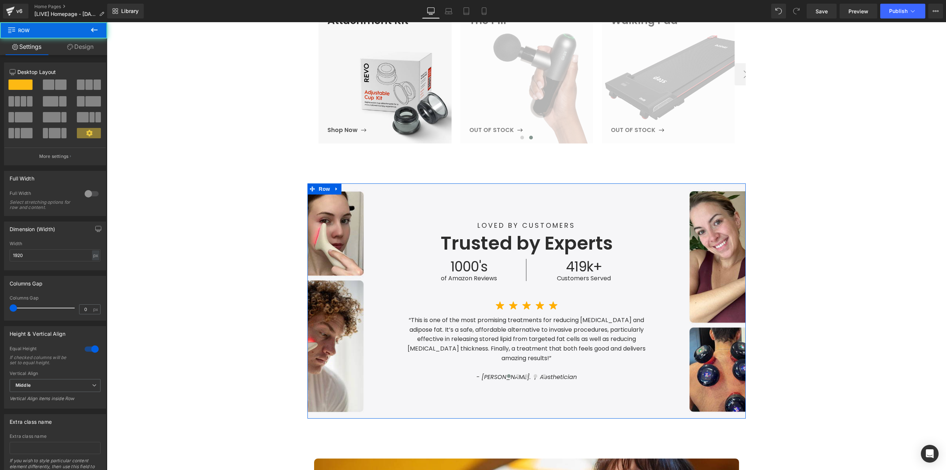
click at [696, 268] on div "LOVED BY CUSTOMERS Text Block Trusted by Experts Heading 1000's Heading of Amaz…" at bounding box center [526, 251] width 425 height 62
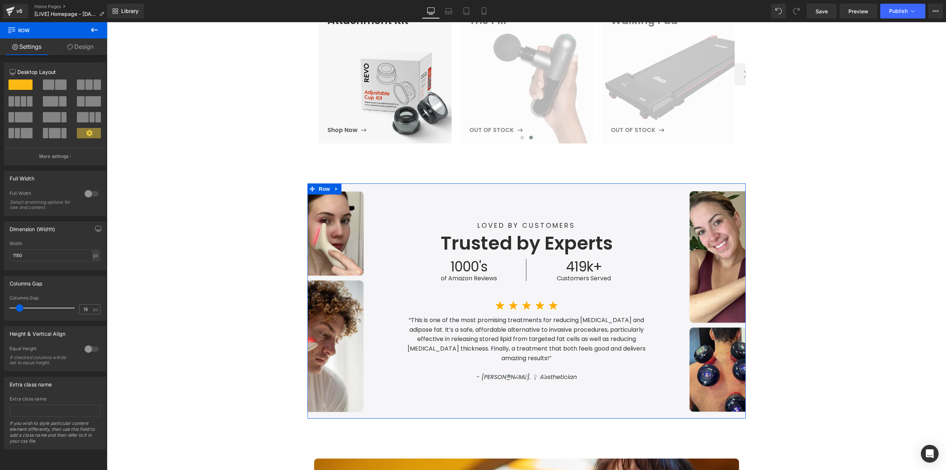
click at [732, 323] on div "LOVED BY CUSTOMERS Text Block Trusted by Experts Heading 1000's Heading of Amaz…" at bounding box center [527, 301] width 438 height 162
click at [815, 6] on link "Save" at bounding box center [822, 11] width 30 height 15
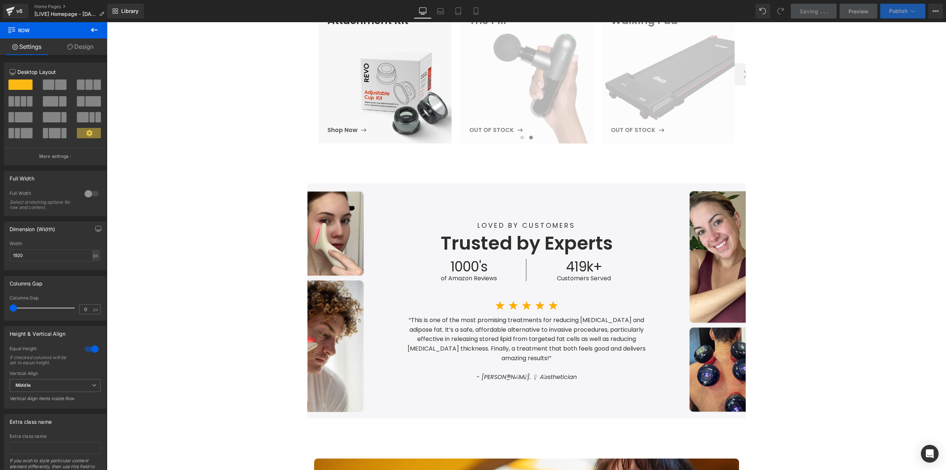
click at [899, 11] on span "Publish" at bounding box center [899, 11] width 18 height 6
click at [896, 11] on span "Publish" at bounding box center [899, 11] width 18 height 6
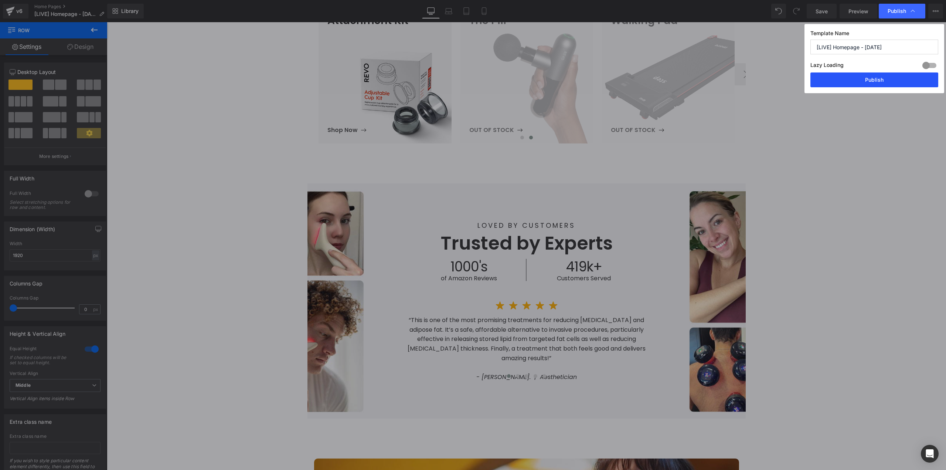
click at [867, 83] on button "Publish" at bounding box center [875, 79] width 128 height 15
